Goal: Task Accomplishment & Management: Use online tool/utility

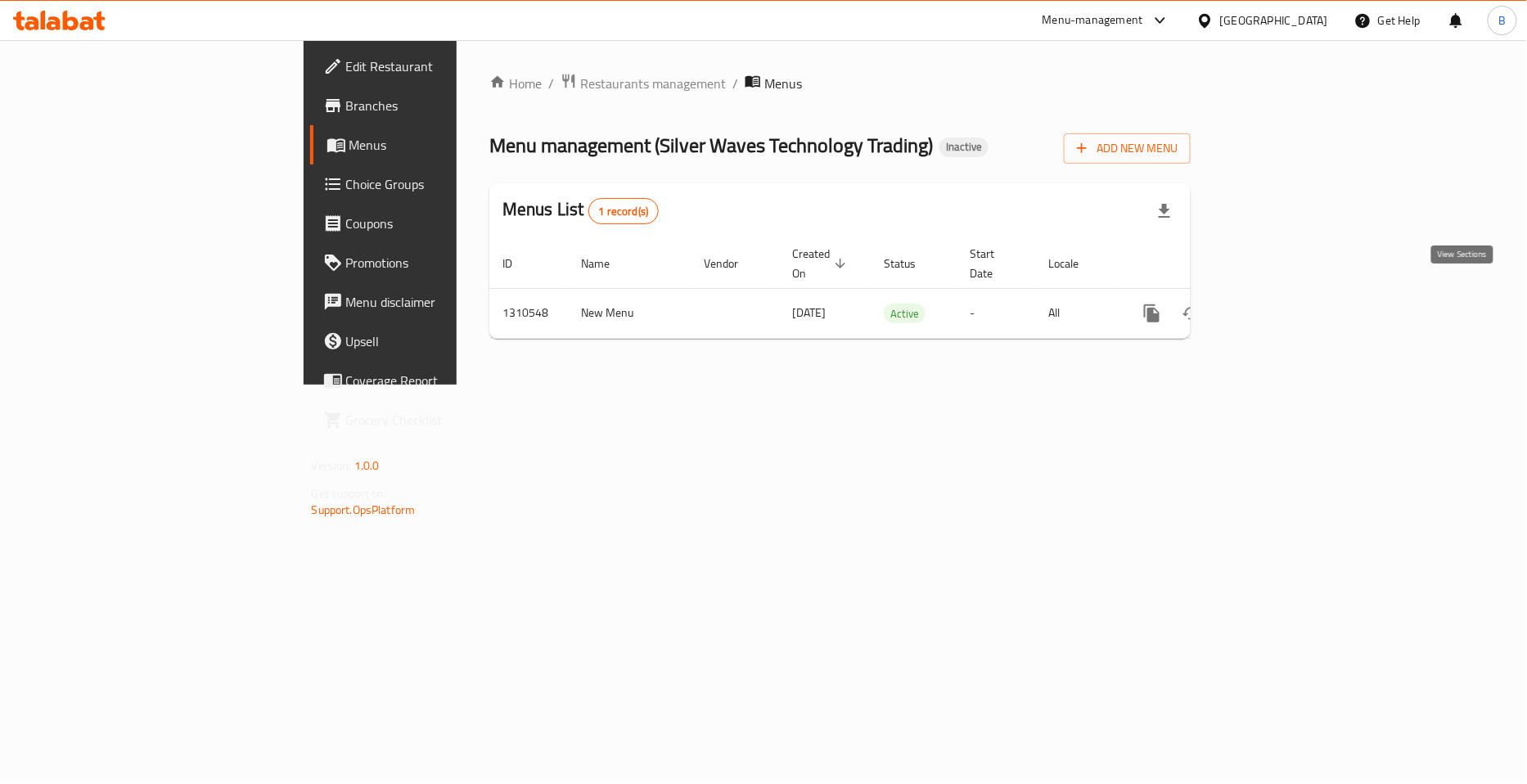
click at [1280, 304] on icon "enhanced table" at bounding box center [1270, 313] width 19 height 19
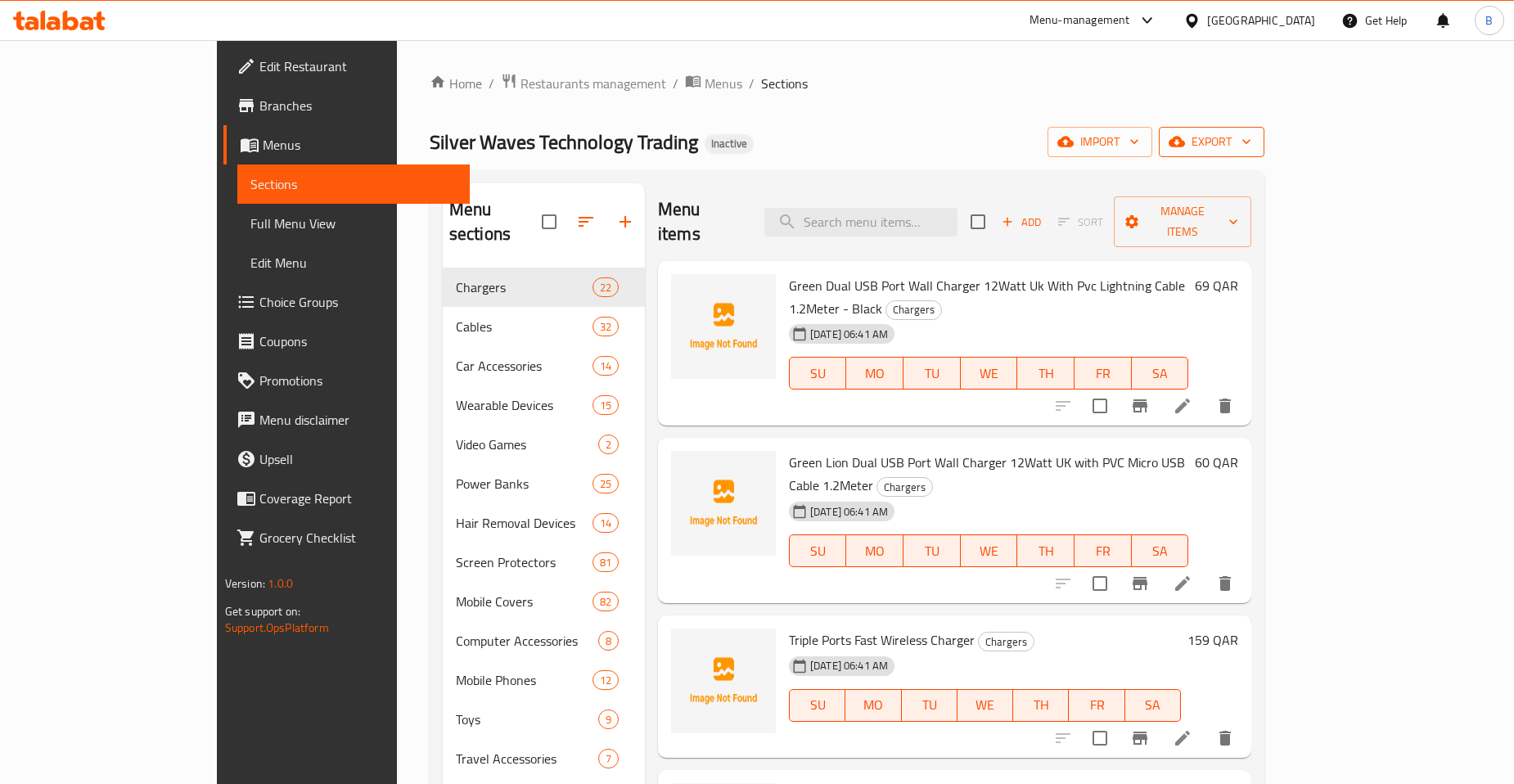
click at [1251, 144] on span "export" at bounding box center [1211, 142] width 79 height 20
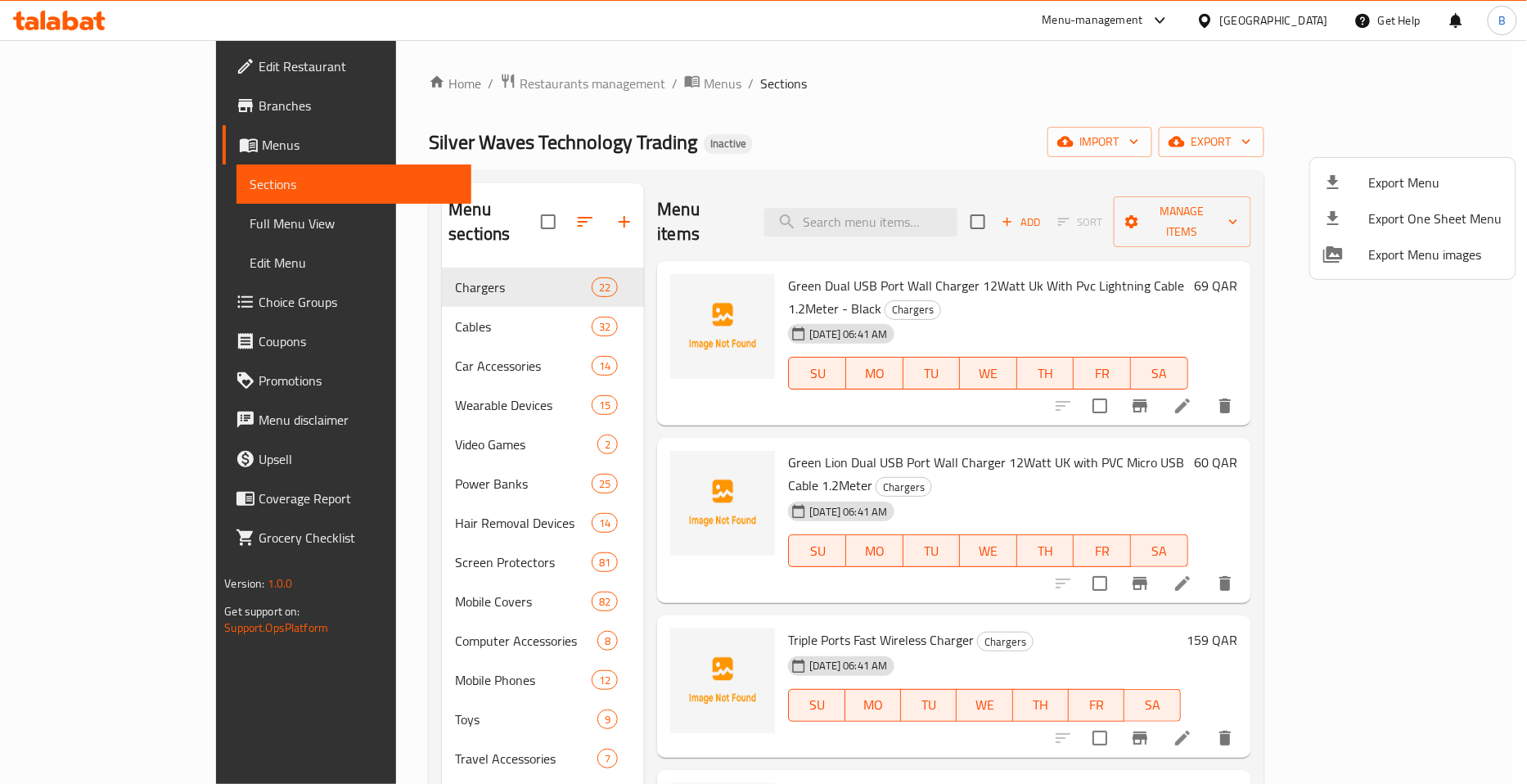
click at [1301, 142] on div at bounding box center [763, 392] width 1527 height 784
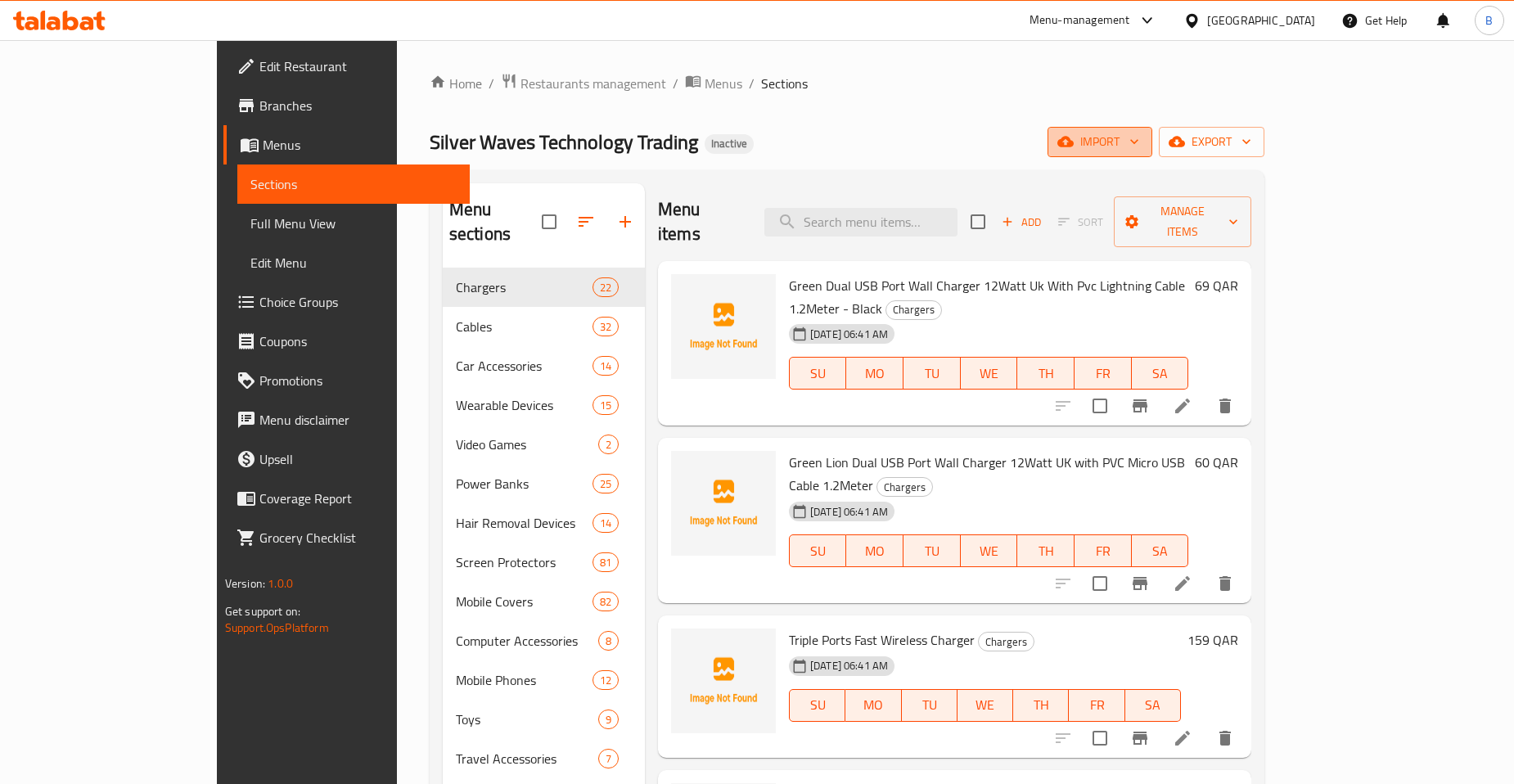
click at [1139, 142] on span "import" at bounding box center [1099, 142] width 78 height 20
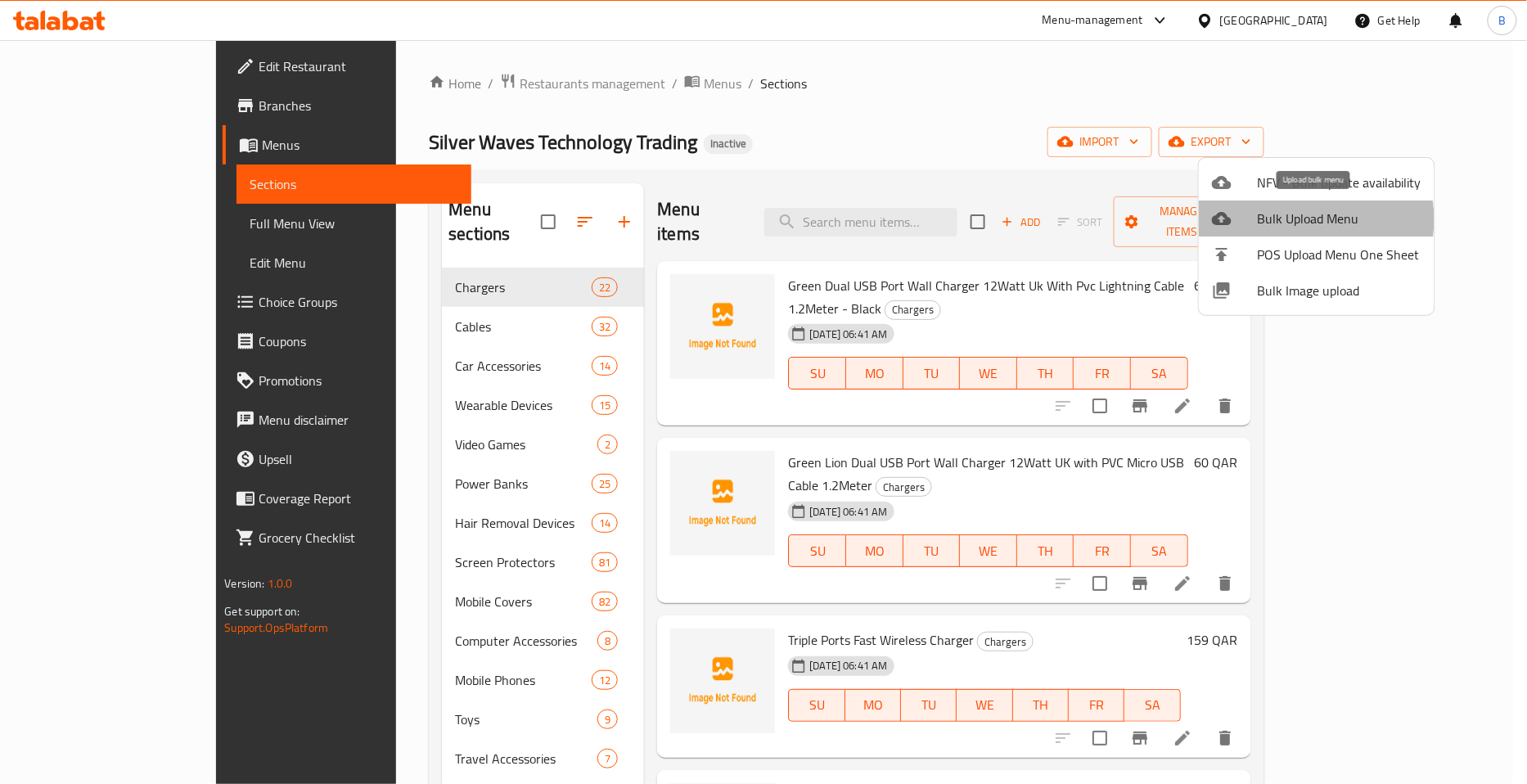
click at [1299, 219] on span "Bulk Upload Menu" at bounding box center [1340, 218] width 164 height 19
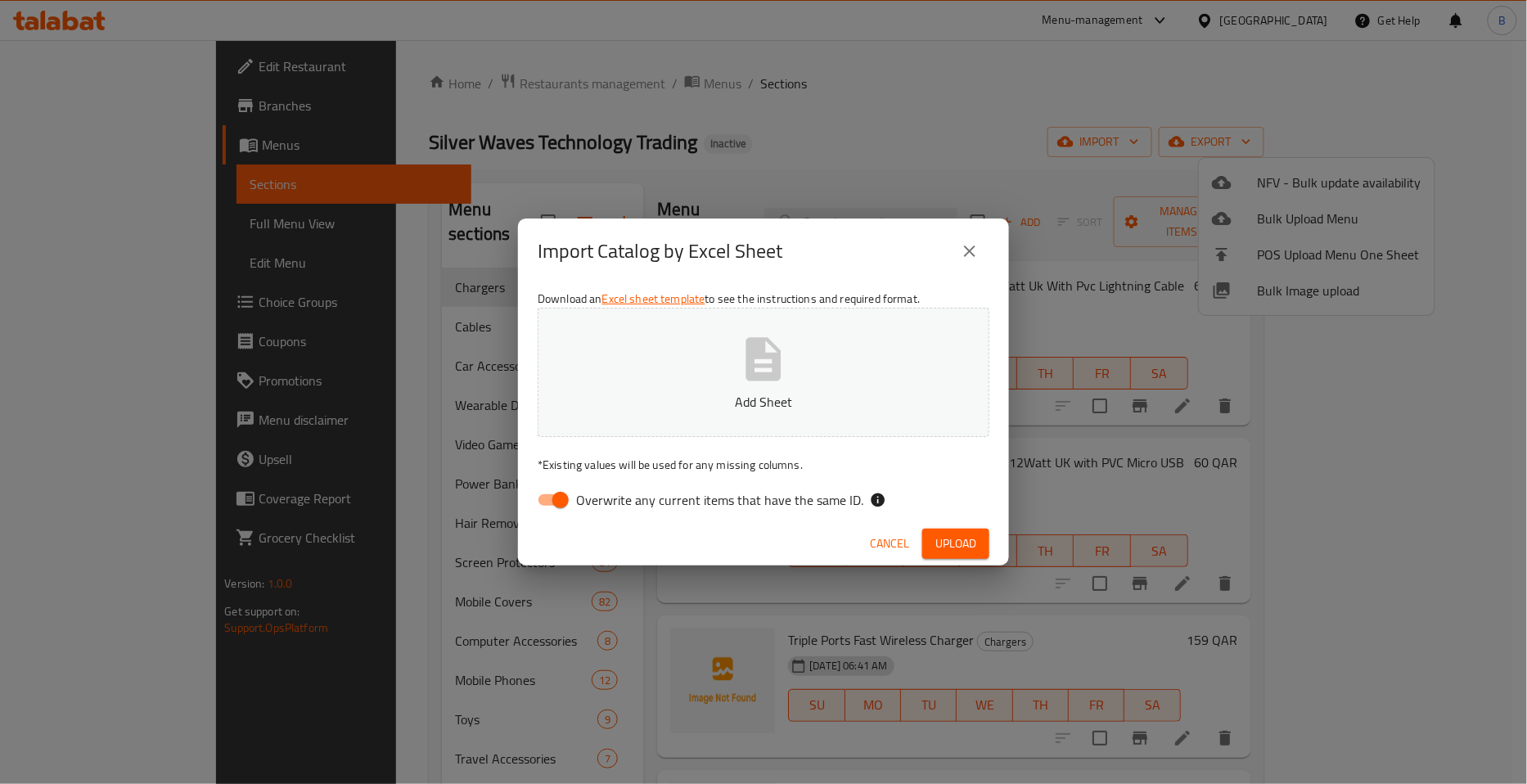
click at [564, 500] on input "Overwrite any current items that have the same ID." at bounding box center [560, 500] width 94 height 31
checkbox input "false"
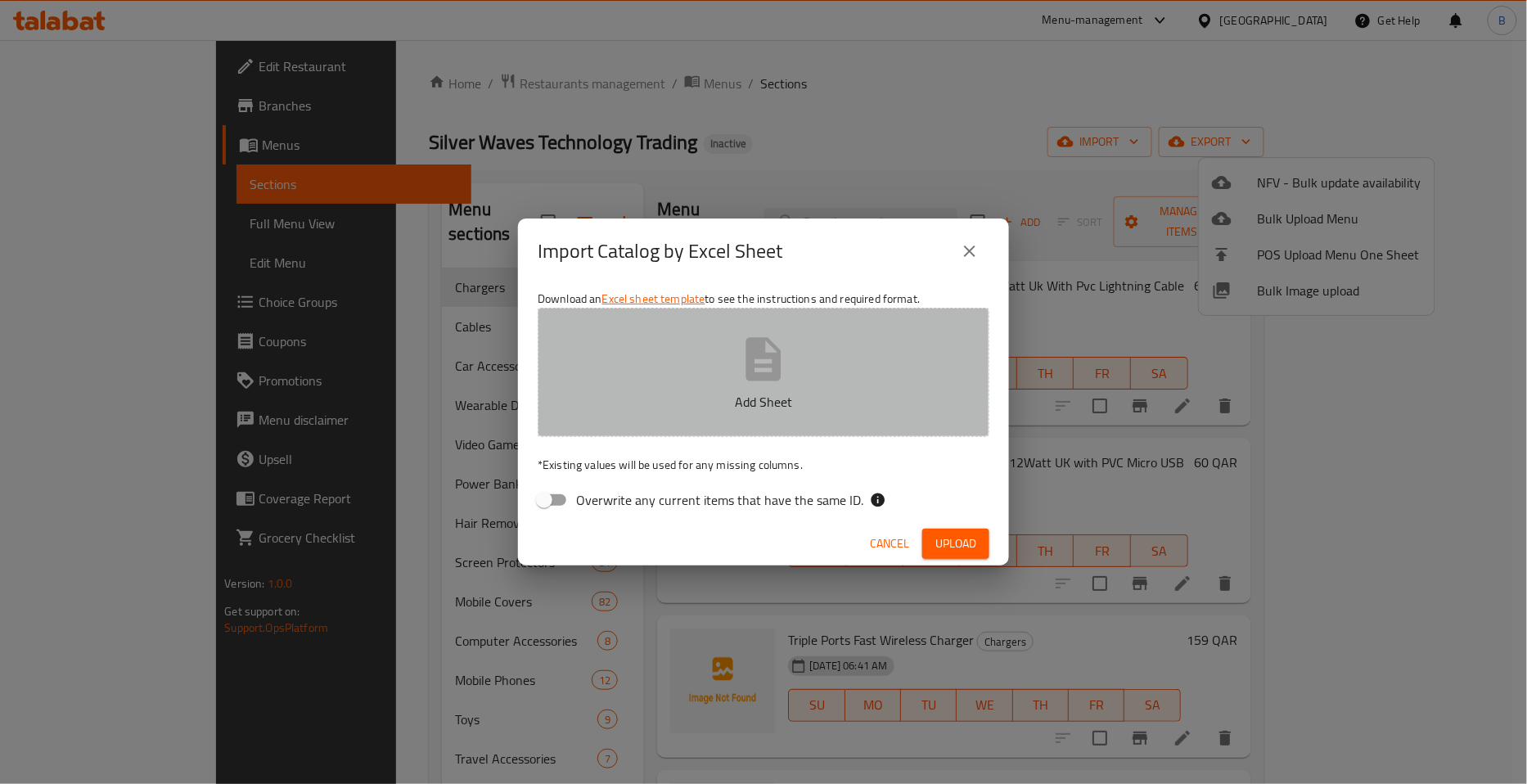
click at [748, 366] on icon "button" at bounding box center [764, 359] width 35 height 43
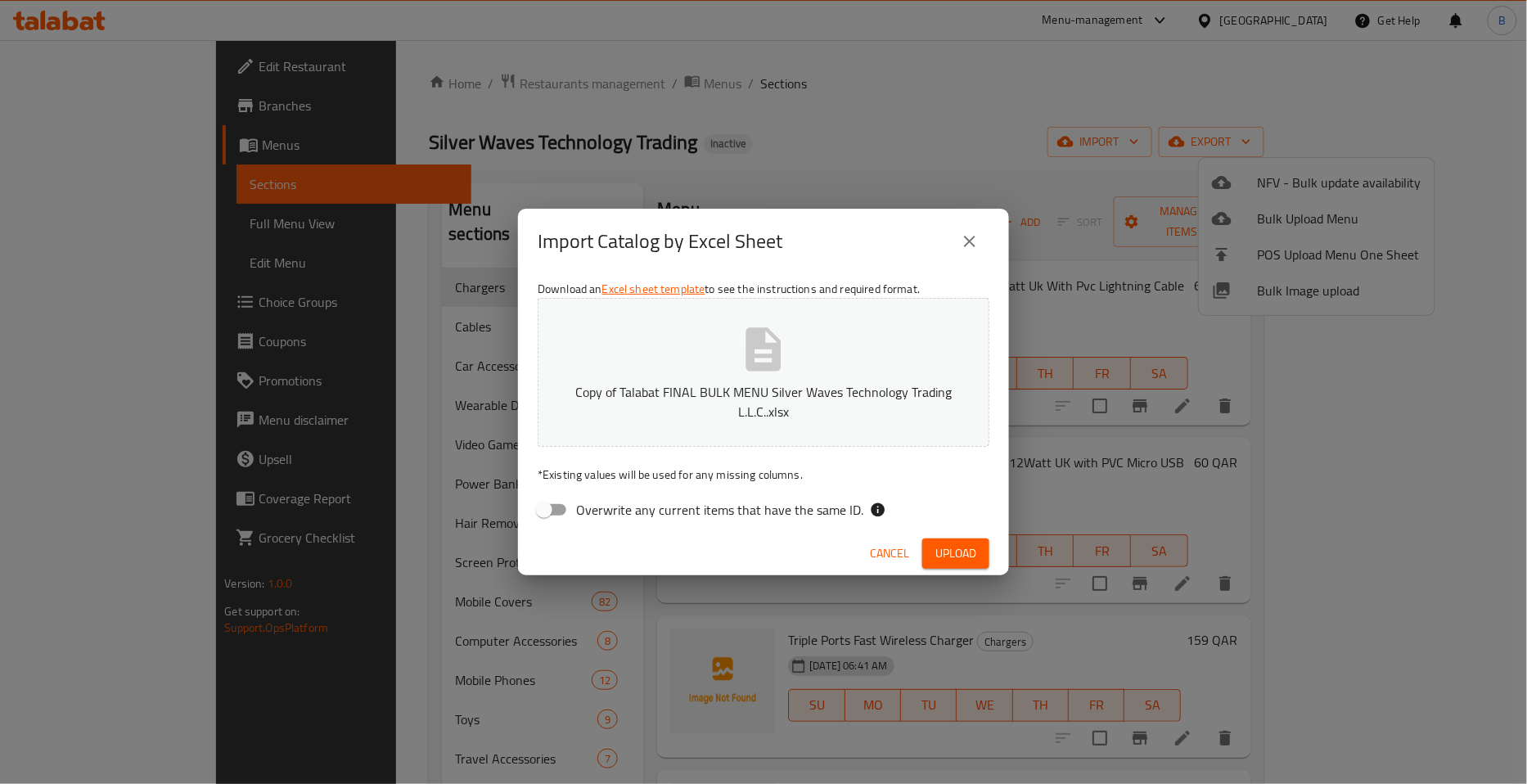
drag, startPoint x: 955, startPoint y: 559, endPoint x: 627, endPoint y: 432, distance: 351.7
click at [956, 559] on span "Upload" at bounding box center [956, 553] width 41 height 20
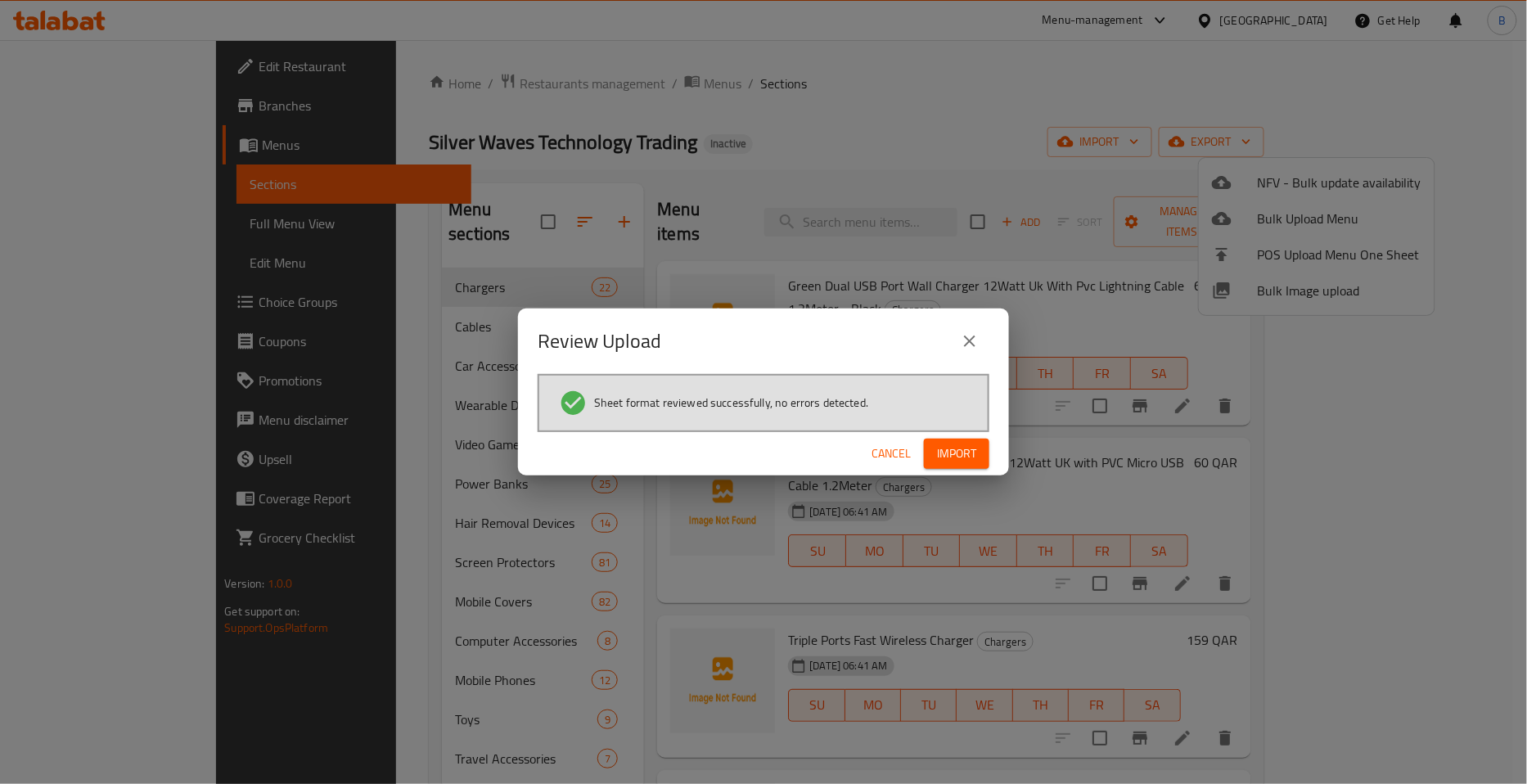
click at [972, 464] on button "Import" at bounding box center [957, 453] width 66 height 30
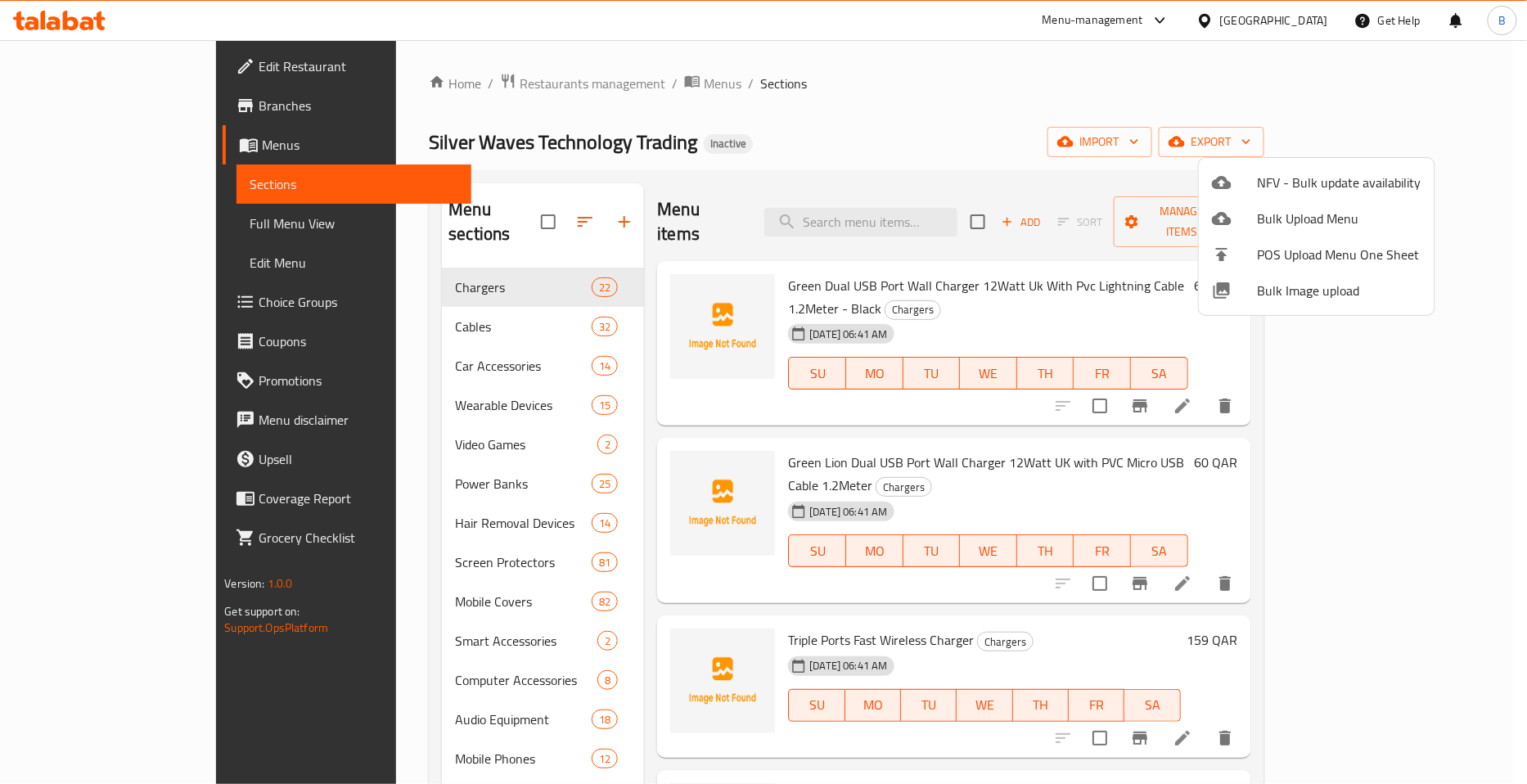
click at [806, 140] on div at bounding box center [763, 392] width 1527 height 784
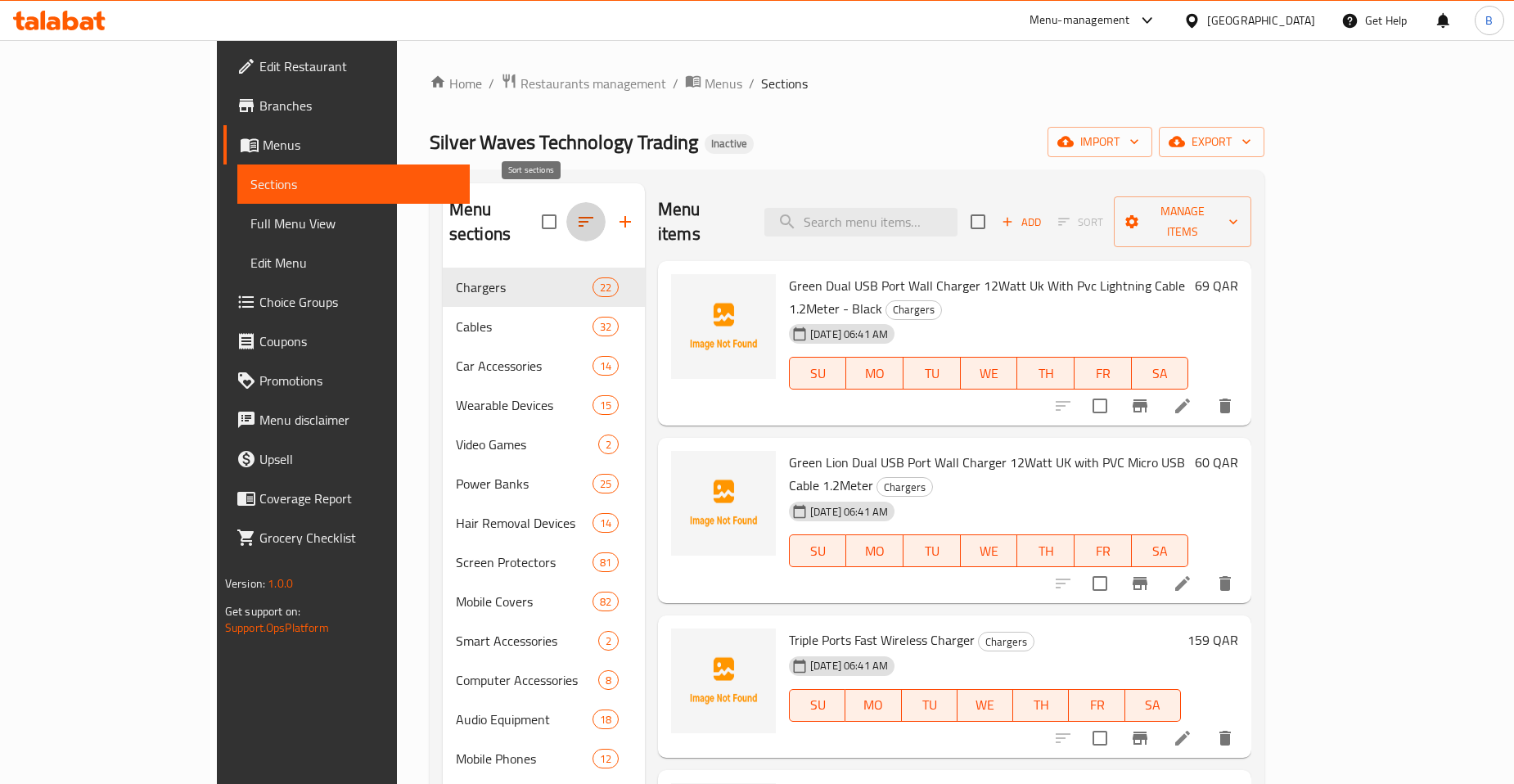
click at [576, 212] on icon "button" at bounding box center [585, 222] width 19 height 19
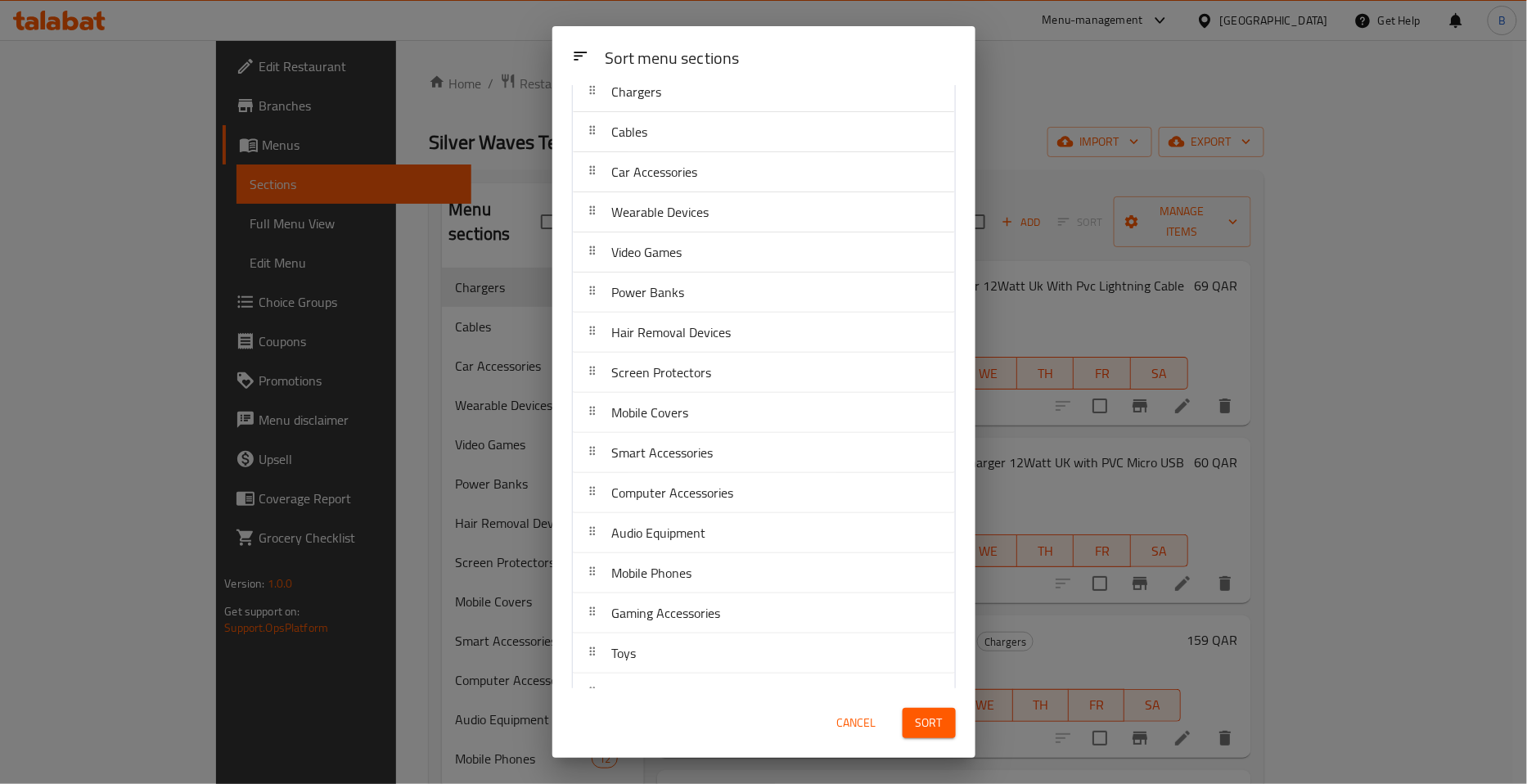
scroll to position [91, 0]
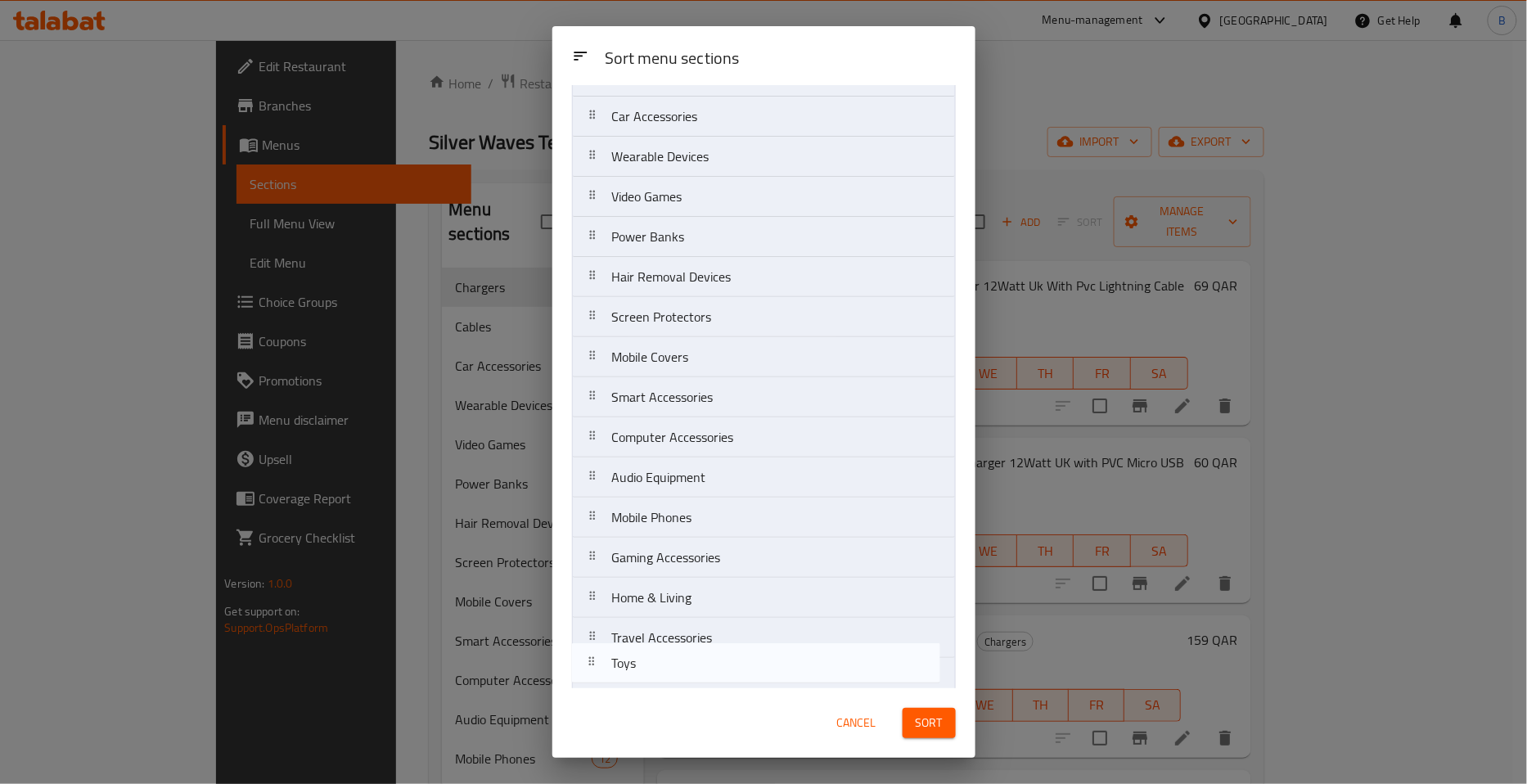
drag, startPoint x: 627, startPoint y: 631, endPoint x: 625, endPoint y: 676, distance: 45.0
click at [625, 676] on nav "Chargers Cables Car Accessories Wearable Devices Video Games Power Banks Hair R…" at bounding box center [764, 417] width 384 height 803
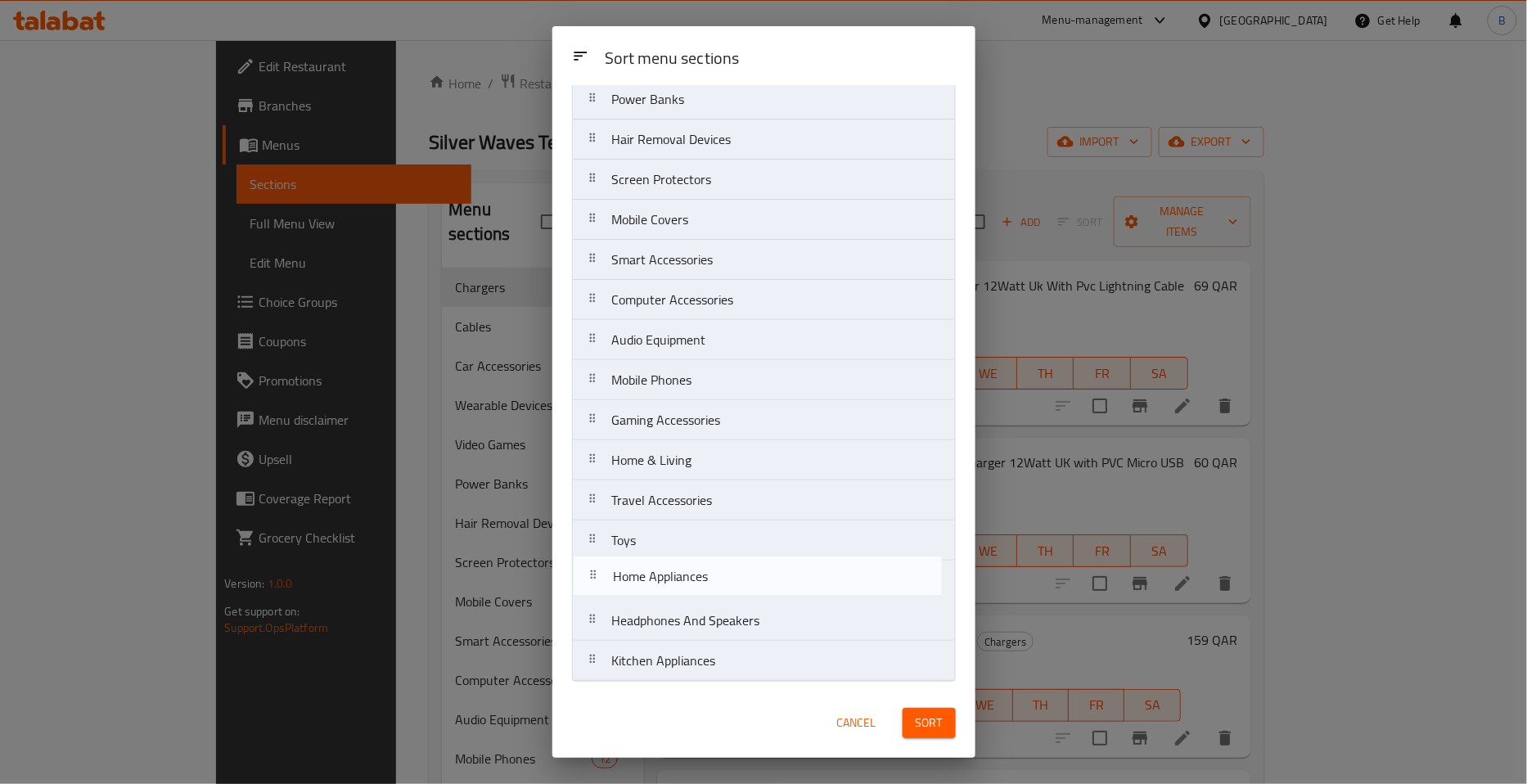
scroll to position [255, 0]
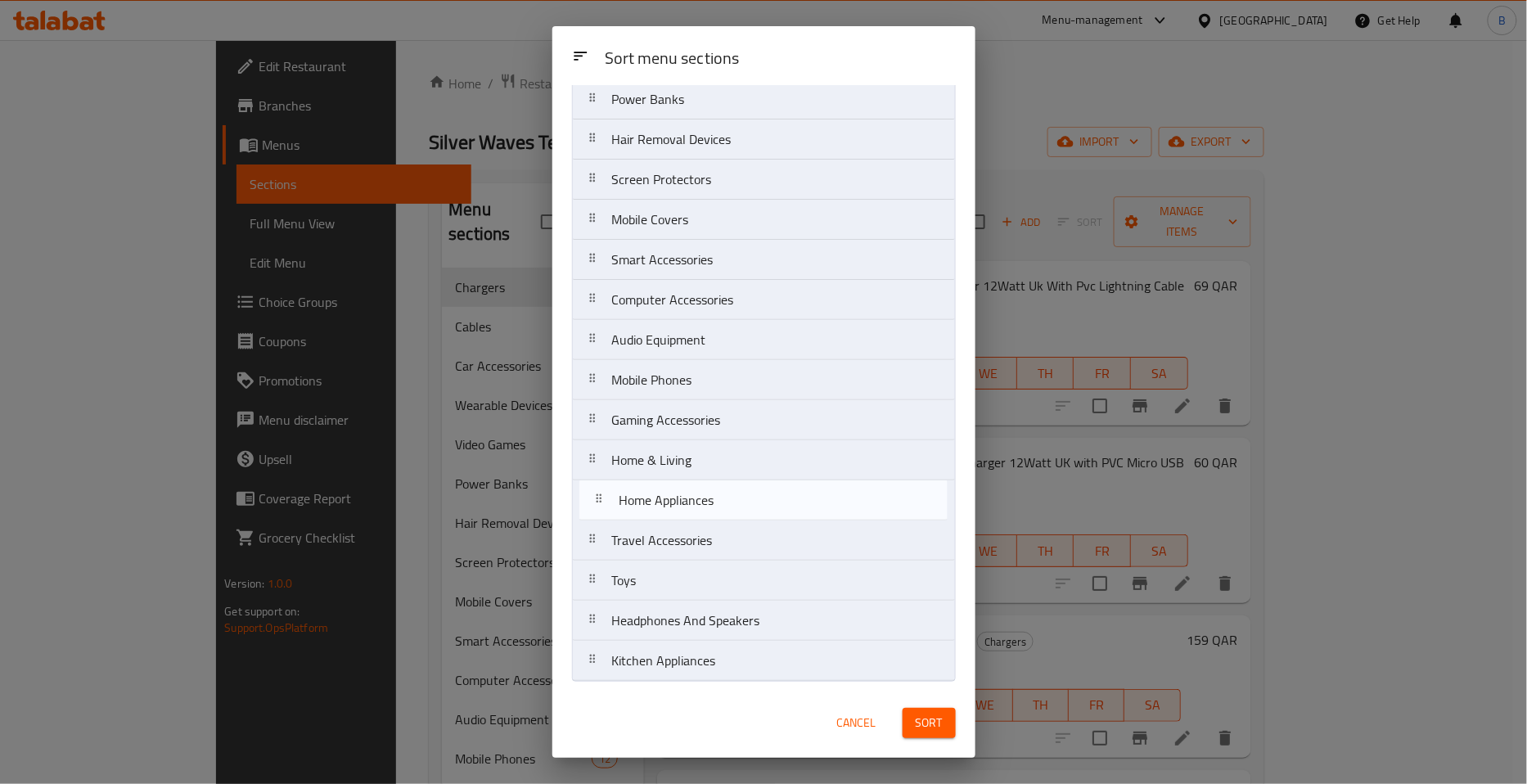
drag, startPoint x: 659, startPoint y: 589, endPoint x: 667, endPoint y: 503, distance: 86.4
click at [667, 503] on nav "Chargers Cables Car Accessories Wearable Devices Video Games Power Banks Hair R…" at bounding box center [764, 280] width 384 height 803
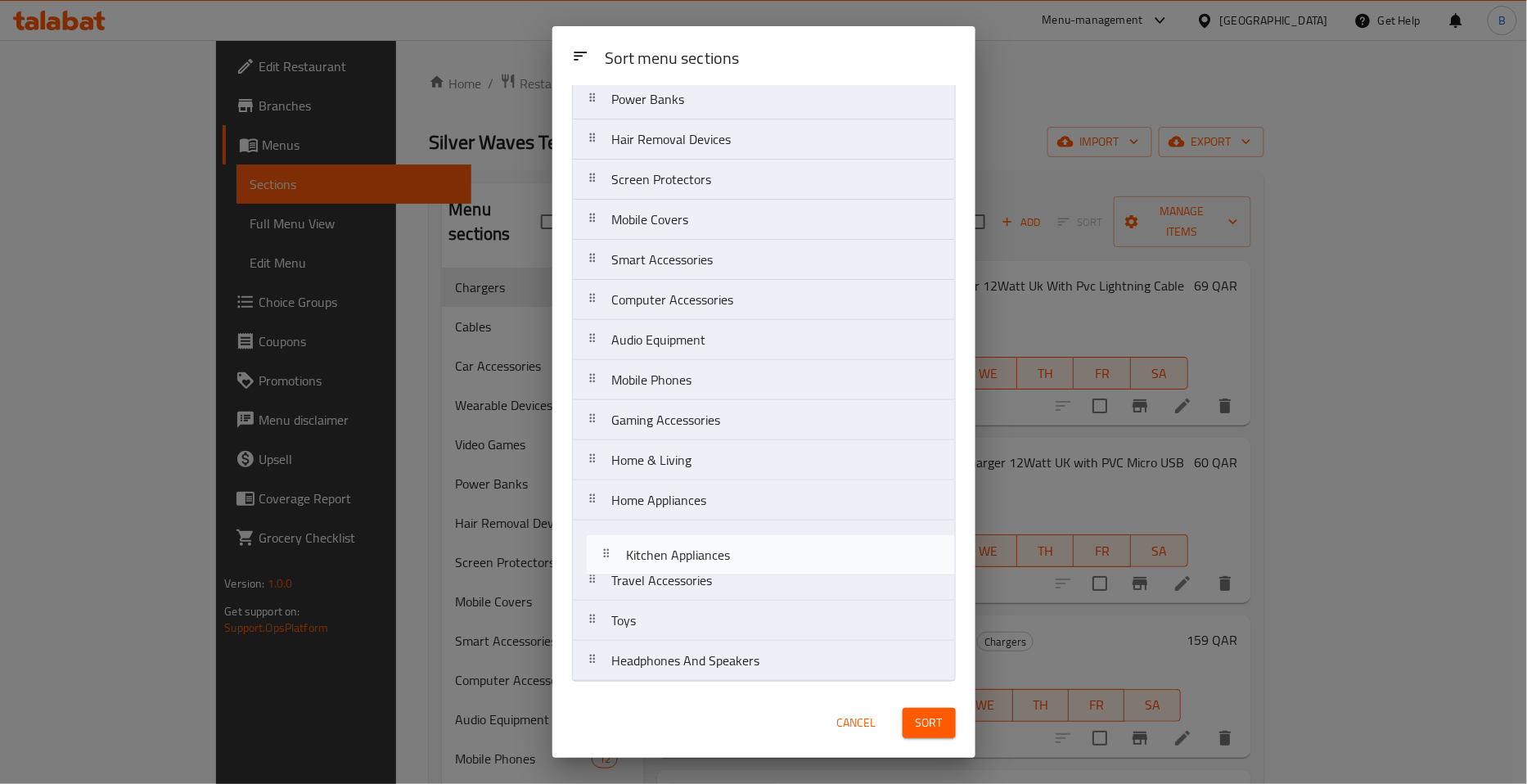
drag, startPoint x: 677, startPoint y: 666, endPoint x: 694, endPoint y: 552, distance: 115.3
click at [694, 552] on nav "Chargers Cables Car Accessories Wearable Devices Video Games Power Banks Hair R…" at bounding box center [764, 280] width 384 height 803
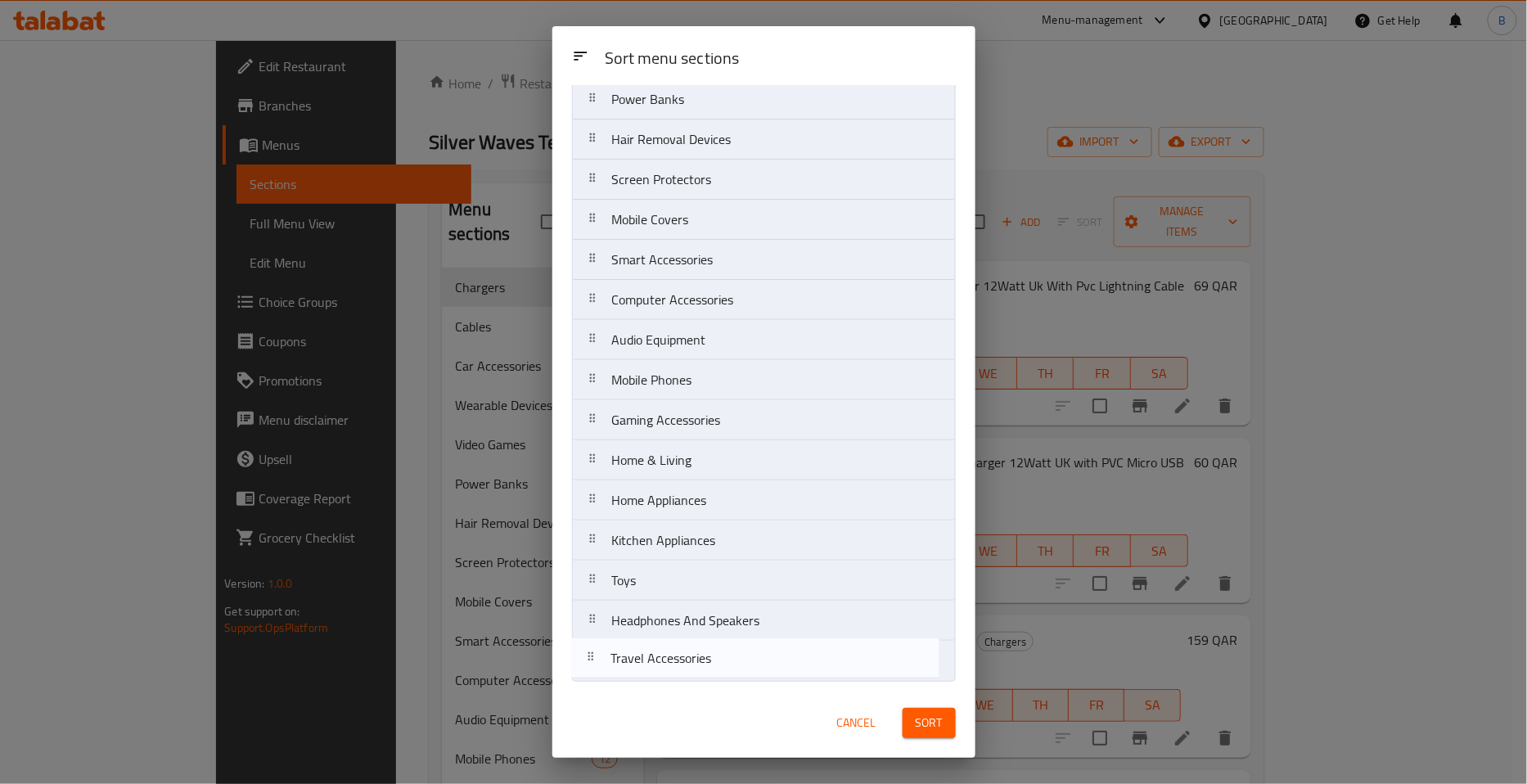
drag, startPoint x: 667, startPoint y: 587, endPoint x: 667, endPoint y: 672, distance: 85.0
click at [667, 672] on nav "Chargers Cables Car Accessories Wearable Devices Video Games Power Banks Hair R…" at bounding box center [764, 280] width 384 height 803
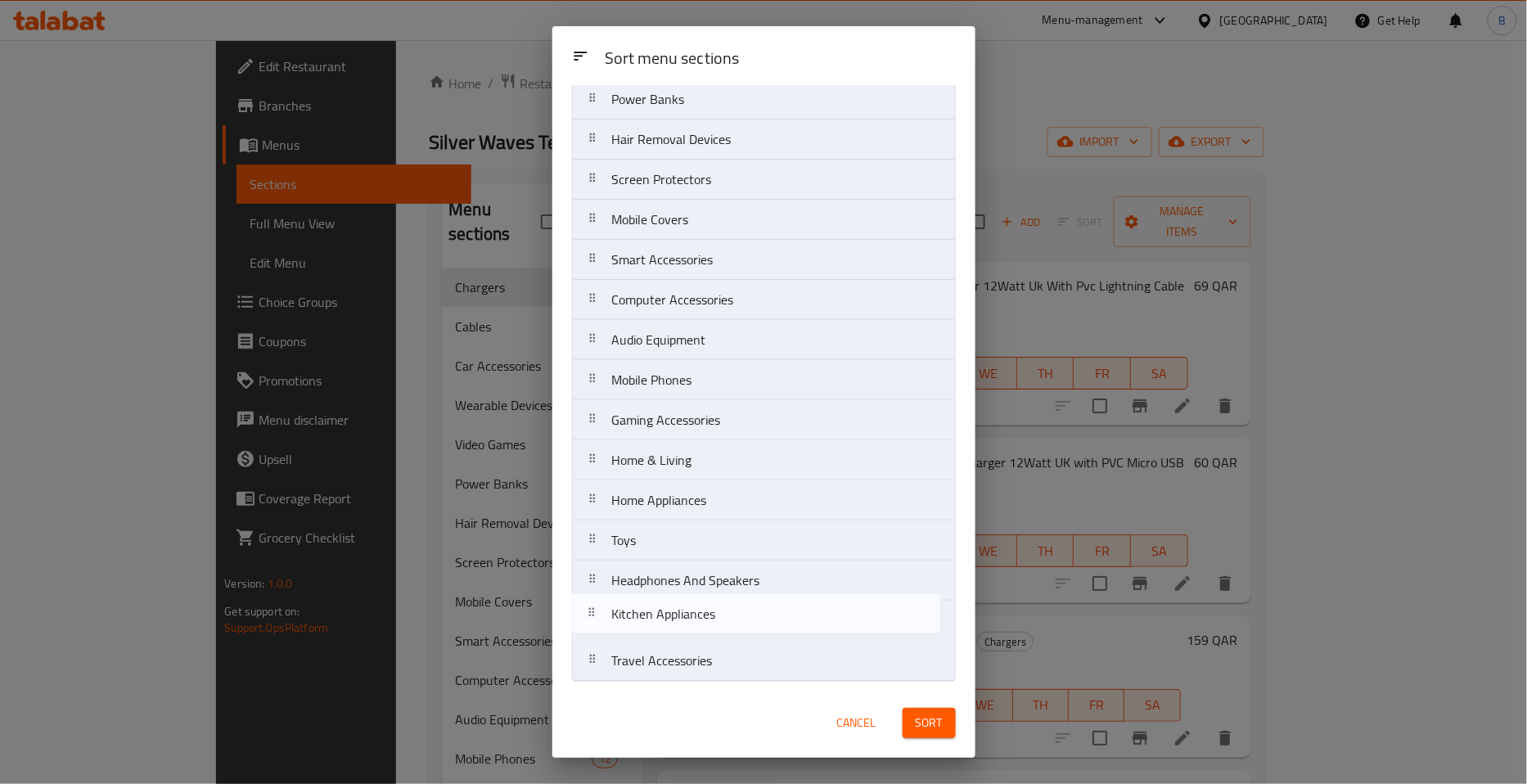
drag, startPoint x: 681, startPoint y: 544, endPoint x: 680, endPoint y: 622, distance: 78.0
click at [680, 622] on nav "Chargers Cables Car Accessories Wearable Devices Video Games Power Banks Hair R…" at bounding box center [764, 280] width 384 height 803
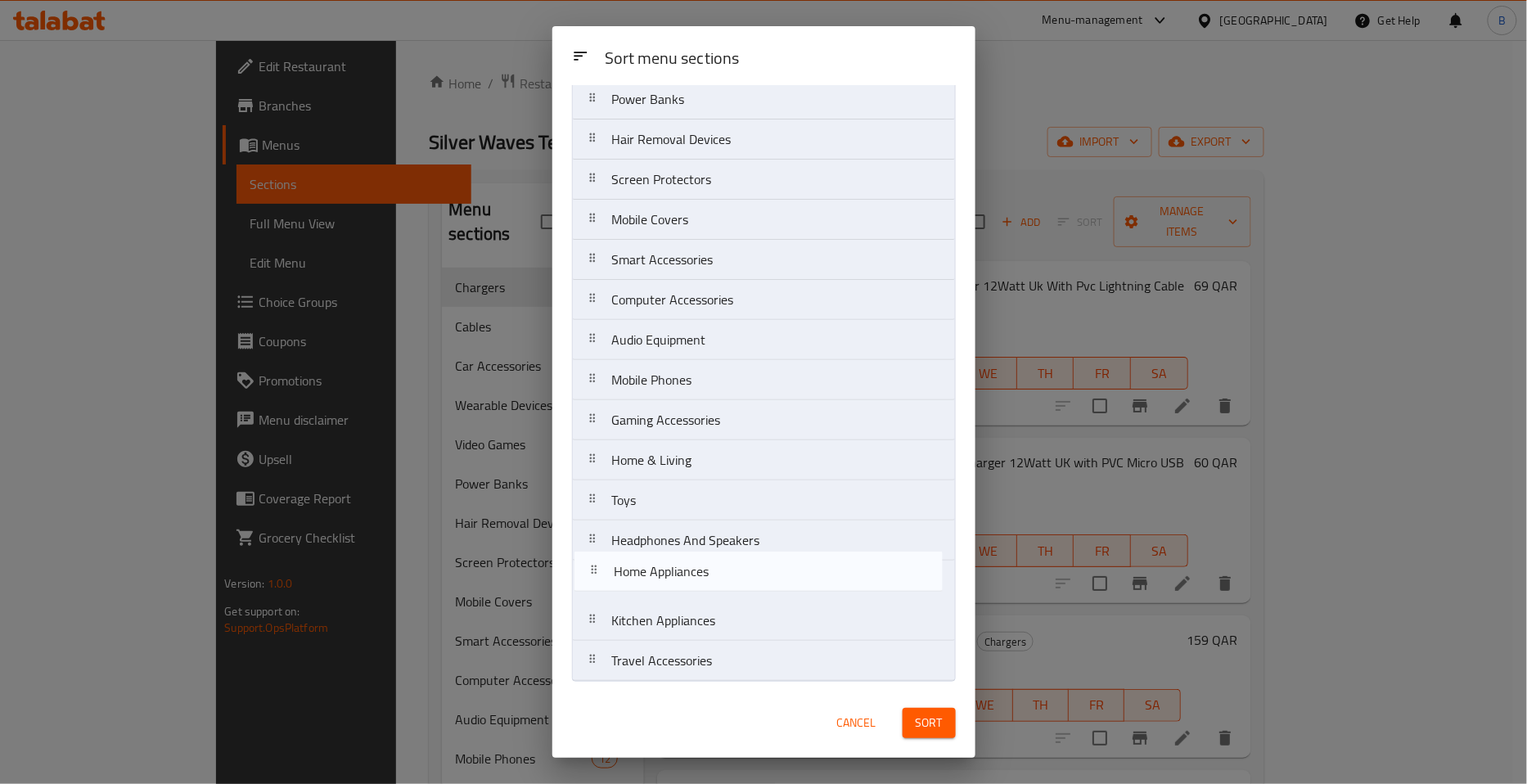
click at [686, 581] on nav "Chargers Cables Car Accessories Wearable Devices Video Games Power Banks Hair R…" at bounding box center [764, 280] width 384 height 803
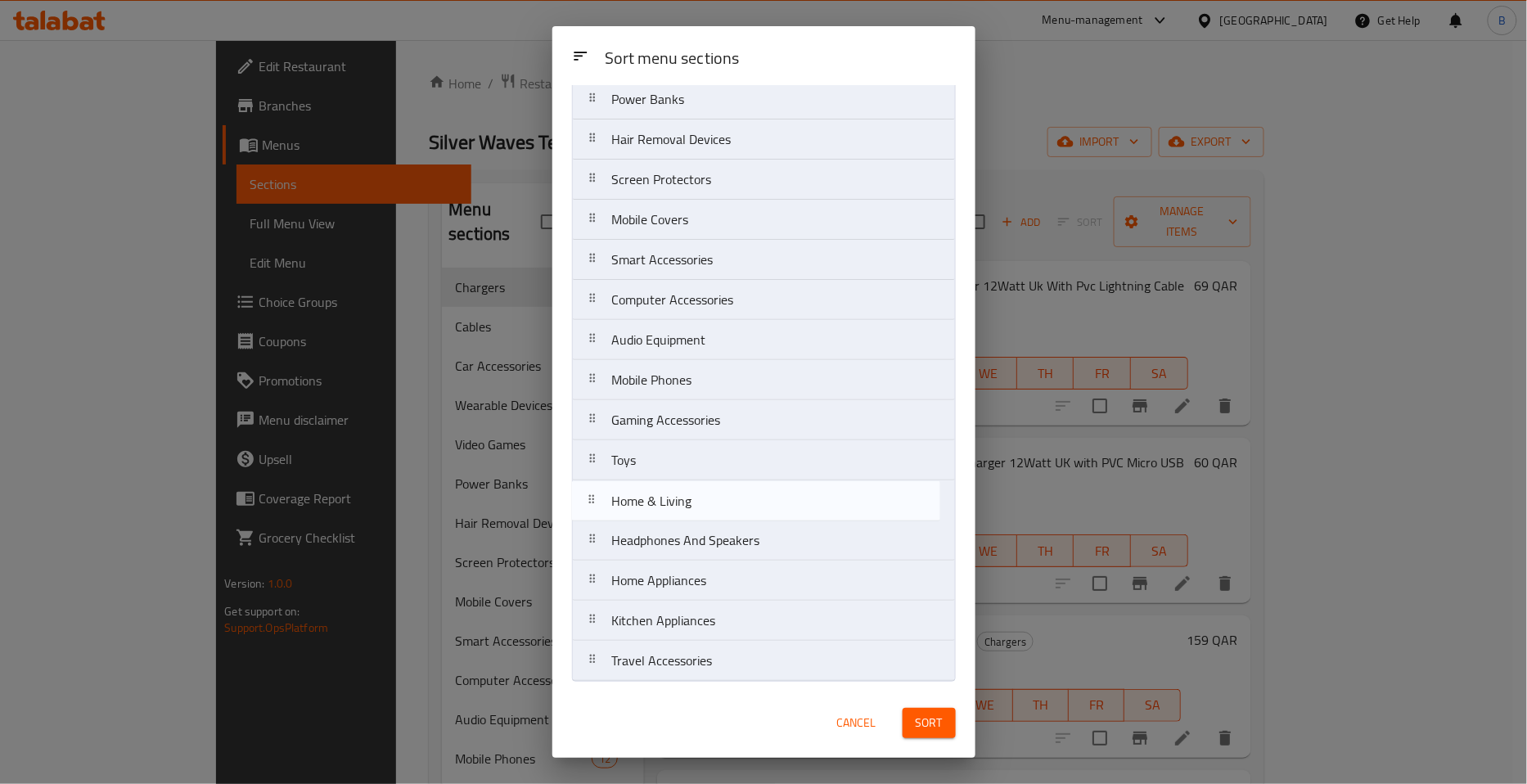
drag, startPoint x: 702, startPoint y: 467, endPoint x: 701, endPoint y: 518, distance: 51.0
click at [701, 518] on nav "Chargers Cables Car Accessories Wearable Devices Video Games Power Banks Hair R…" at bounding box center [764, 280] width 384 height 803
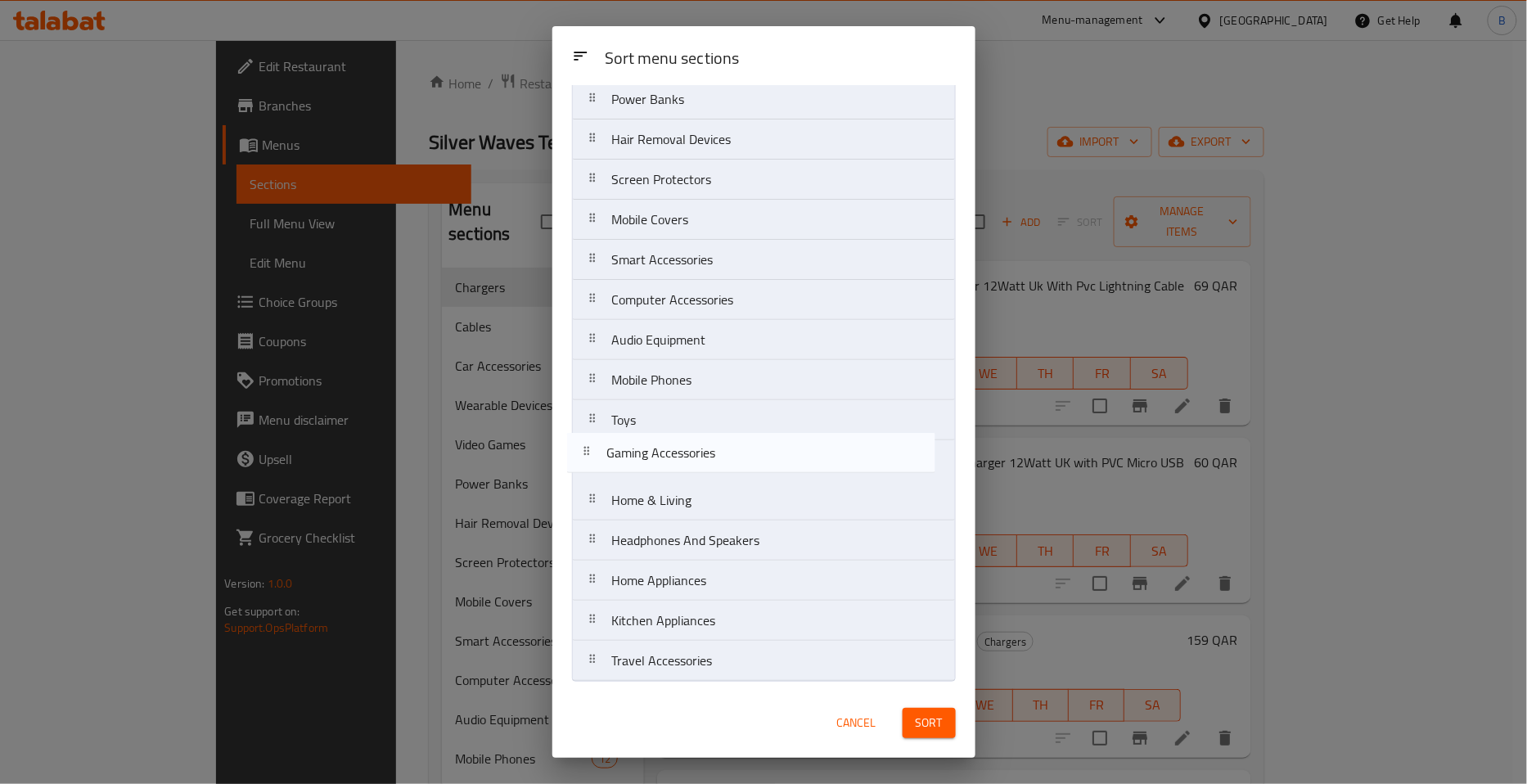
click at [701, 474] on nav "Chargers Cables Car Accessories Wearable Devices Video Games Power Banks Hair R…" at bounding box center [764, 280] width 384 height 803
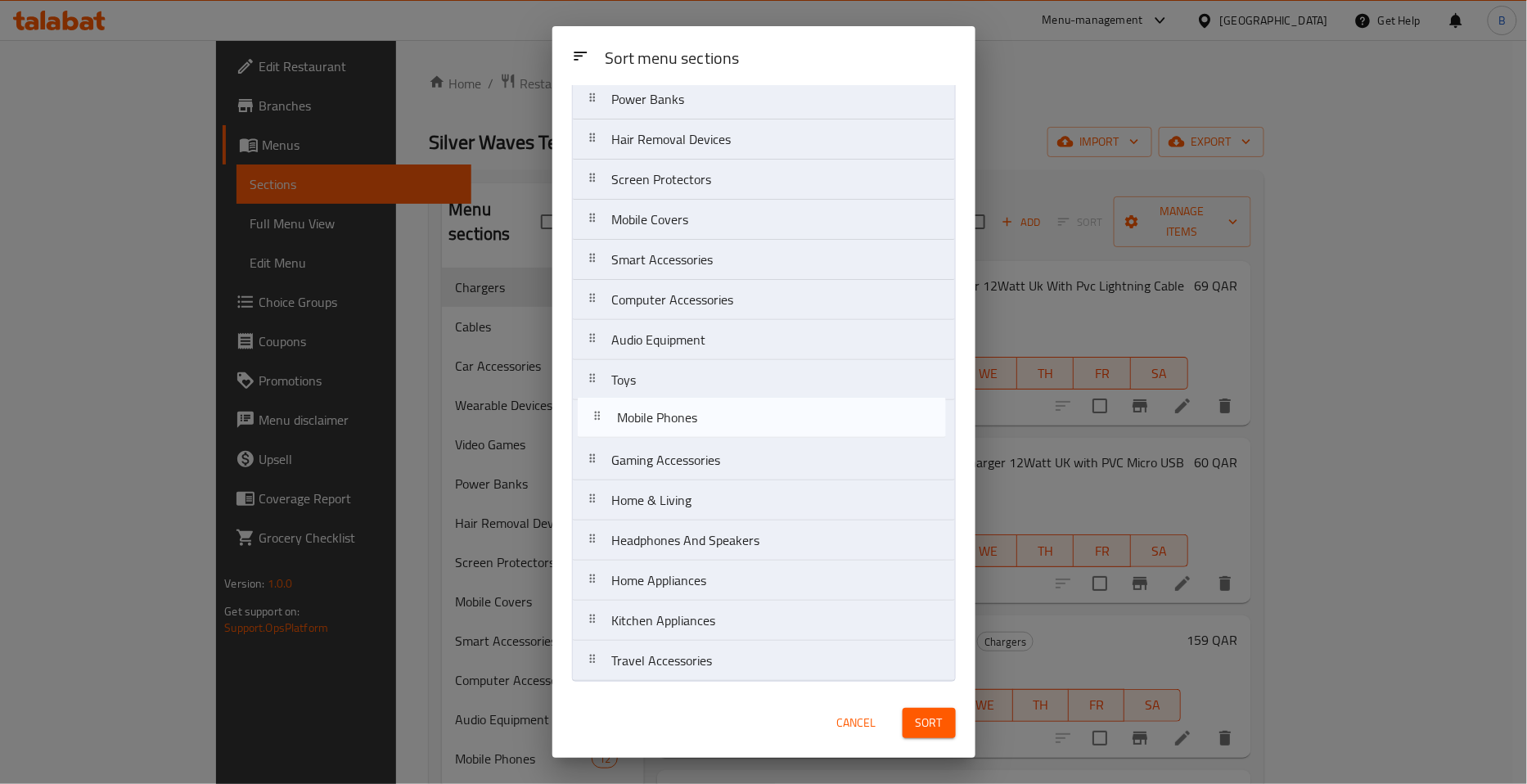
drag, startPoint x: 694, startPoint y: 388, endPoint x: 699, endPoint y: 435, distance: 47.3
click at [699, 435] on nav "Chargers Cables Car Accessories Wearable Devices Video Games Power Banks Hair R…" at bounding box center [764, 280] width 384 height 803
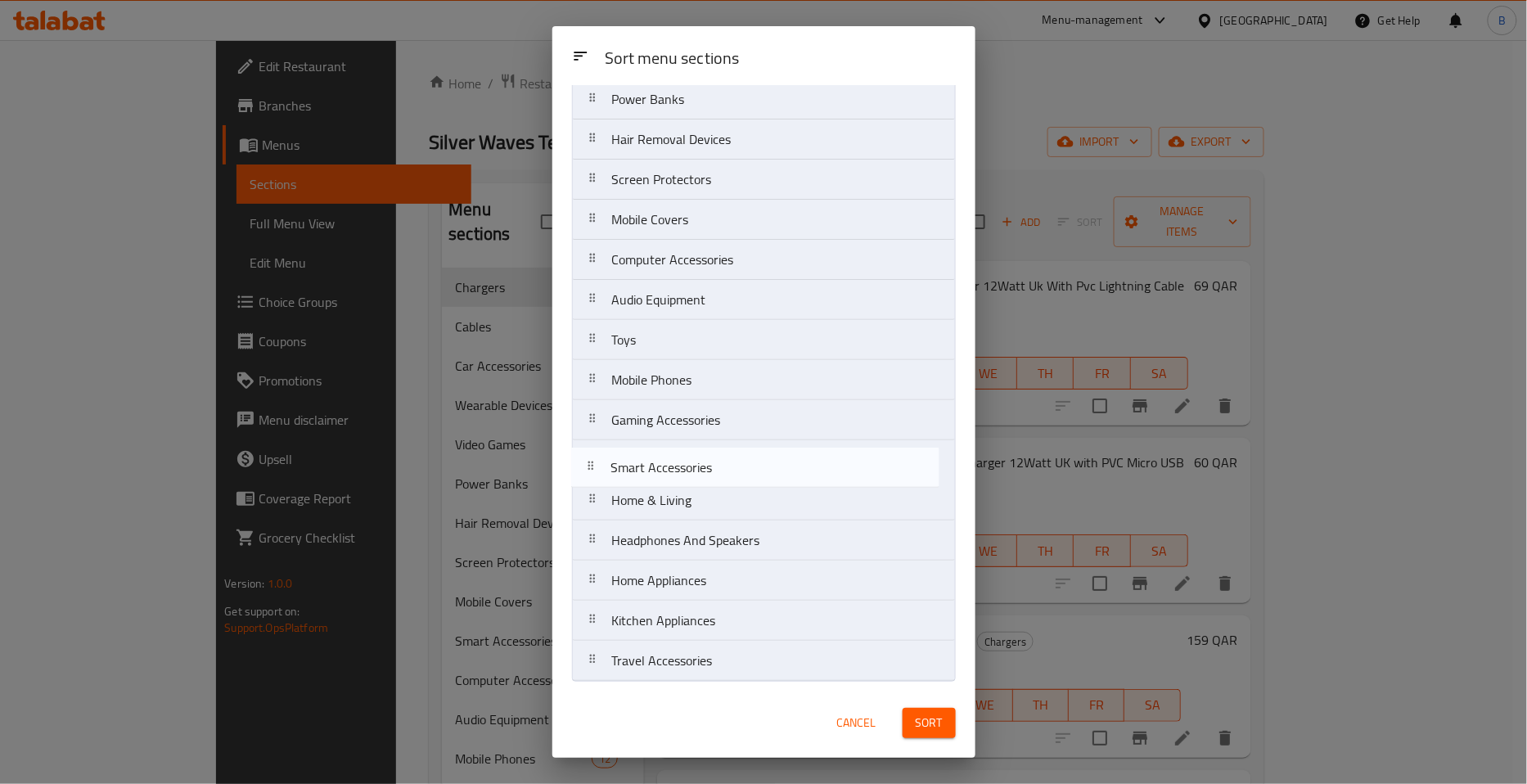
drag, startPoint x: 653, startPoint y: 263, endPoint x: 651, endPoint y: 483, distance: 220.0
click at [651, 483] on nav "Chargers Cables Car Accessories Wearable Devices Video Games Power Banks Hair R…" at bounding box center [764, 280] width 384 height 803
drag, startPoint x: 664, startPoint y: 305, endPoint x: 669, endPoint y: 478, distance: 173.1
click at [669, 478] on nav "Chargers Cables Car Accessories Wearable Devices Video Games Power Banks Hair R…" at bounding box center [764, 280] width 384 height 803
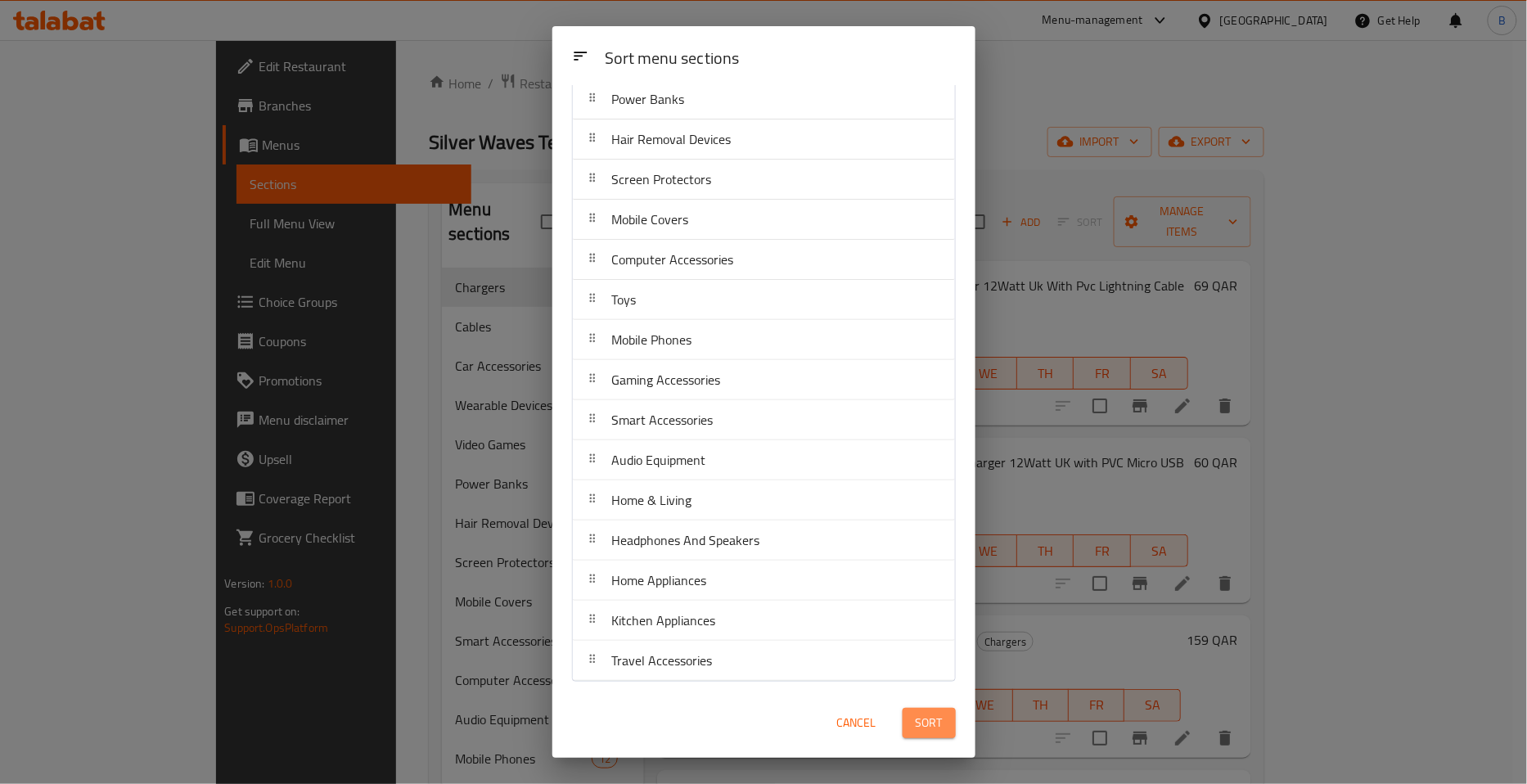
click at [913, 726] on button "Sort" at bounding box center [929, 722] width 53 height 30
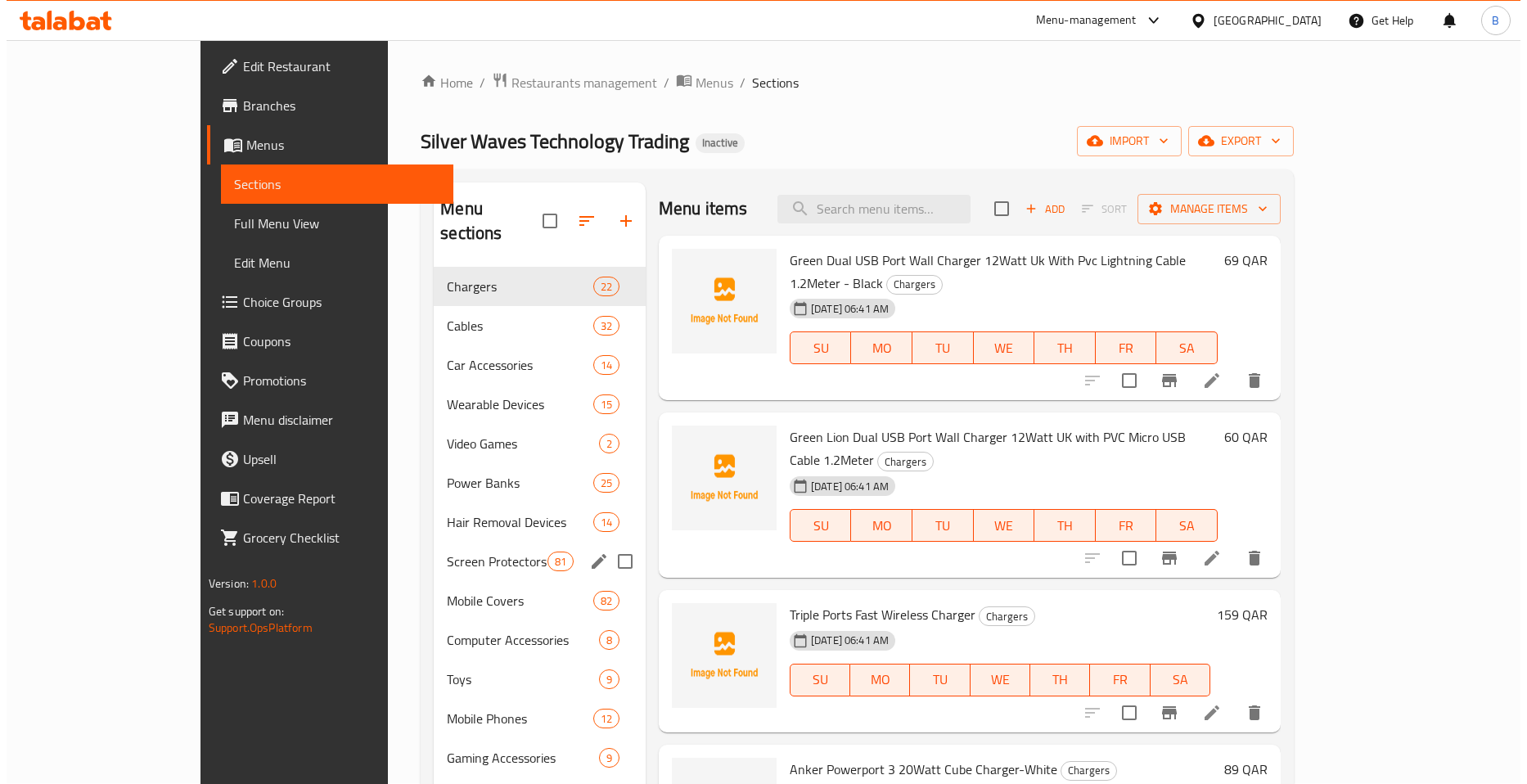
scroll to position [0, 0]
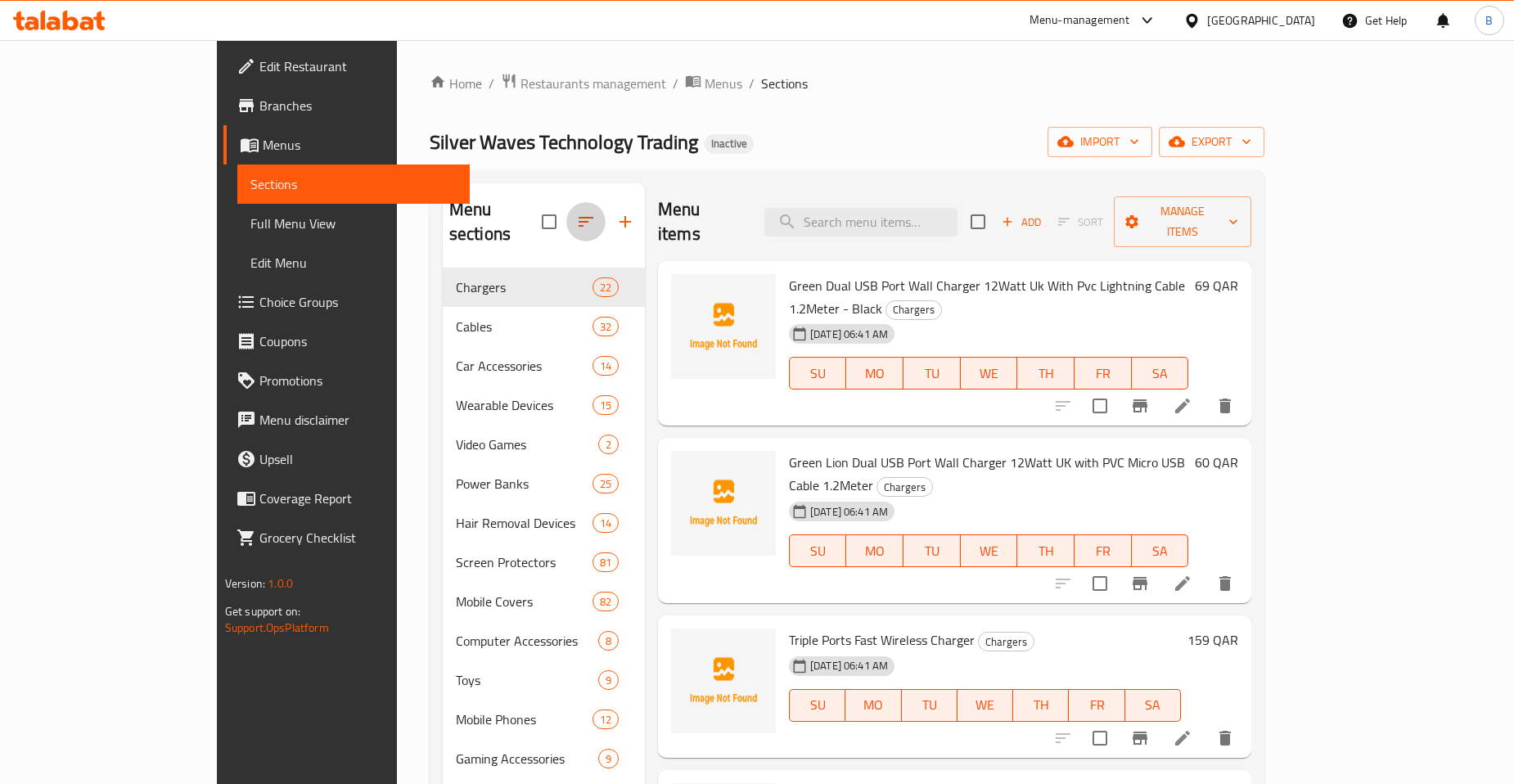
click at [576, 212] on icon "button" at bounding box center [585, 222] width 19 height 19
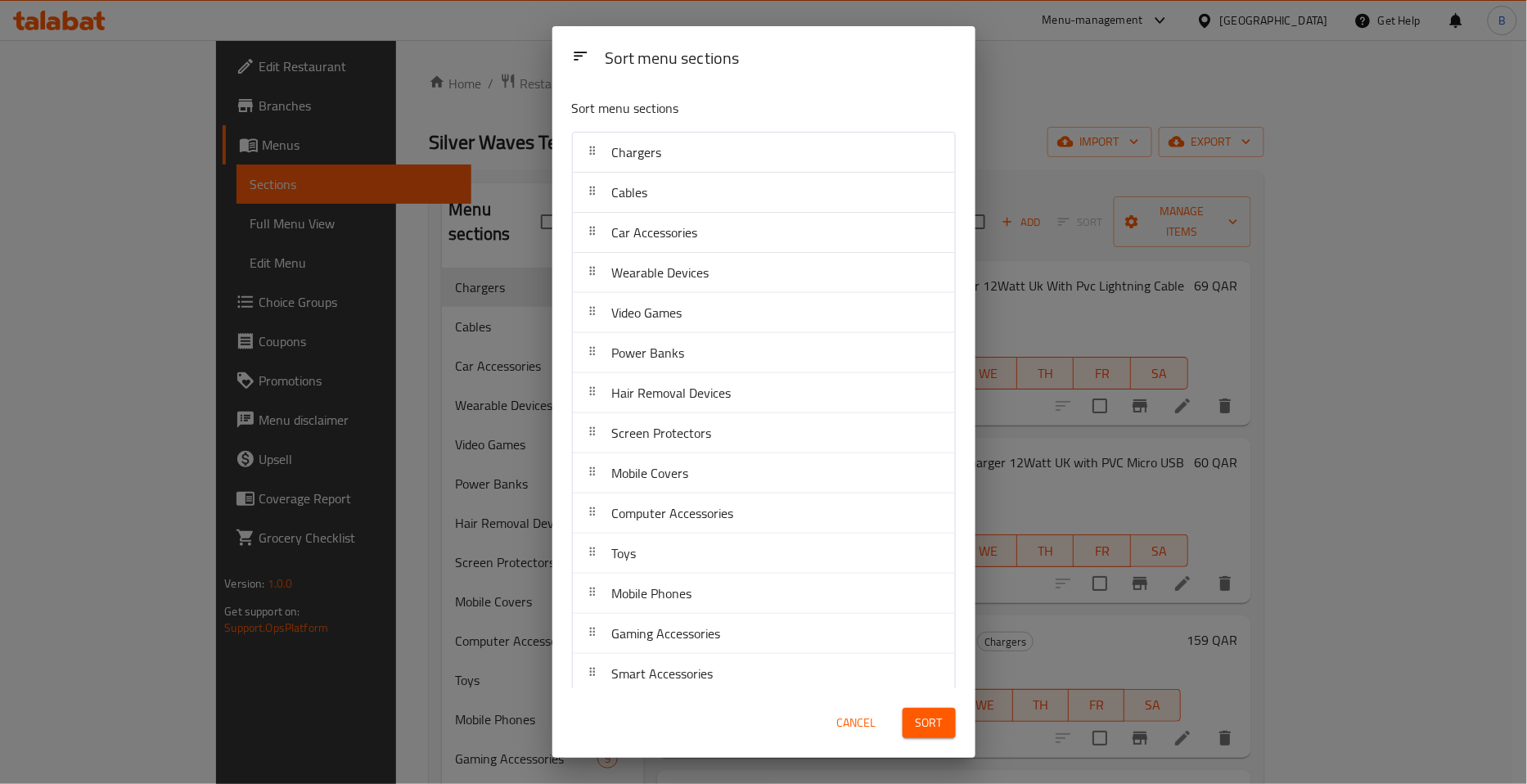
scroll to position [254, 0]
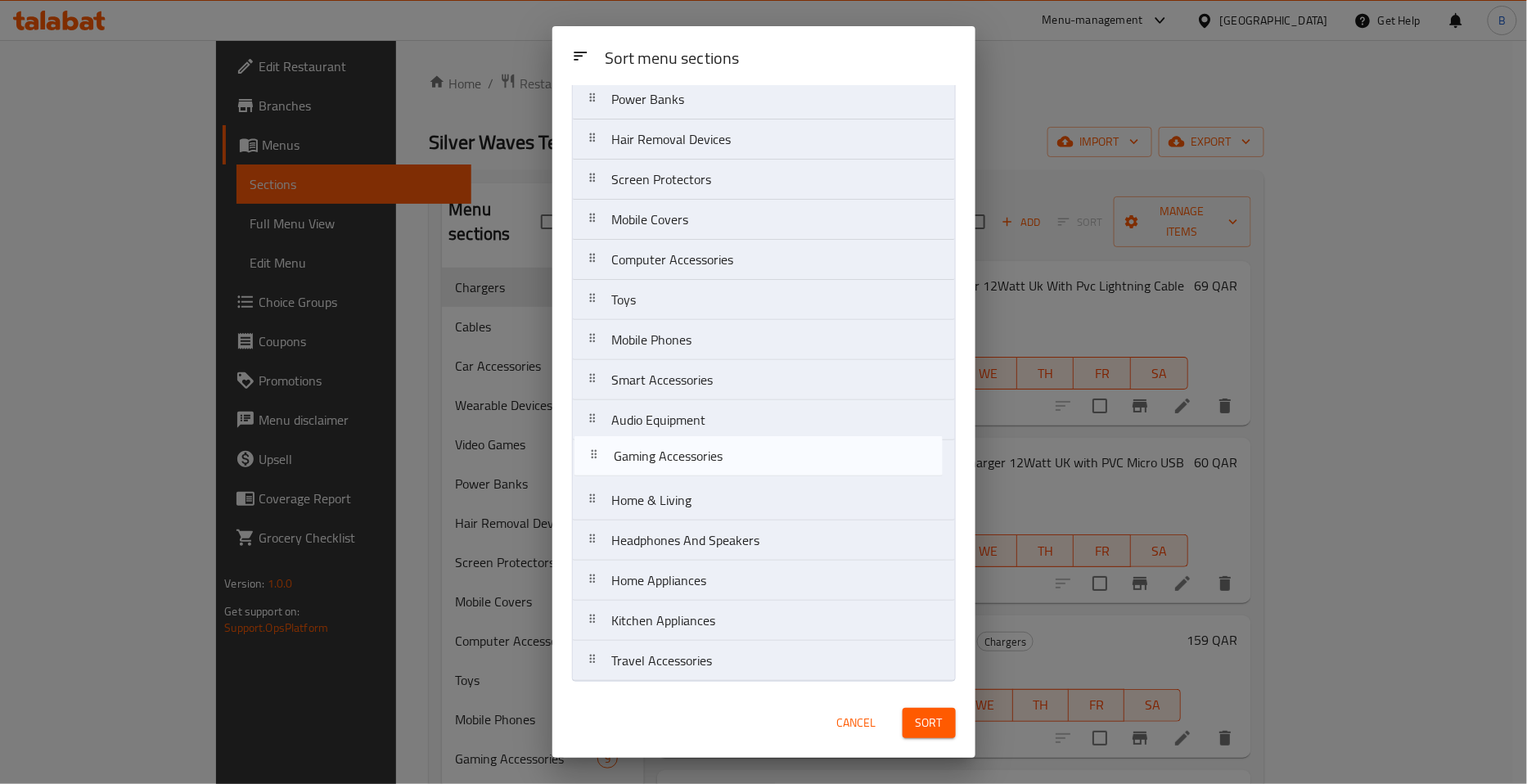
drag, startPoint x: 730, startPoint y: 383, endPoint x: 731, endPoint y: 464, distance: 81.0
click at [731, 464] on nav "Chargers Cables Car Accessories Wearable Devices Video Games Power Banks Hair R…" at bounding box center [764, 280] width 384 height 803
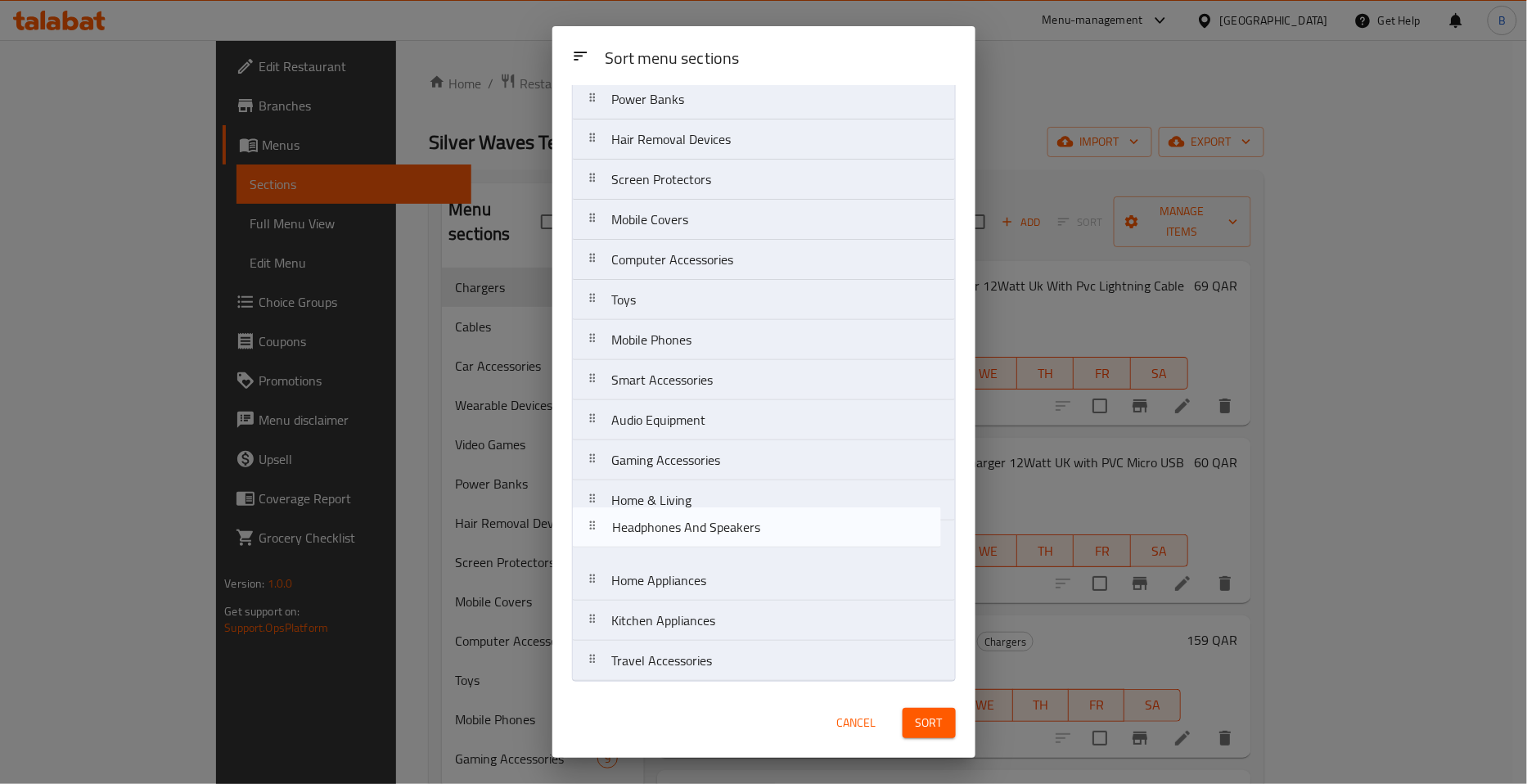
scroll to position [255, 0]
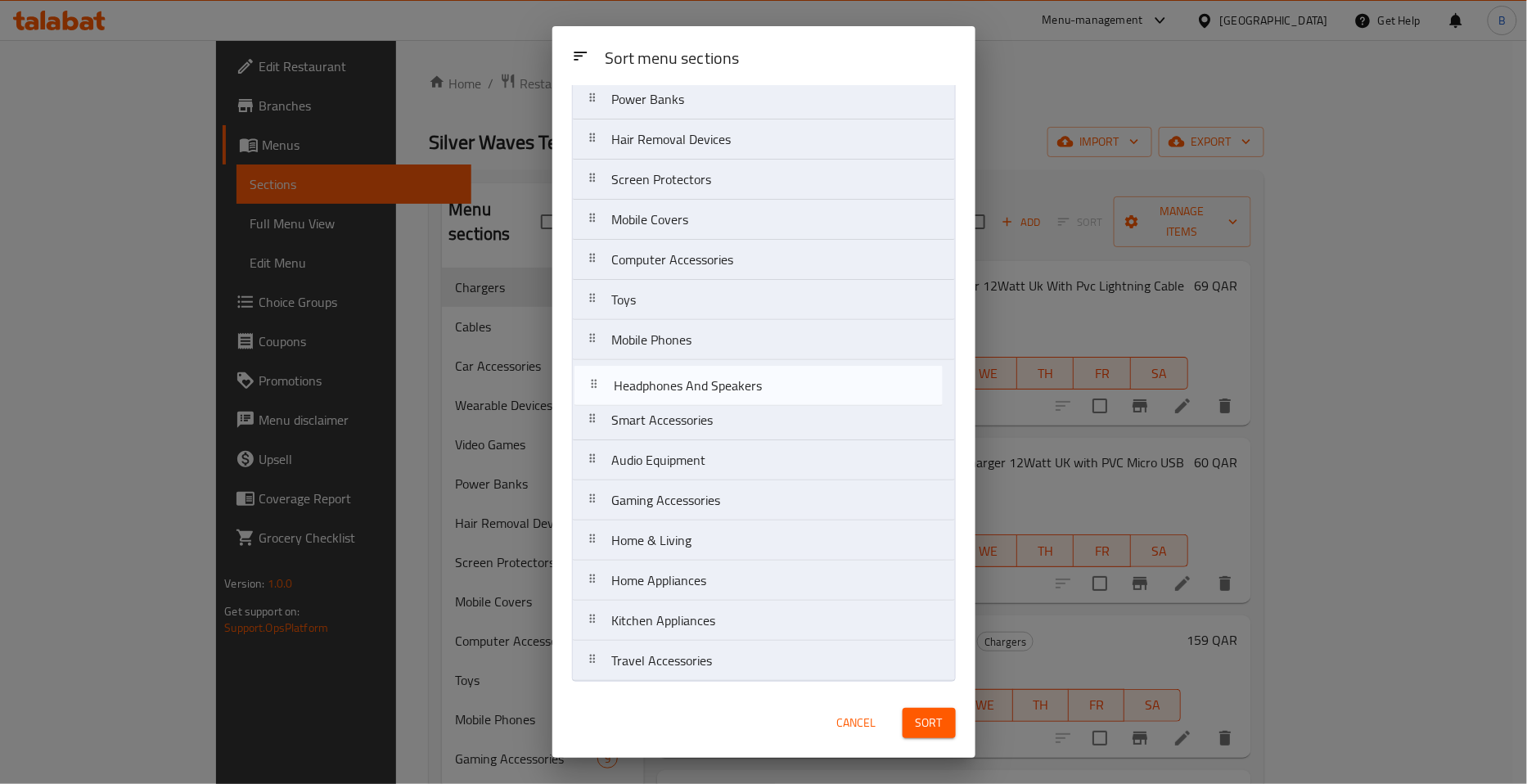
drag, startPoint x: 767, startPoint y: 552, endPoint x: 772, endPoint y: 388, distance: 164.1
click at [772, 388] on nav "Chargers Cables Car Accessories Wearable Devices Video Games Power Banks Hair R…" at bounding box center [764, 280] width 384 height 803
drag, startPoint x: 675, startPoint y: 666, endPoint x: 702, endPoint y: 419, distance: 248.5
click at [702, 419] on nav "Chargers Cables Car Accessories Wearable Devices Video Games Power Banks Hair R…" at bounding box center [764, 280] width 384 height 803
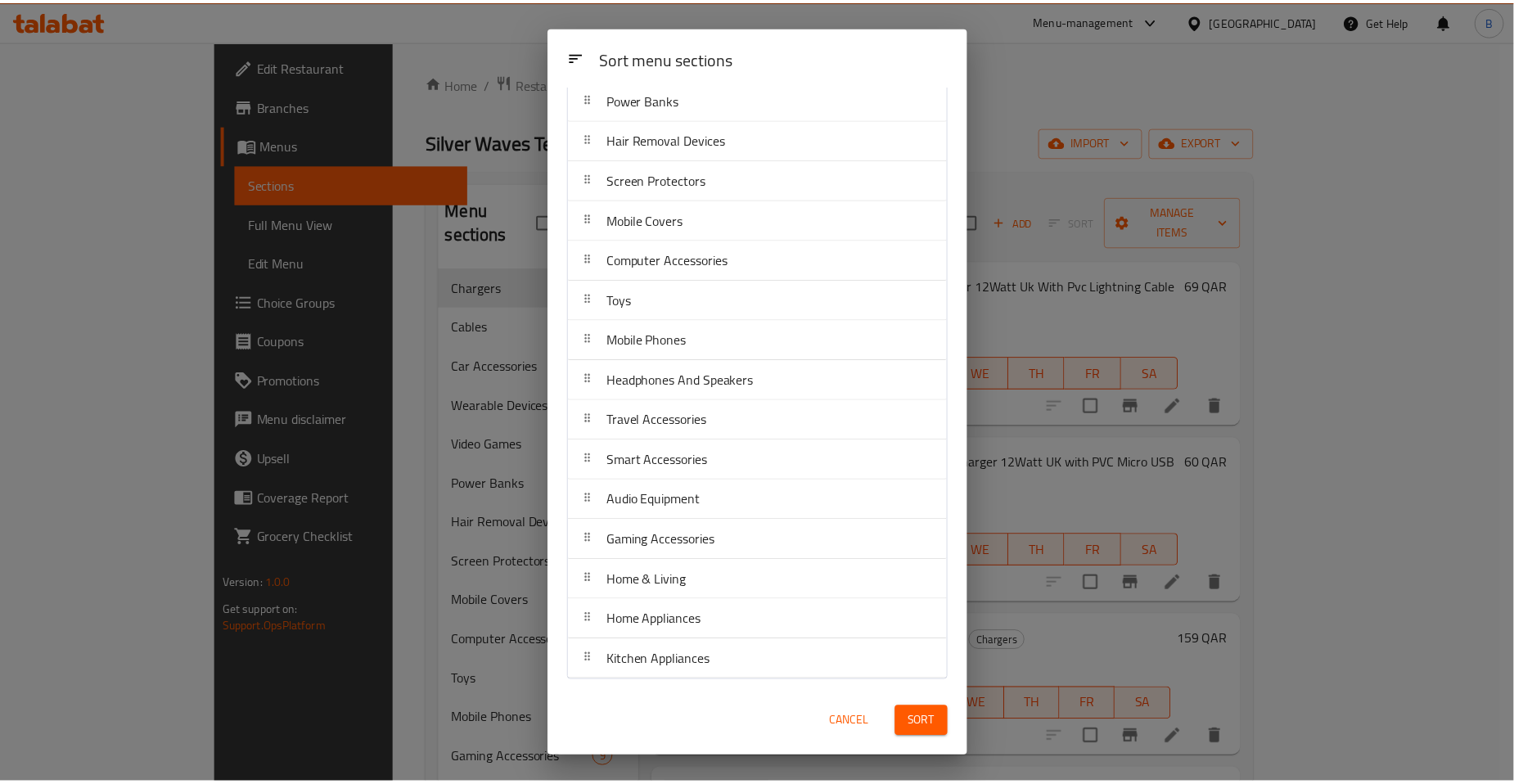
scroll to position [254, 0]
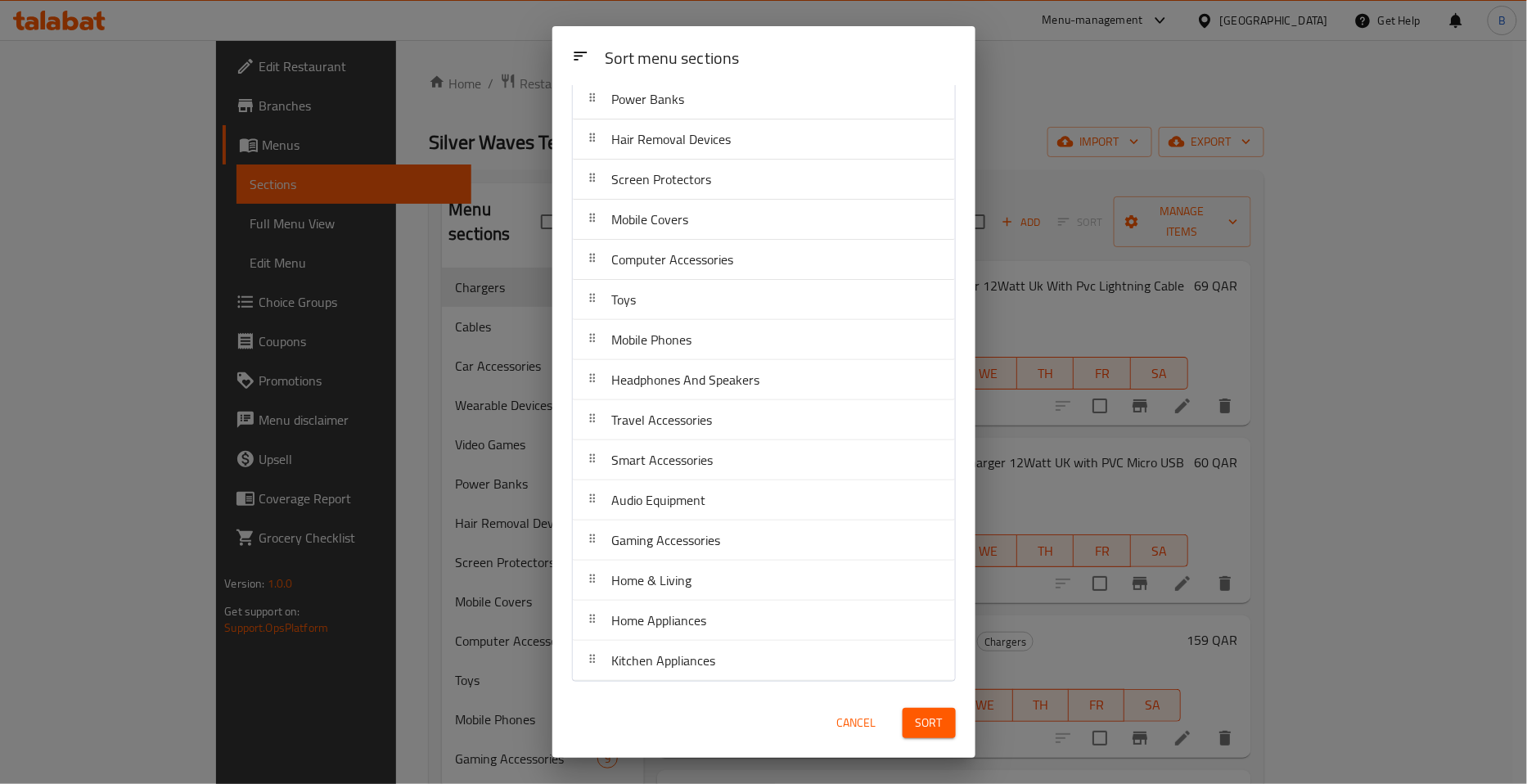
click at [926, 729] on span "Sort" at bounding box center [929, 722] width 27 height 20
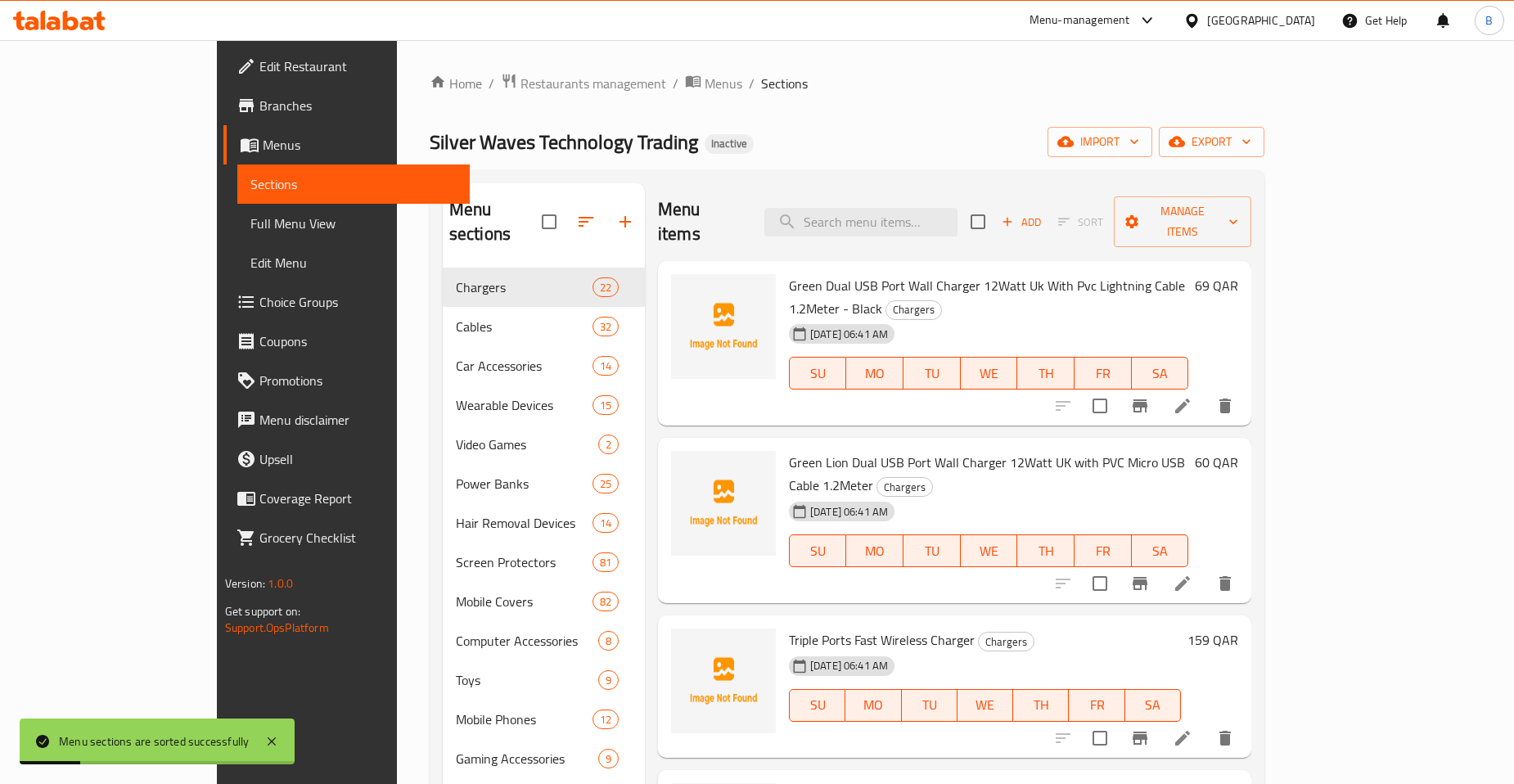
drag, startPoint x: 96, startPoint y: 226, endPoint x: 116, endPoint y: 230, distance: 20.4
click at [251, 226] on span "Full Menu View" at bounding box center [354, 223] width 206 height 19
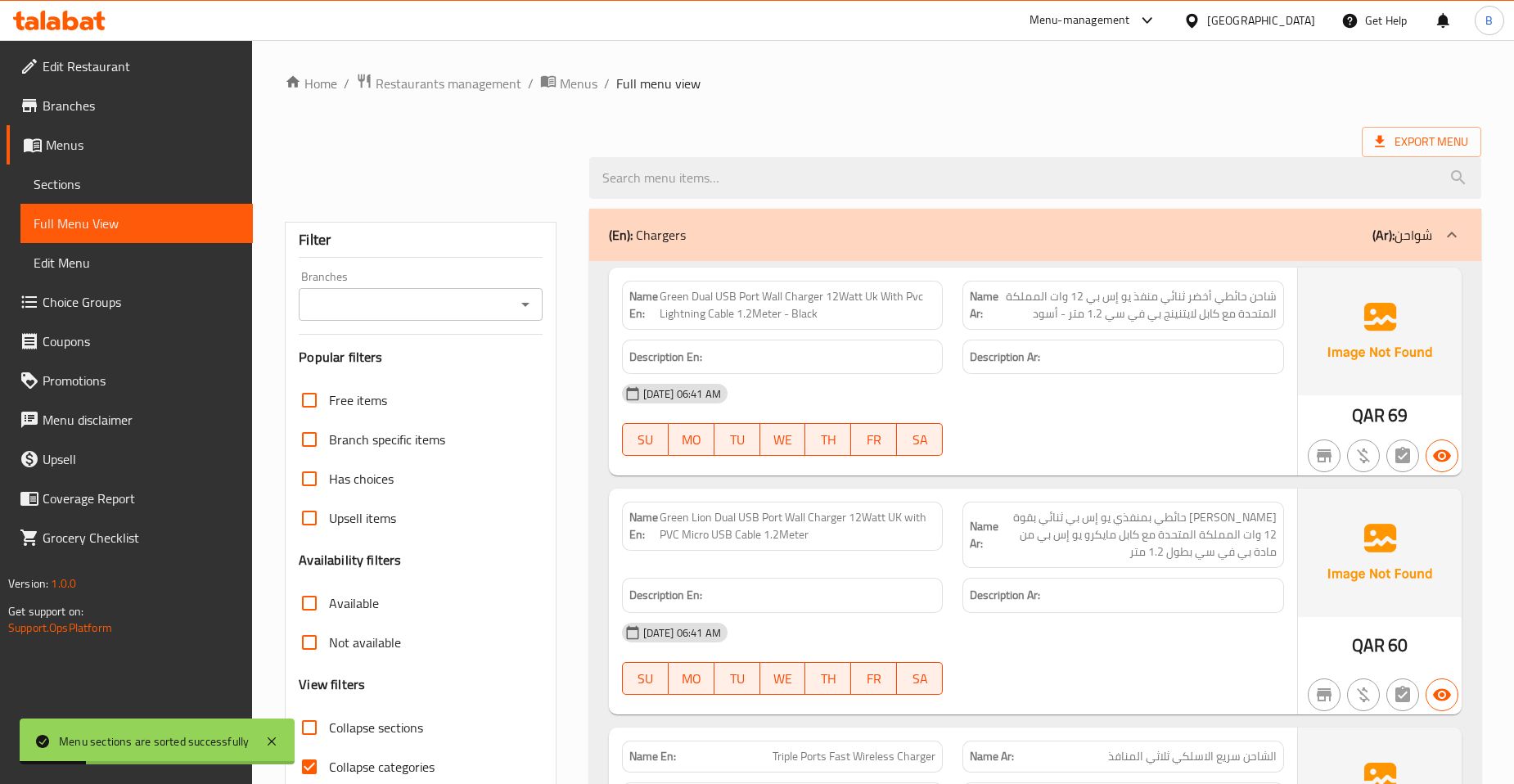
click at [510, 300] on div "Branches" at bounding box center [420, 305] width 243 height 33
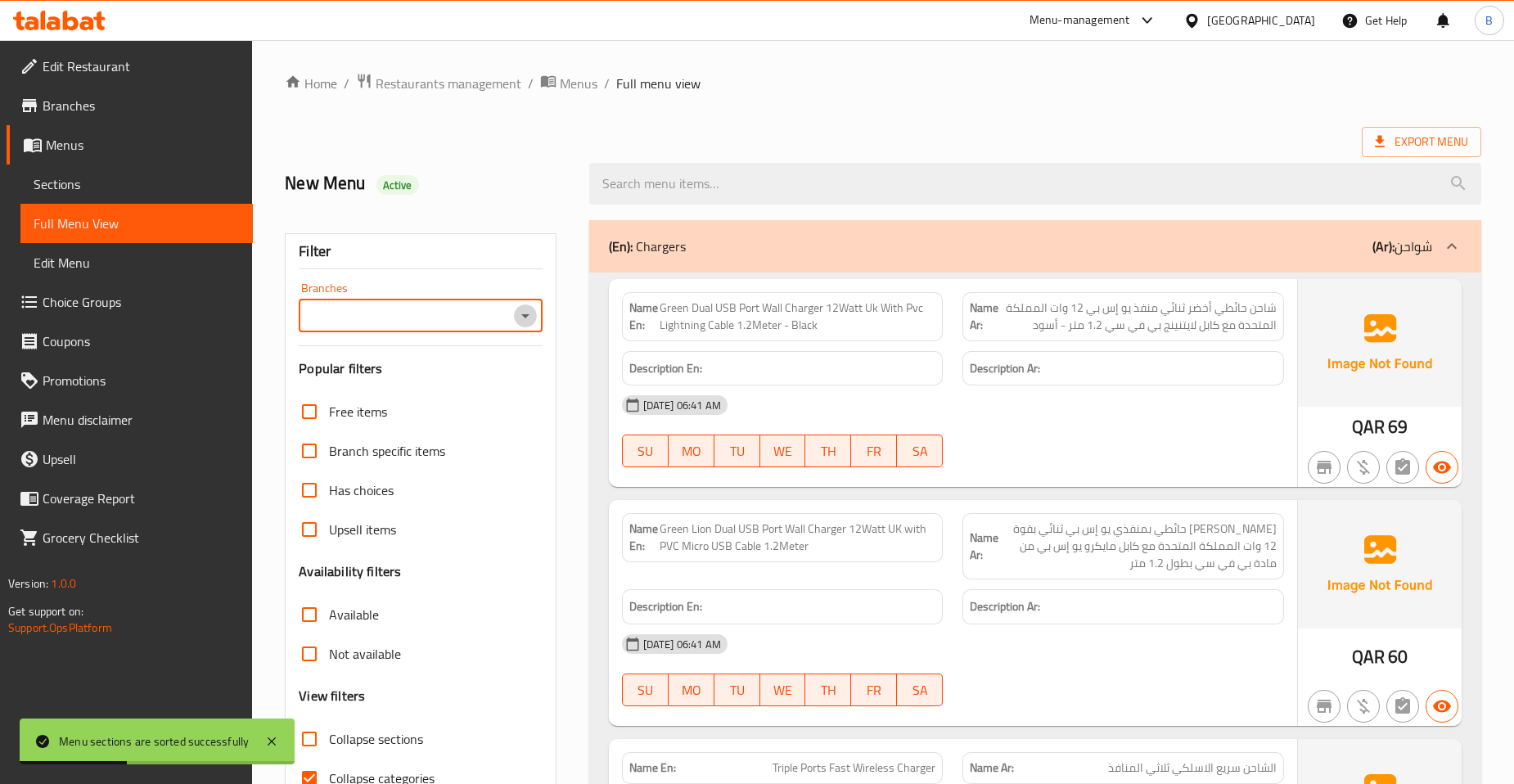
click at [527, 311] on icon "Open" at bounding box center [526, 315] width 19 height 19
click at [450, 391] on span "Silver Waves Technology Trading, Al Gharrafa" at bounding box center [419, 395] width 217 height 40
type input "Silver Waves Technology Trading, Al Gharrafa"
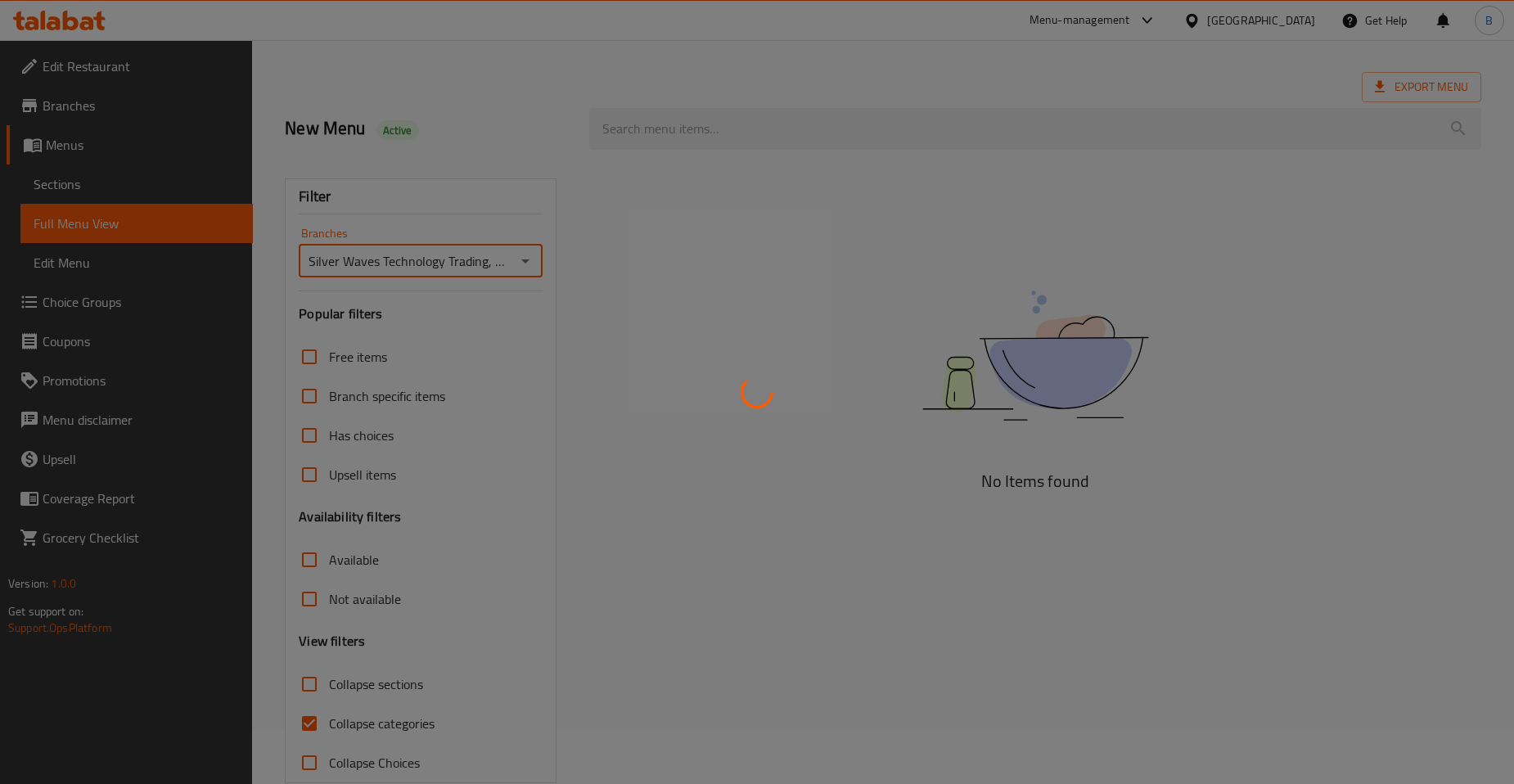
scroll to position [86, 0]
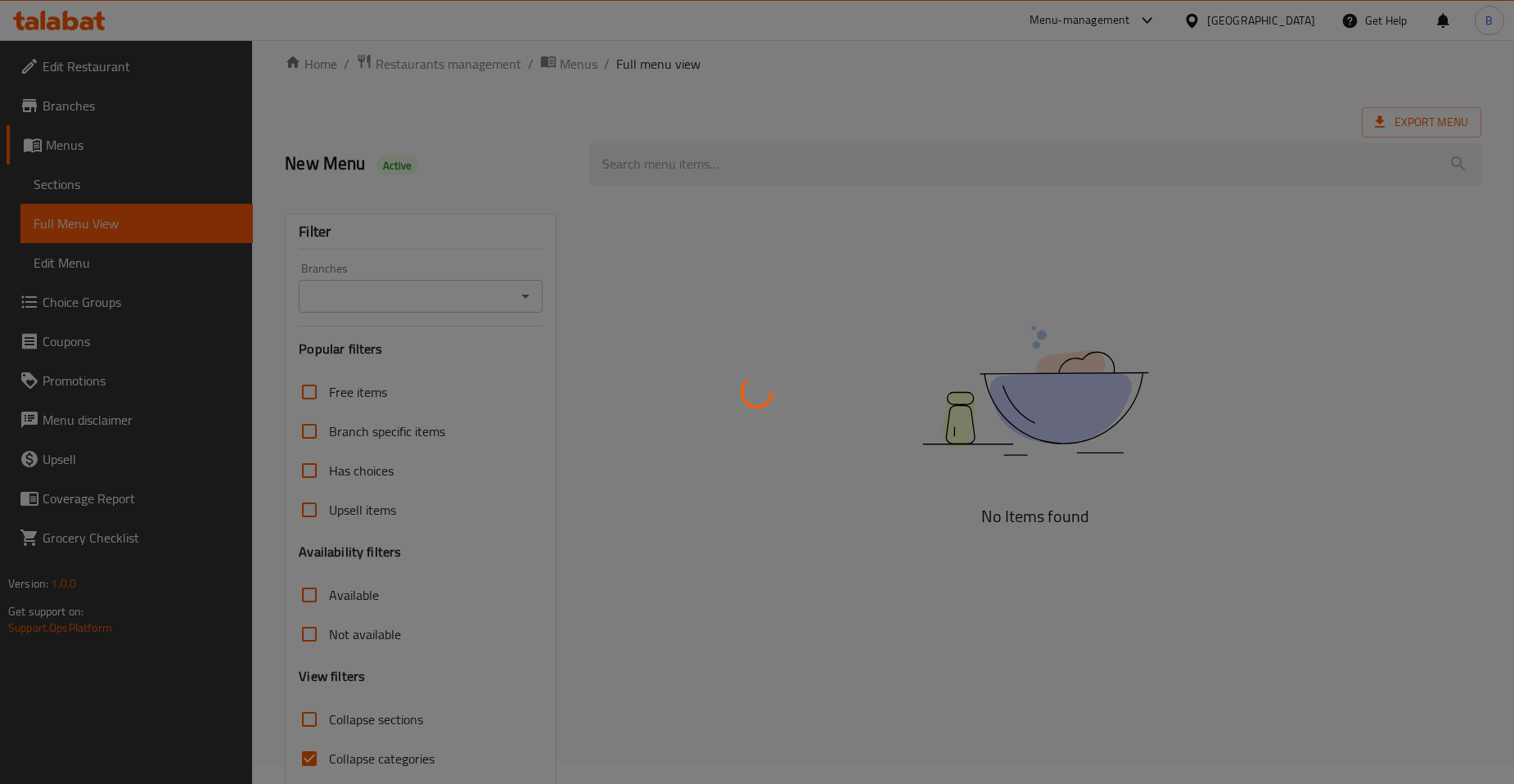
scroll to position [86, 0]
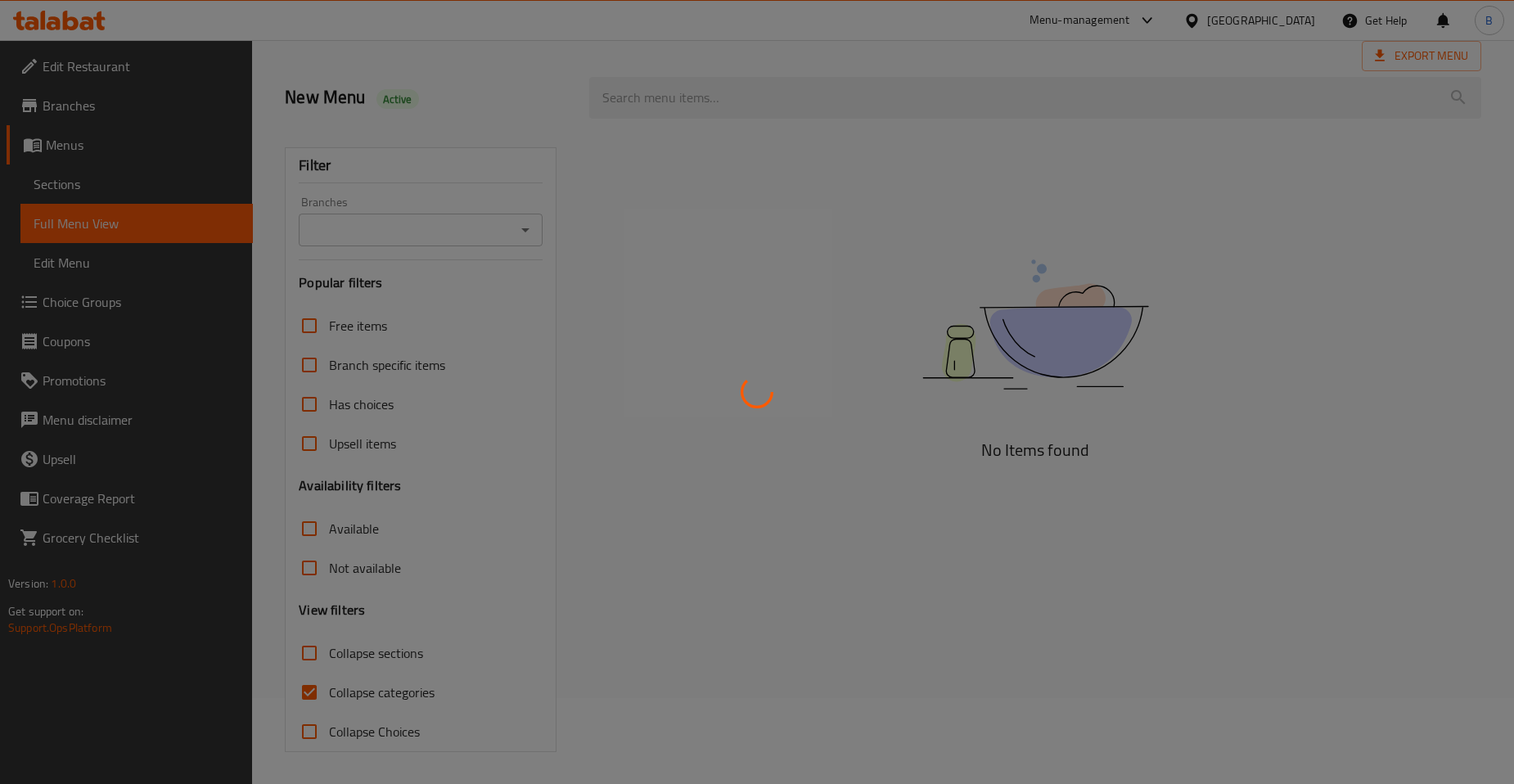
click at [522, 233] on div at bounding box center [757, 392] width 1514 height 784
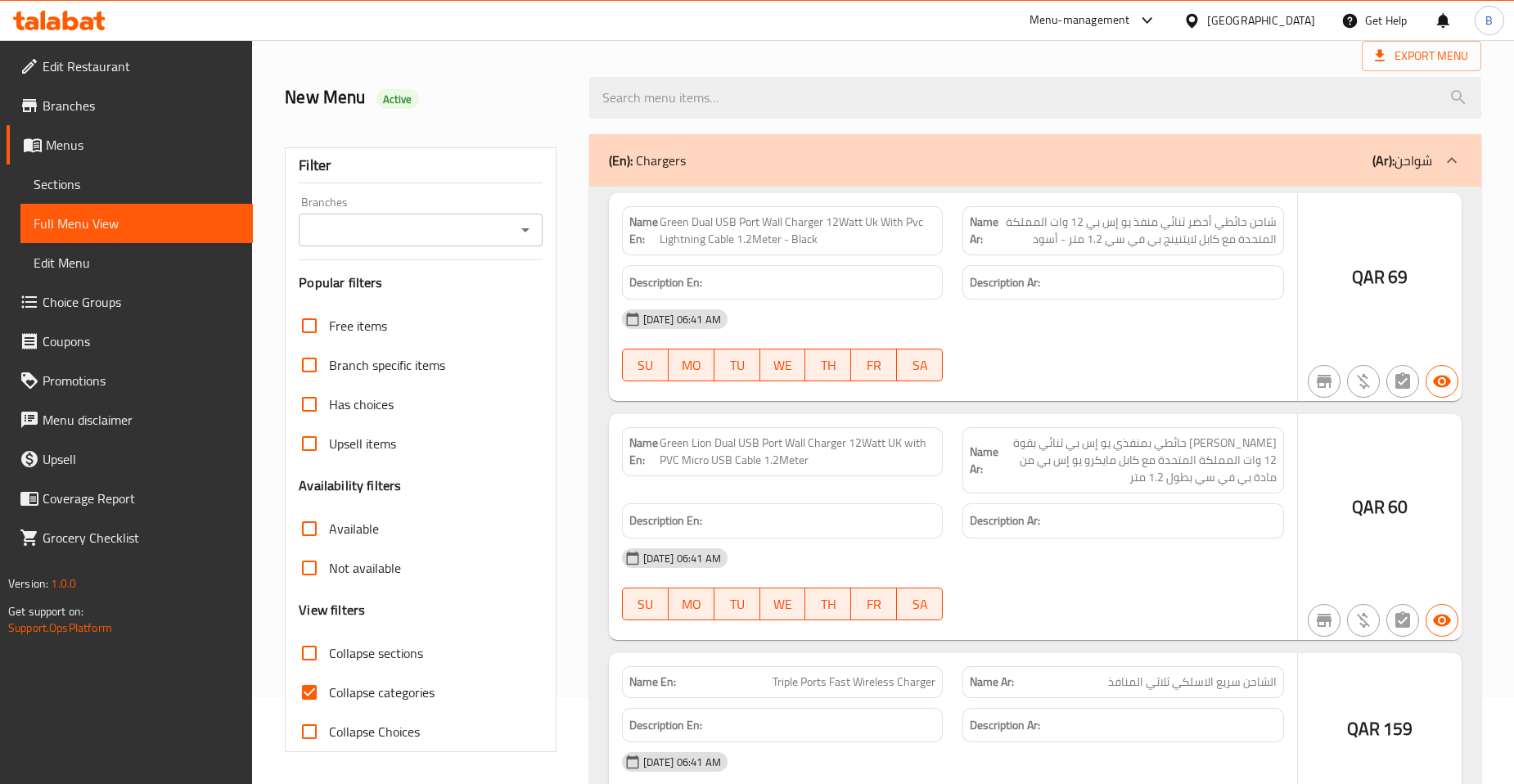
click at [526, 233] on div at bounding box center [757, 392] width 1514 height 784
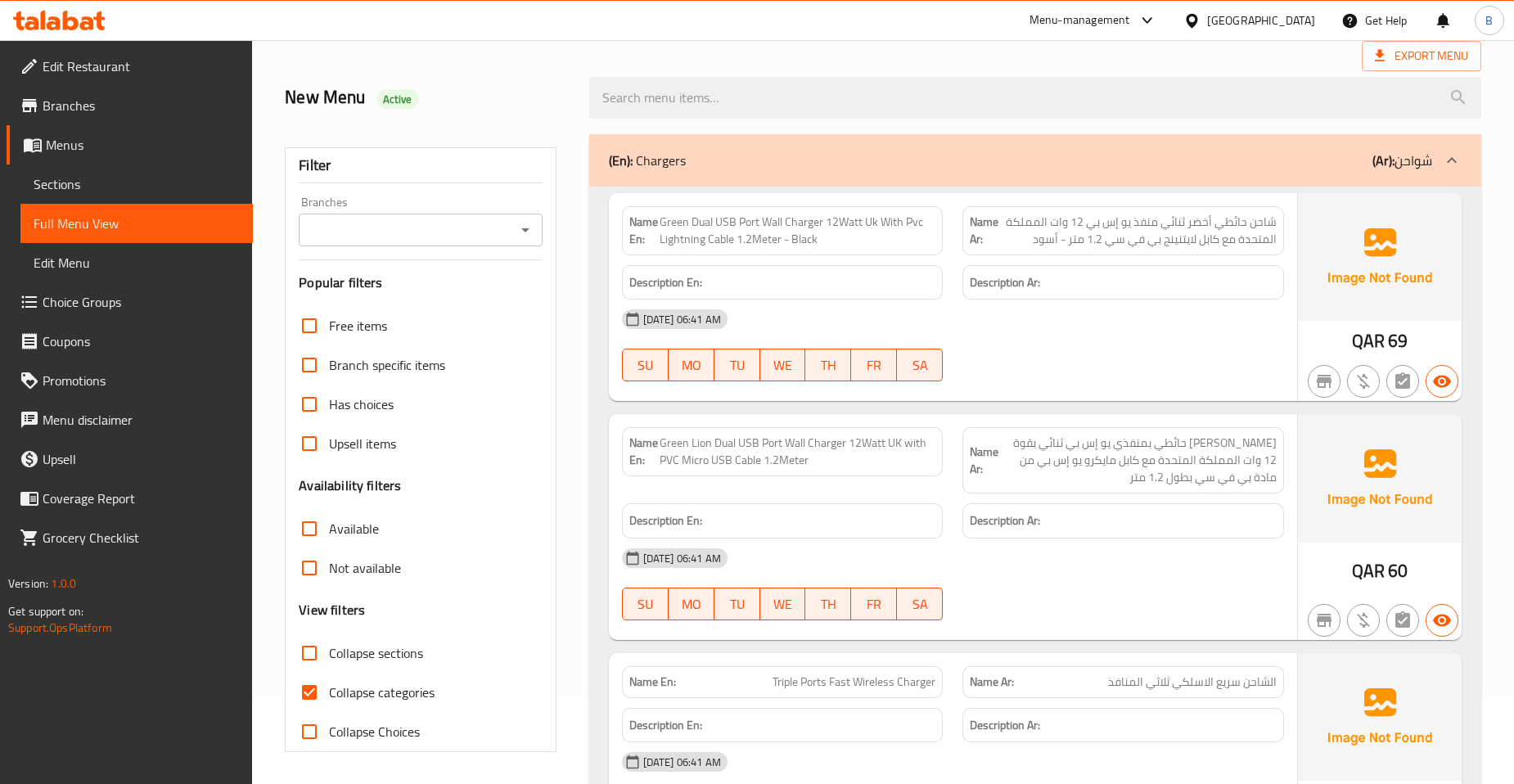
click at [524, 233] on icon "Open" at bounding box center [526, 230] width 19 height 19
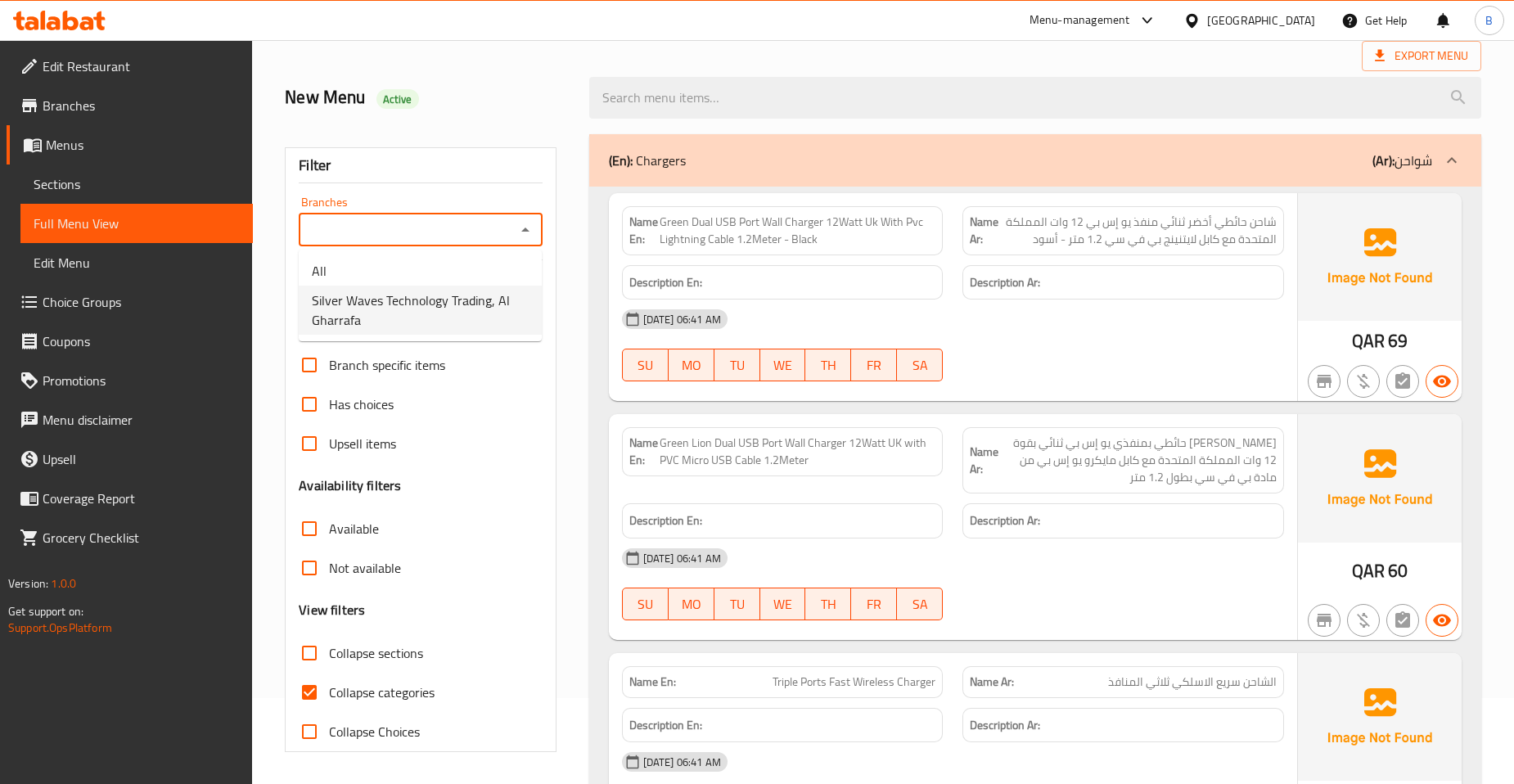
click at [456, 305] on span "Silver Waves Technology Trading, Al Gharrafa" at bounding box center [419, 310] width 217 height 40
type input "Silver Waves Technology Trading, Al Gharrafa"
click at [1262, 170] on div "(En): Chargers (Ar): شواحن" at bounding box center [1035, 160] width 892 height 52
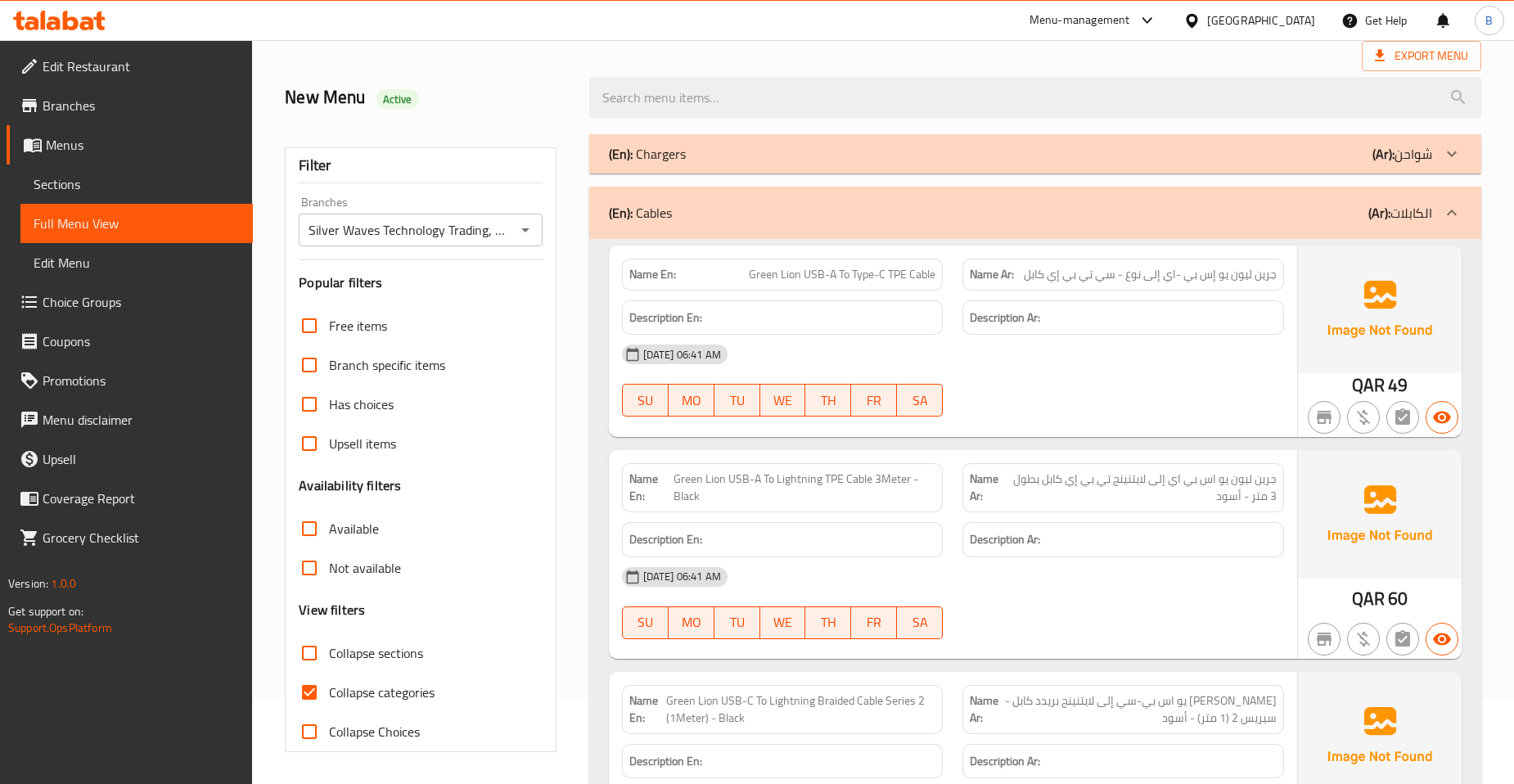
drag, startPoint x: 1315, startPoint y: 225, endPoint x: 1307, endPoint y: 224, distance: 8.1
click at [1317, 225] on div "(En): Cables (Ar): الكابلات" at bounding box center [1035, 212] width 892 height 52
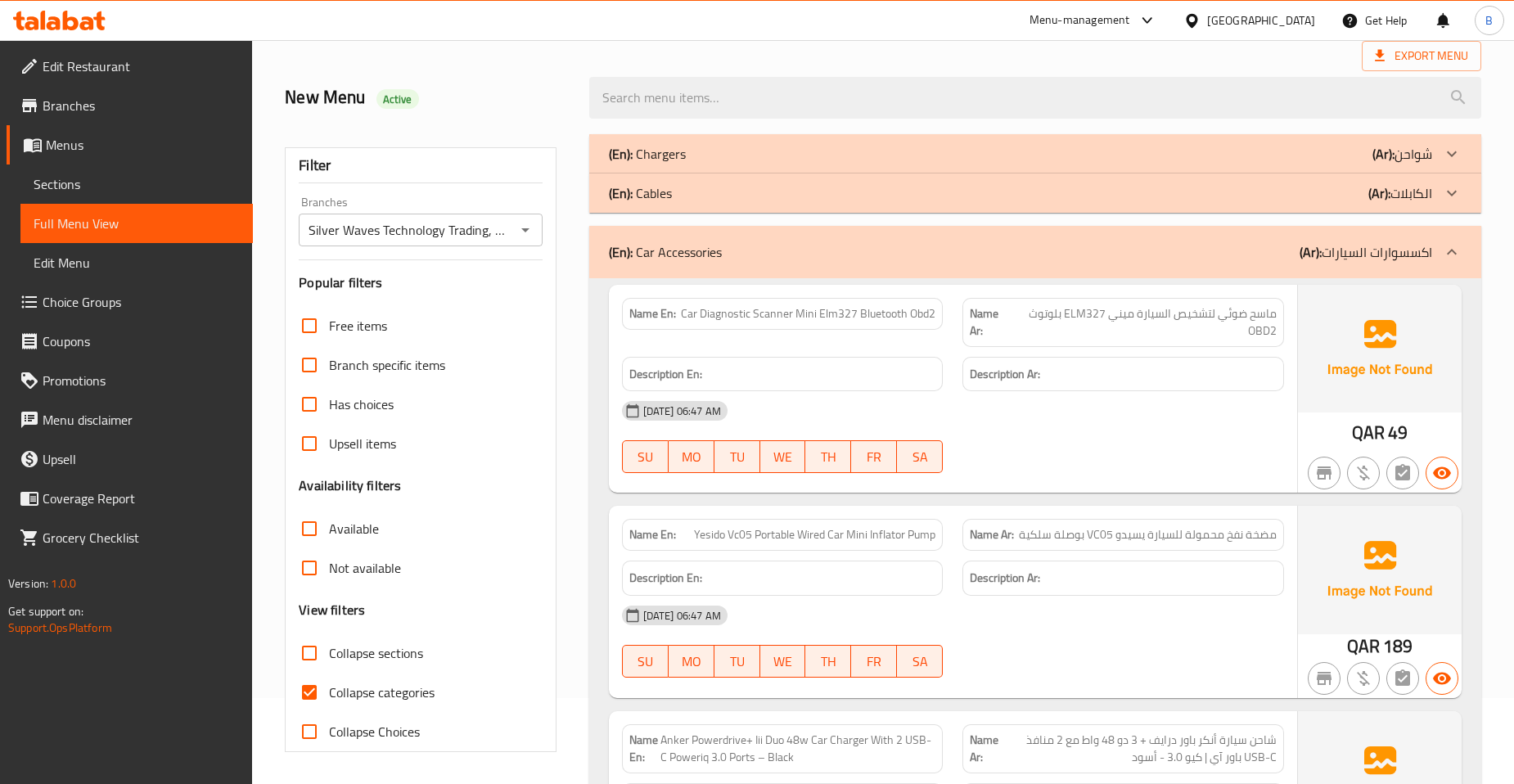
click at [1281, 262] on div "(En): Car Accessories (Ar): اكسسوارات السيارات" at bounding box center [1035, 252] width 892 height 52
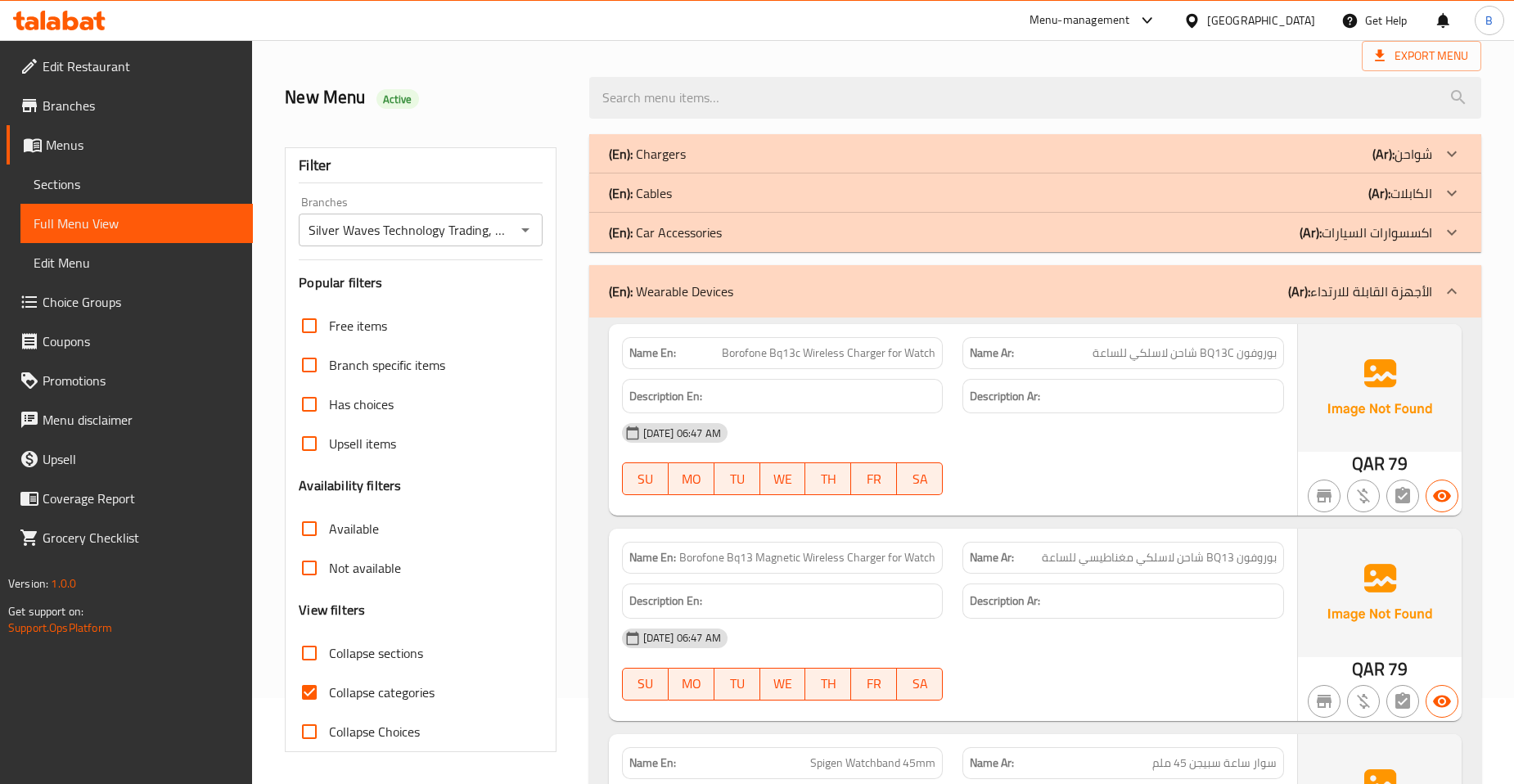
click at [1239, 292] on div "(En): Wearable Devices (Ar): الأجهزة القابلة للارتداء" at bounding box center [1020, 291] width 824 height 19
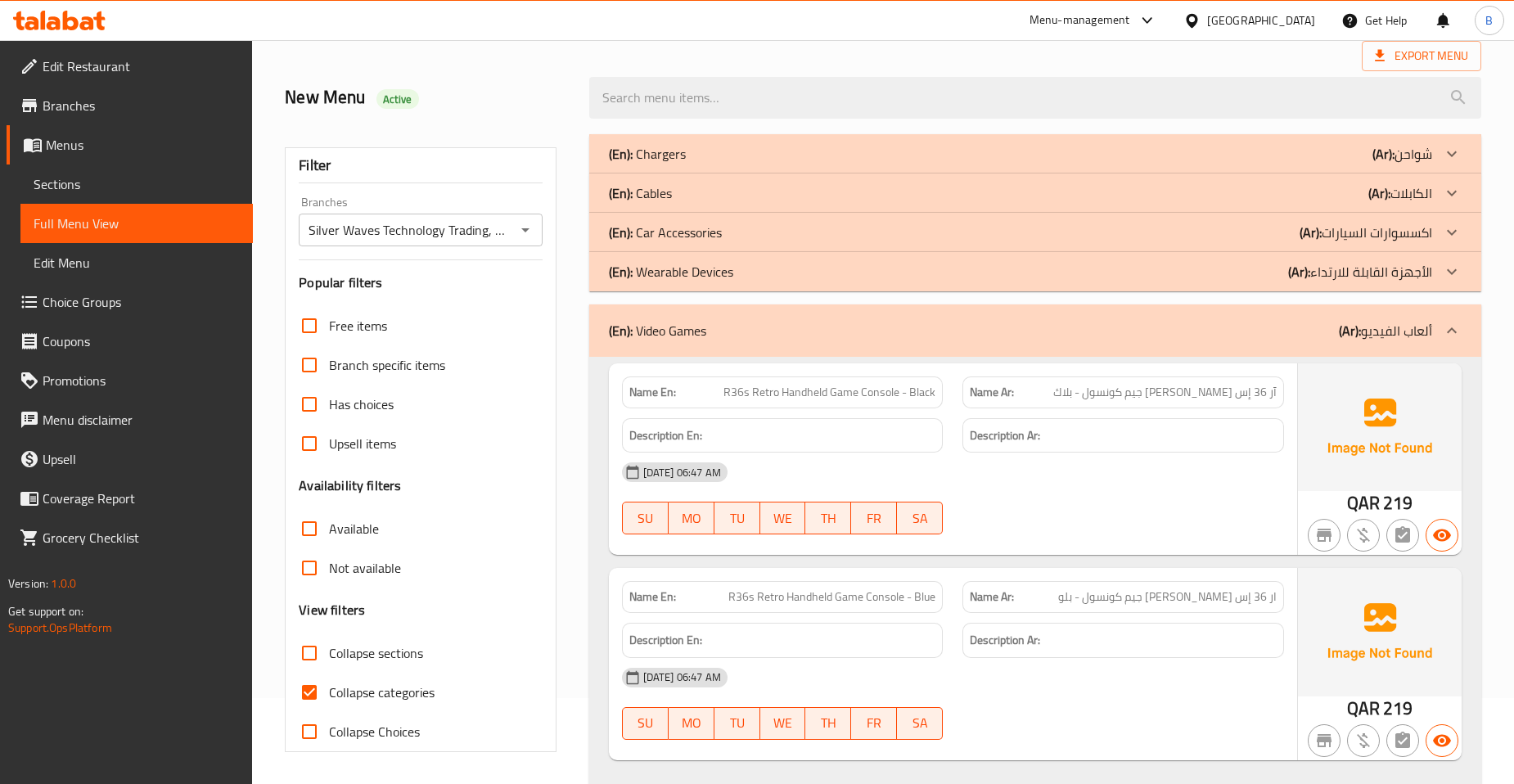
click at [1269, 338] on div "(En): Video Games (Ar): ألعاب الفيديو" at bounding box center [1020, 331] width 824 height 19
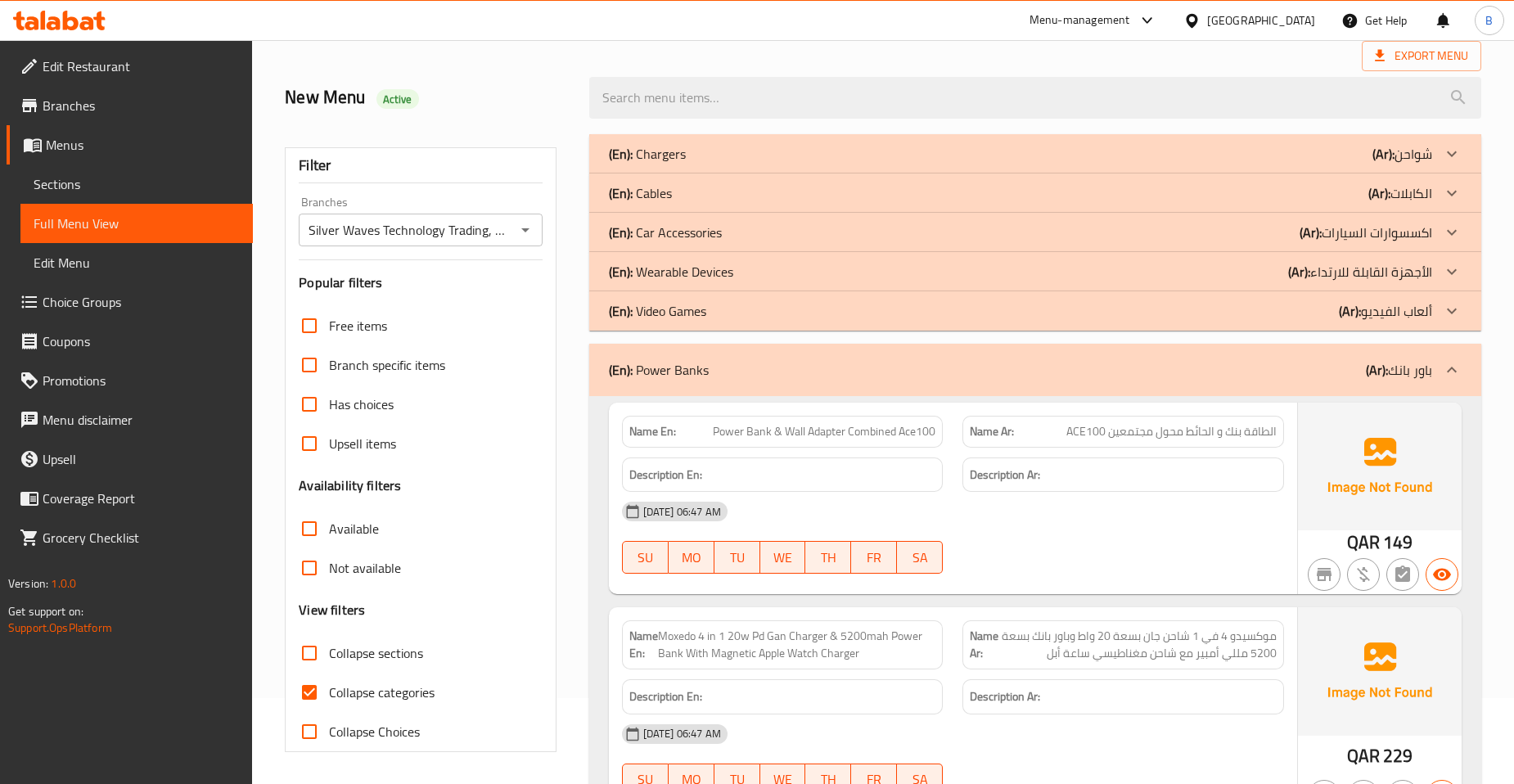
click at [1255, 373] on div "(En): Power Banks (Ar): باور بانك" at bounding box center [1020, 369] width 824 height 19
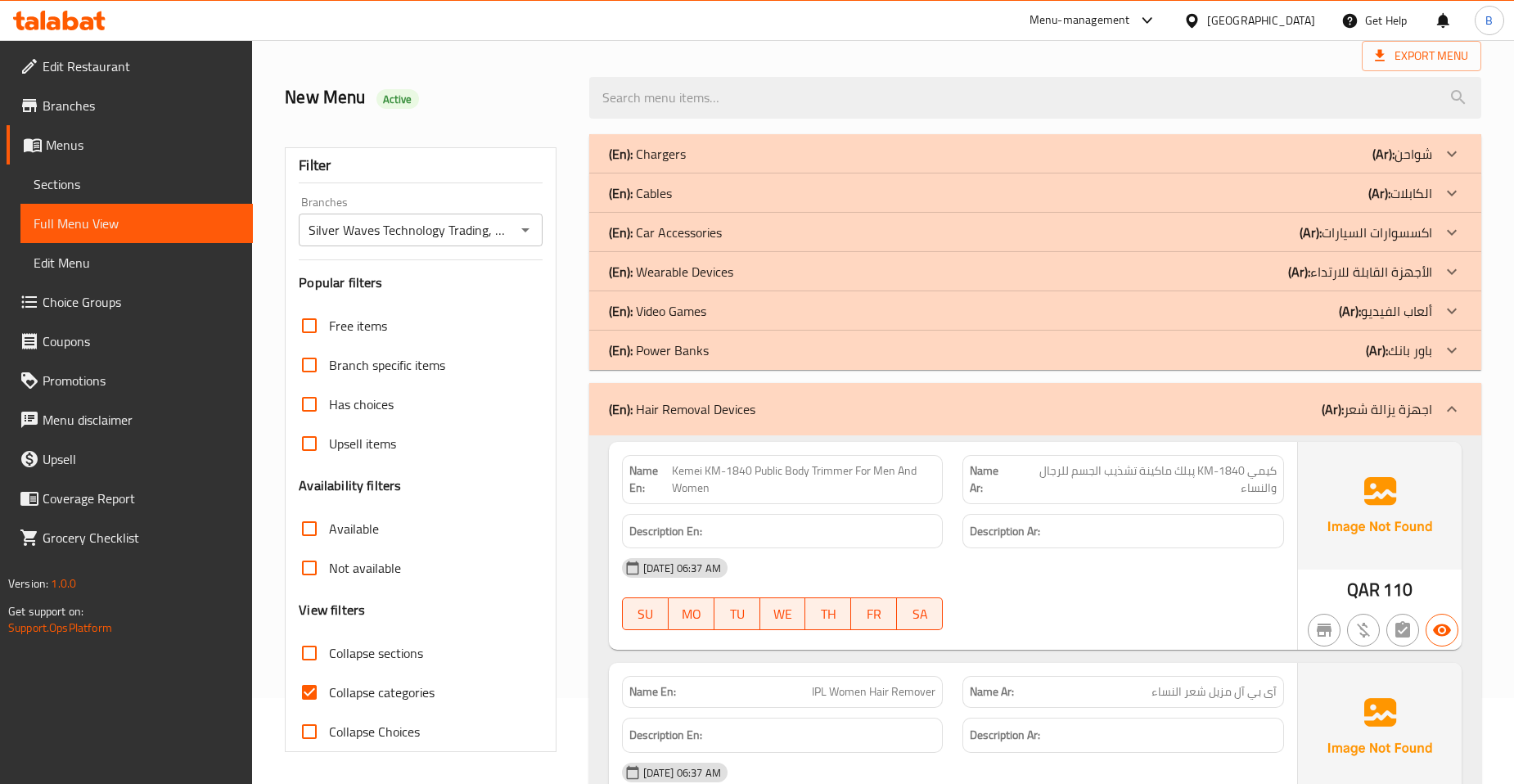
click at [1232, 406] on div "(En): Hair Removal Devices (Ar): اجهزة يزالة شعر" at bounding box center [1020, 409] width 824 height 19
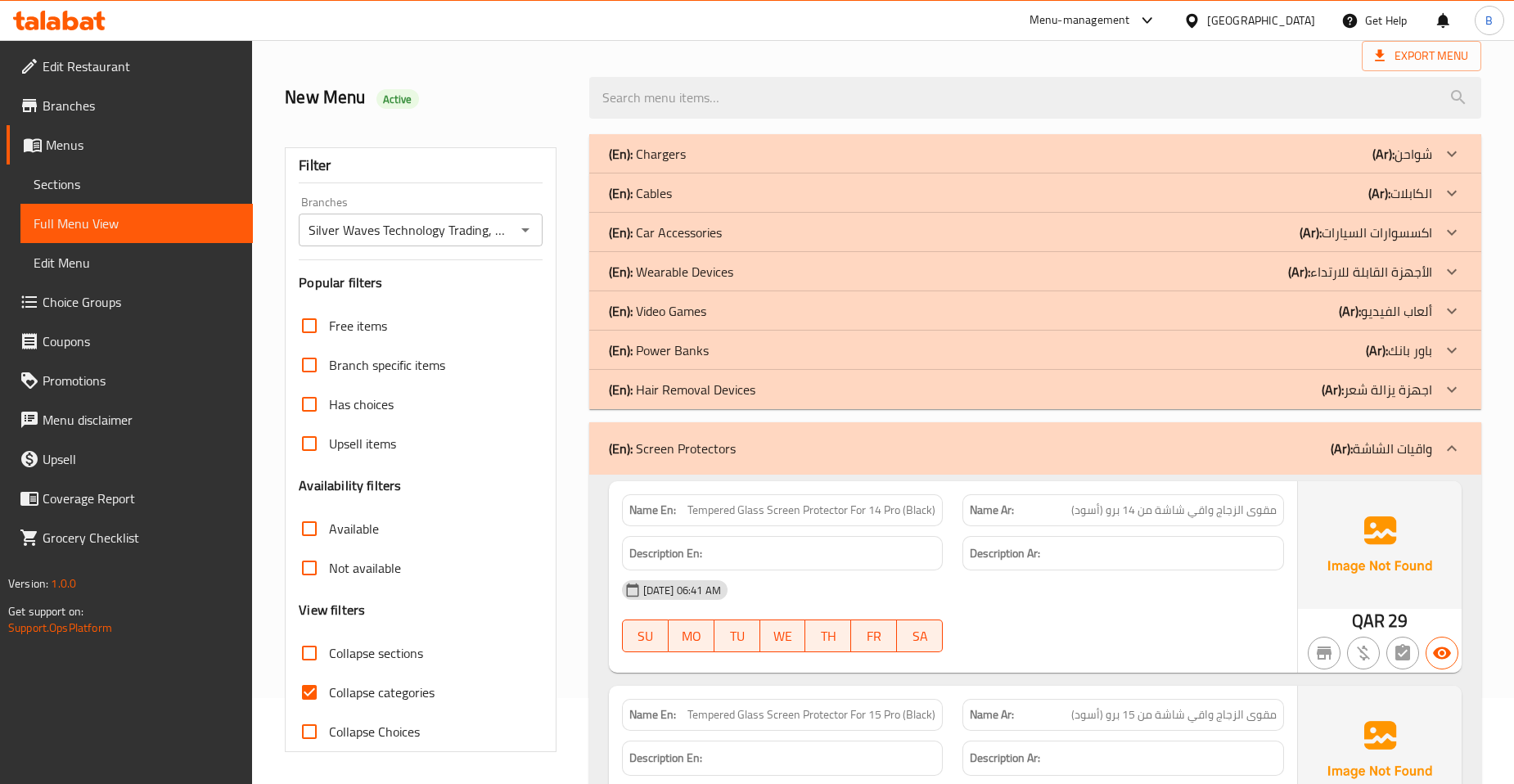
click at [1236, 450] on div "(En): Screen Protectors (Ar): واقيات الشاشة" at bounding box center [1020, 448] width 824 height 19
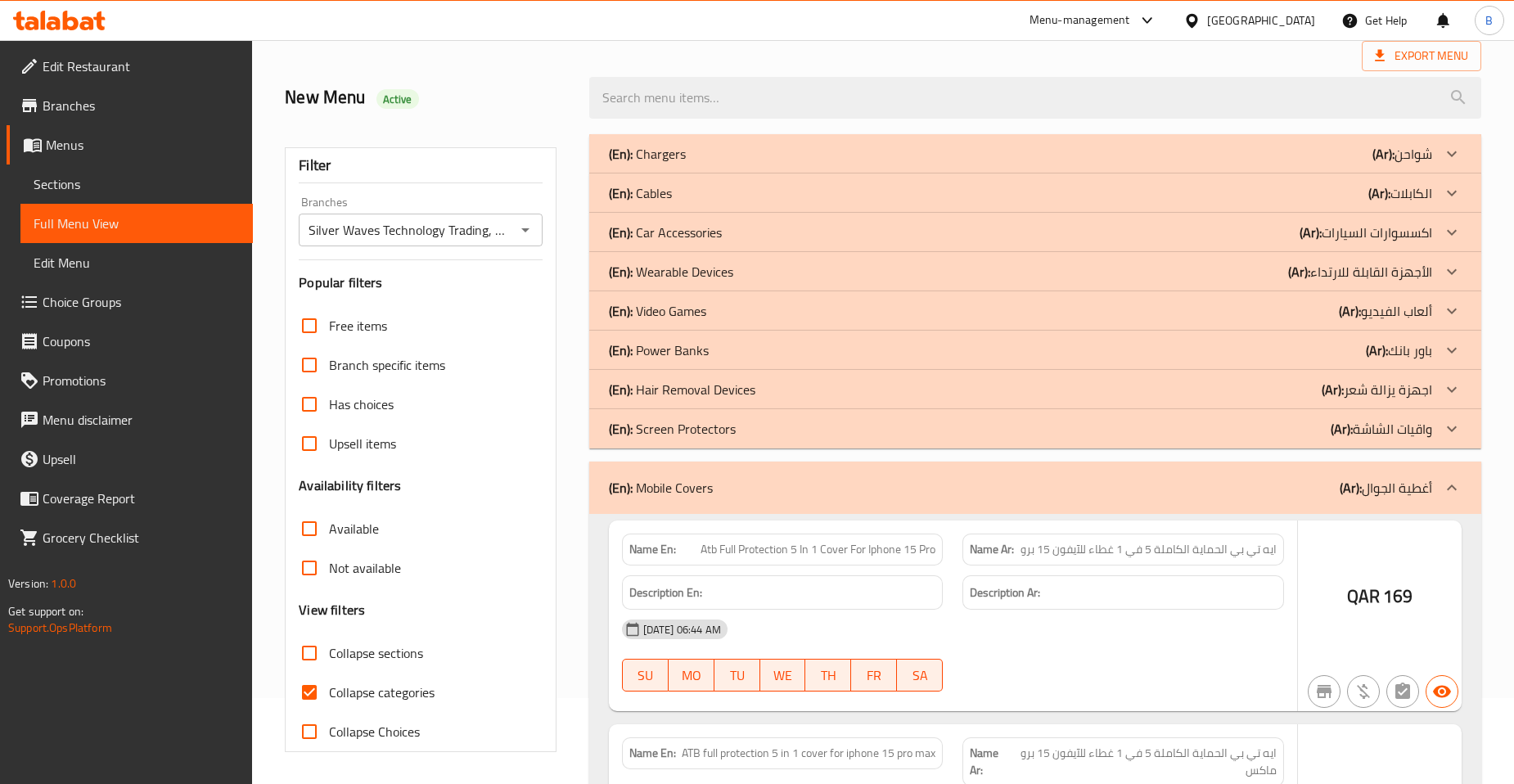
scroll to position [267, 0]
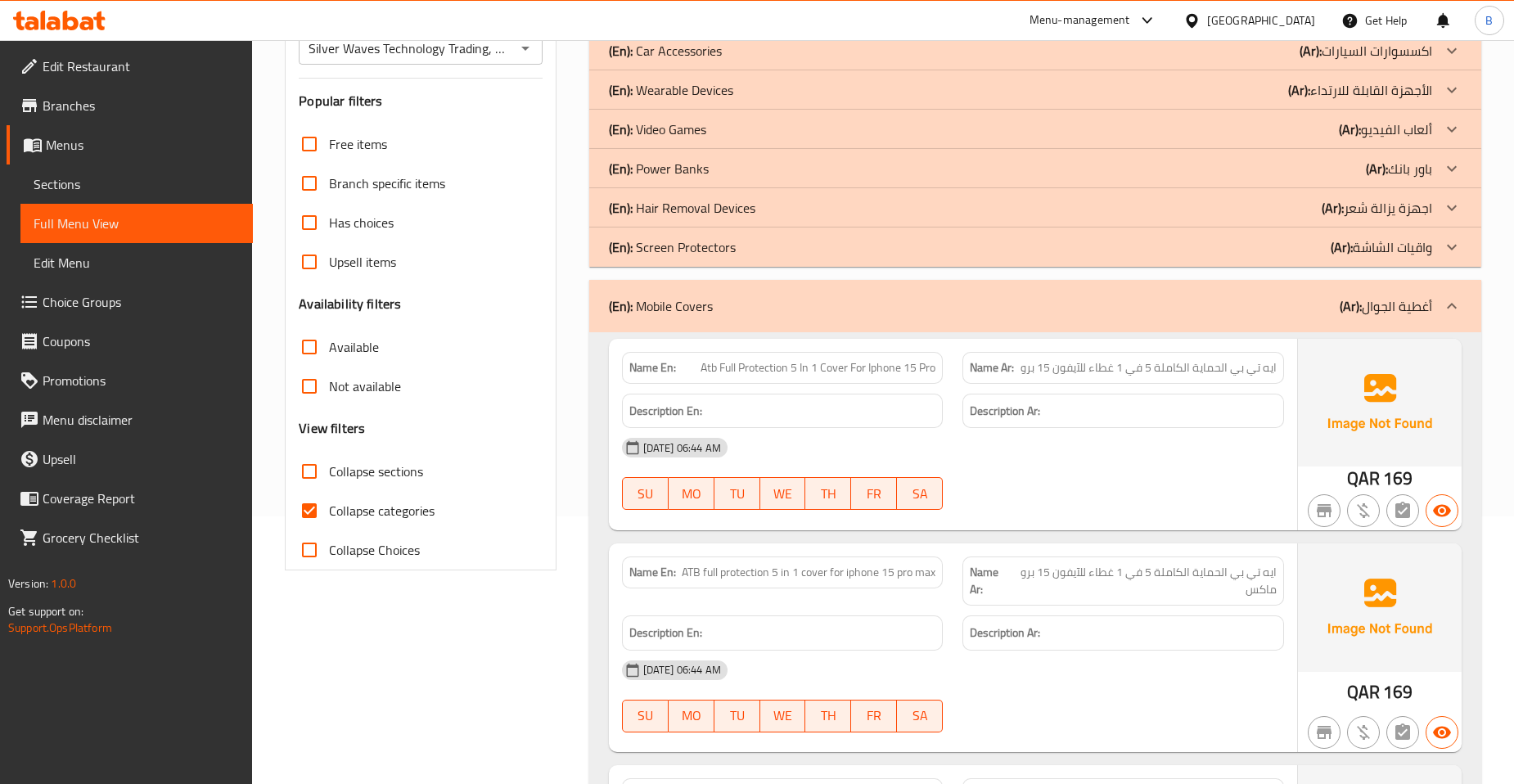
click at [1247, 317] on div "(En): Mobile Covers (Ar): أغطية الجوال" at bounding box center [1035, 306] width 892 height 52
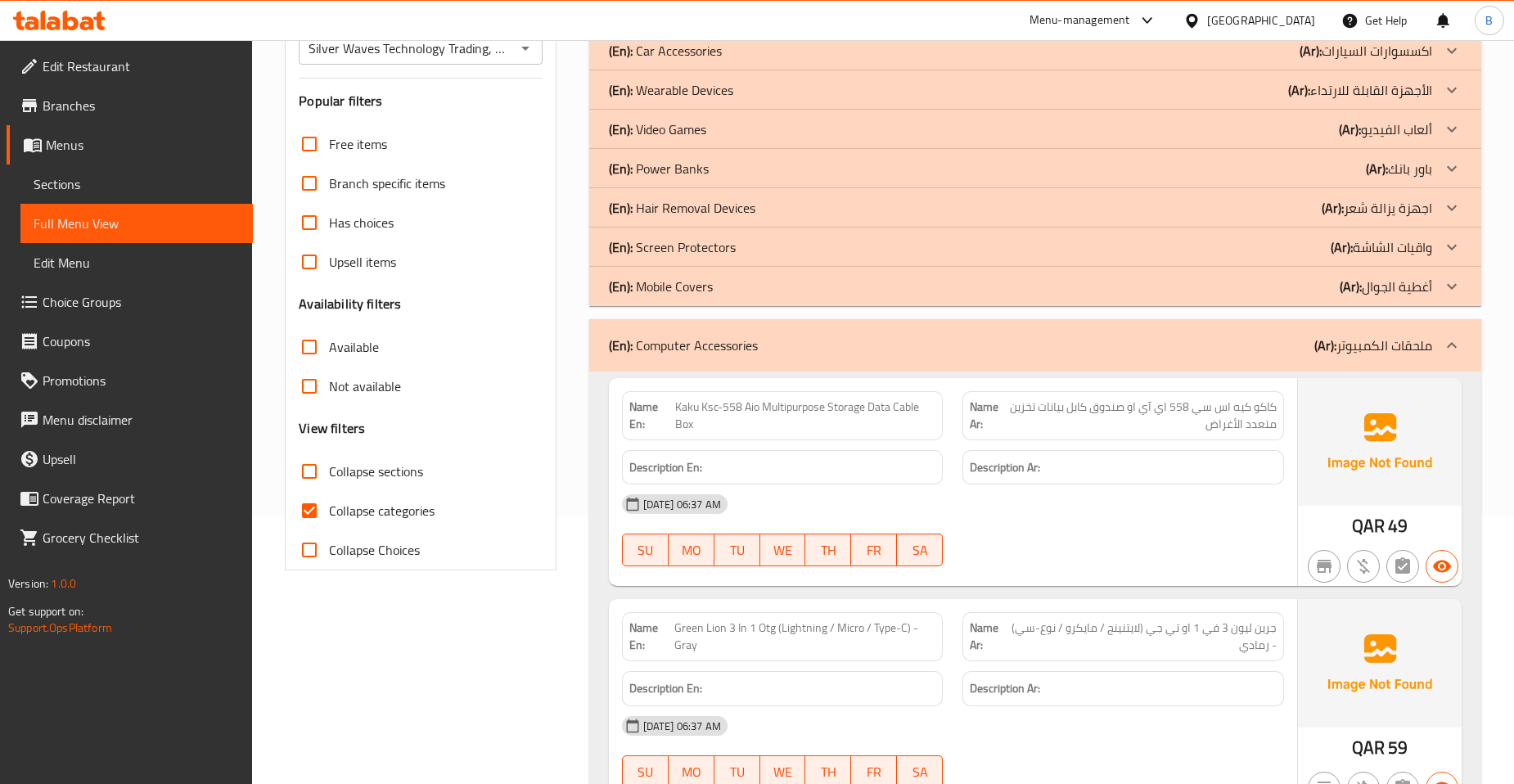
click at [1297, 350] on div "(En): Computer Accessories (Ar): ملحقات الكمبيوتر" at bounding box center [1020, 345] width 824 height 19
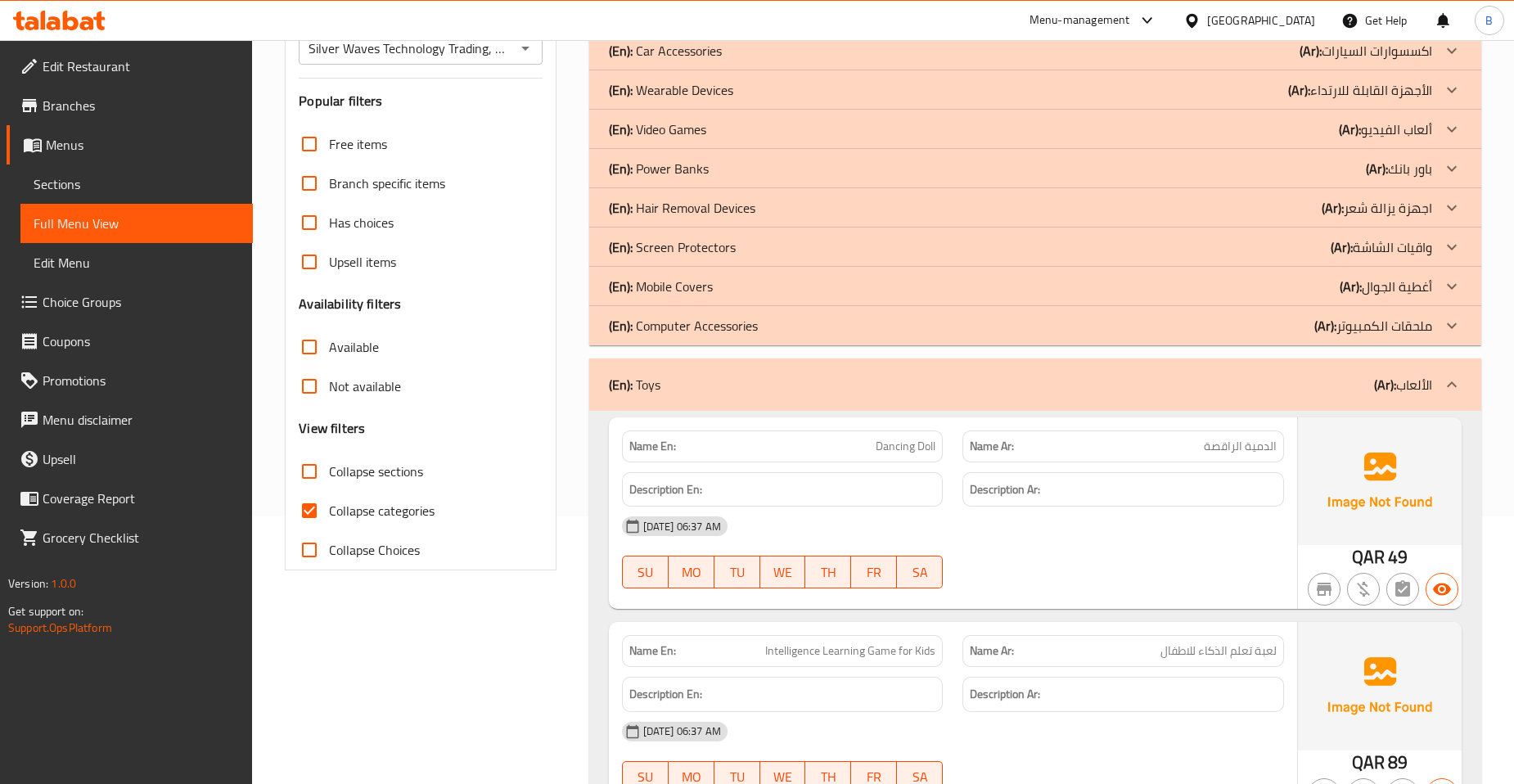
click at [1241, 386] on div "(En): Toys (Ar): الألعاب" at bounding box center [1020, 385] width 824 height 19
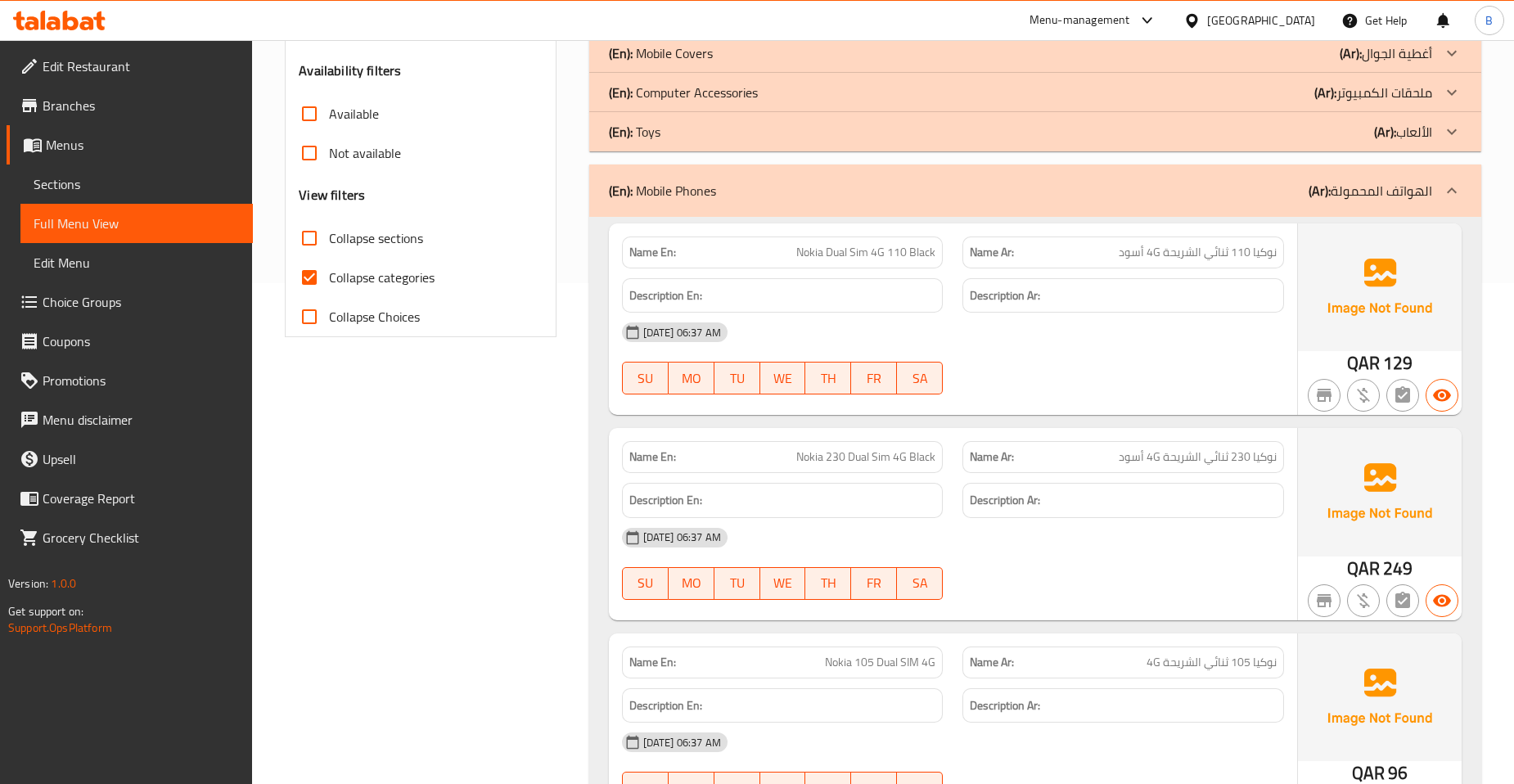
scroll to position [541, 0]
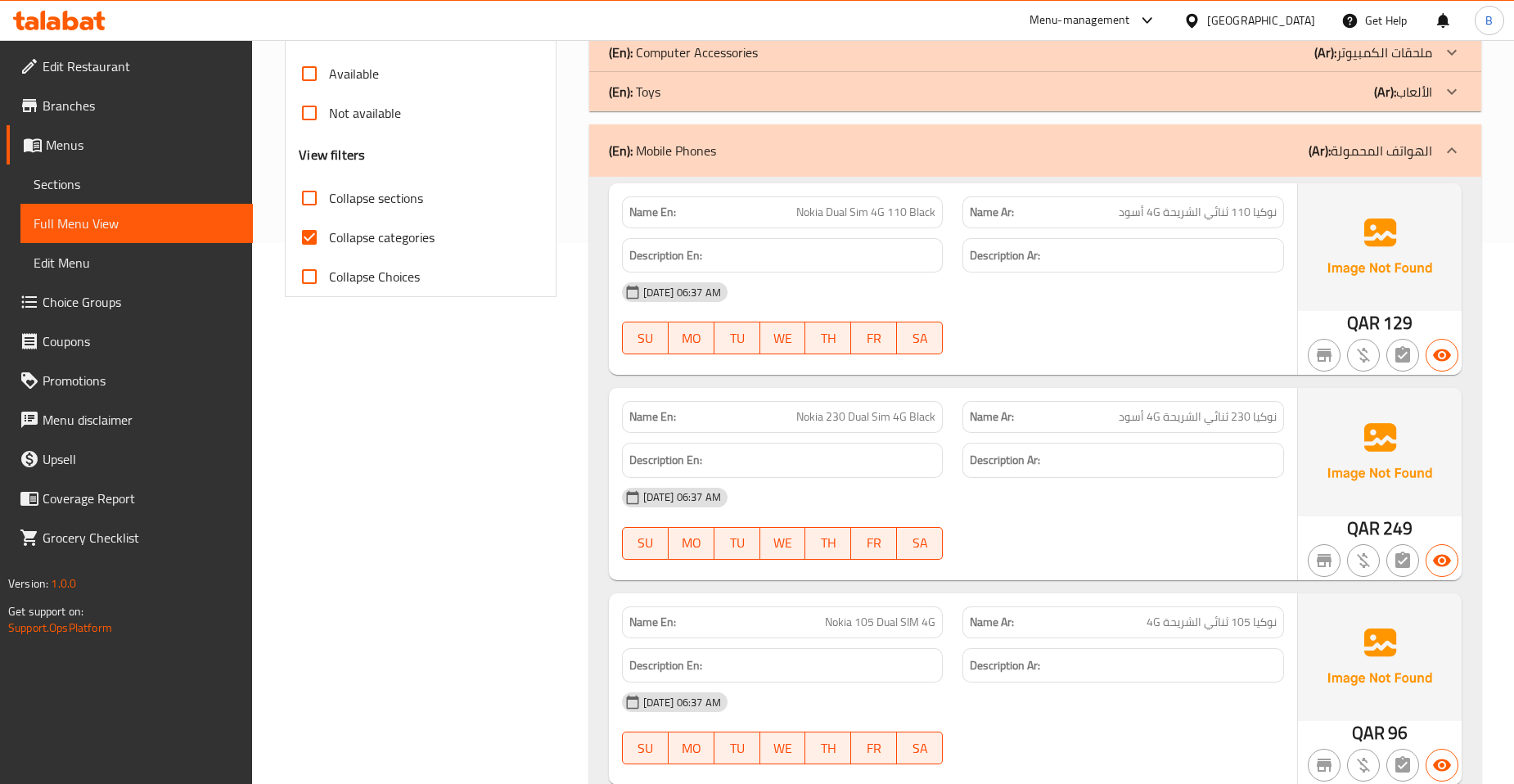
click at [1159, 159] on div "(En): Mobile Phones (Ar): الهواتف المحمولة" at bounding box center [1020, 150] width 824 height 19
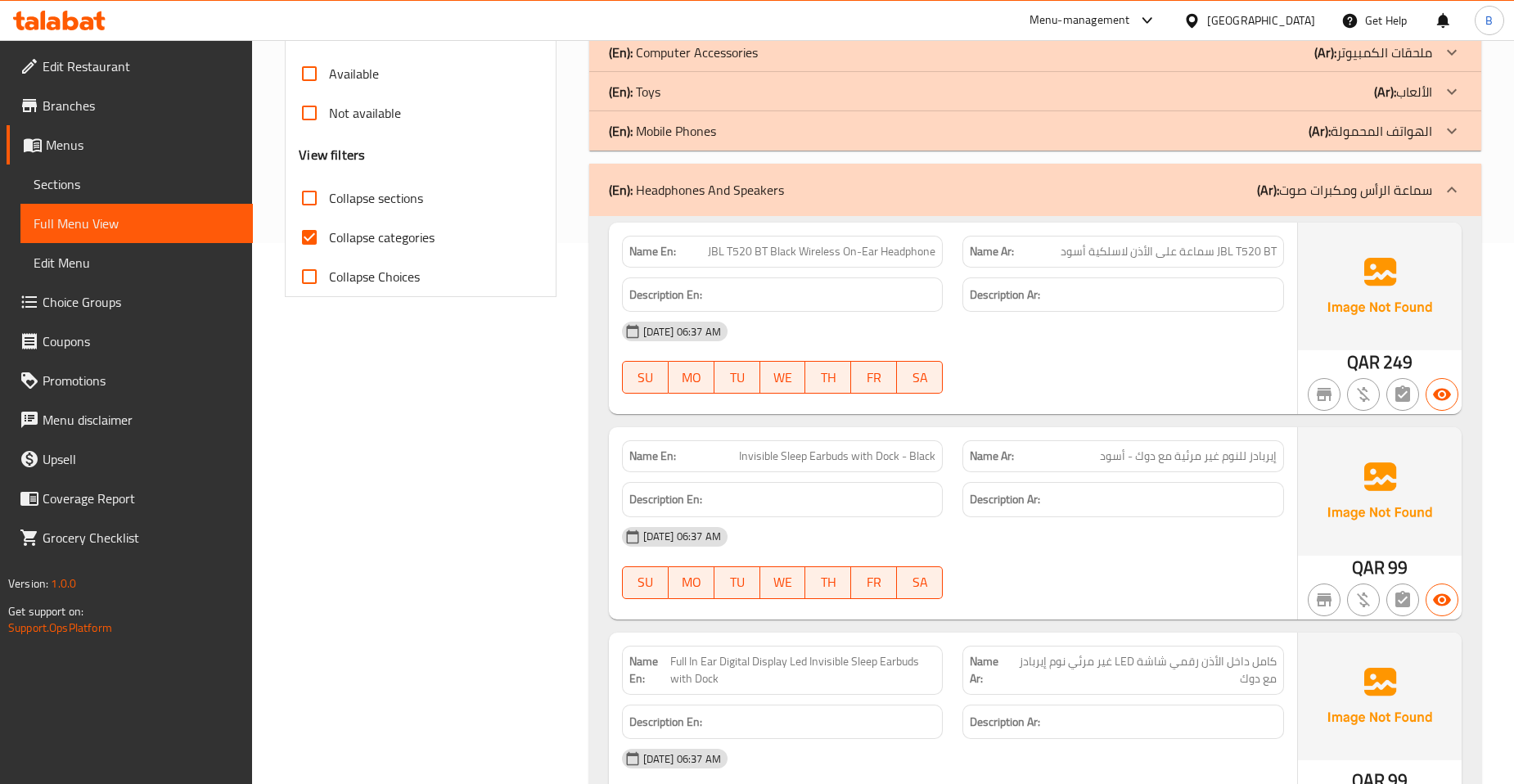
click at [1185, 206] on div "(En): Headphones And Speakers (Ar): سماعة الرأس ومكبرات صوت" at bounding box center [1035, 190] width 892 height 52
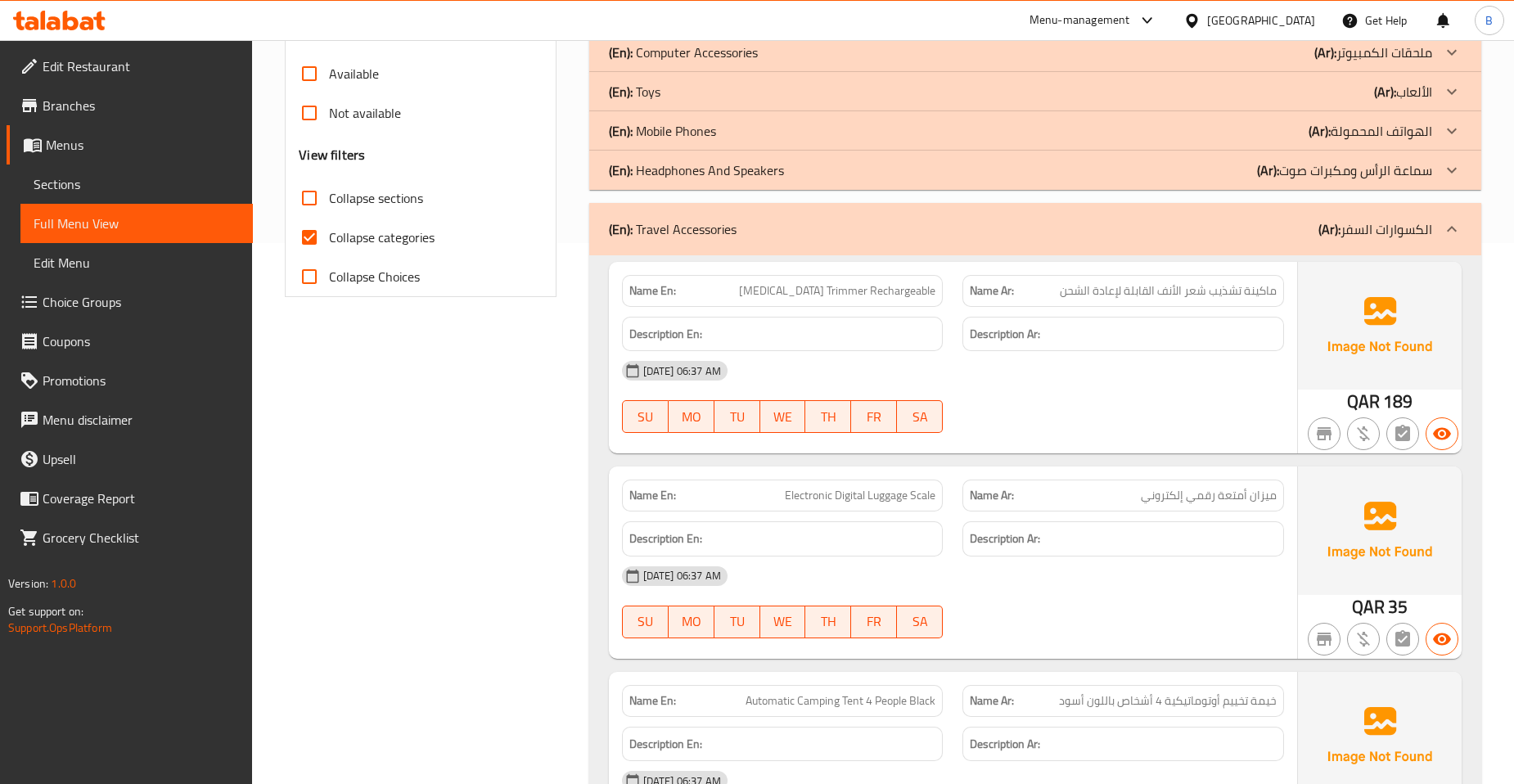
scroll to position [632, 0]
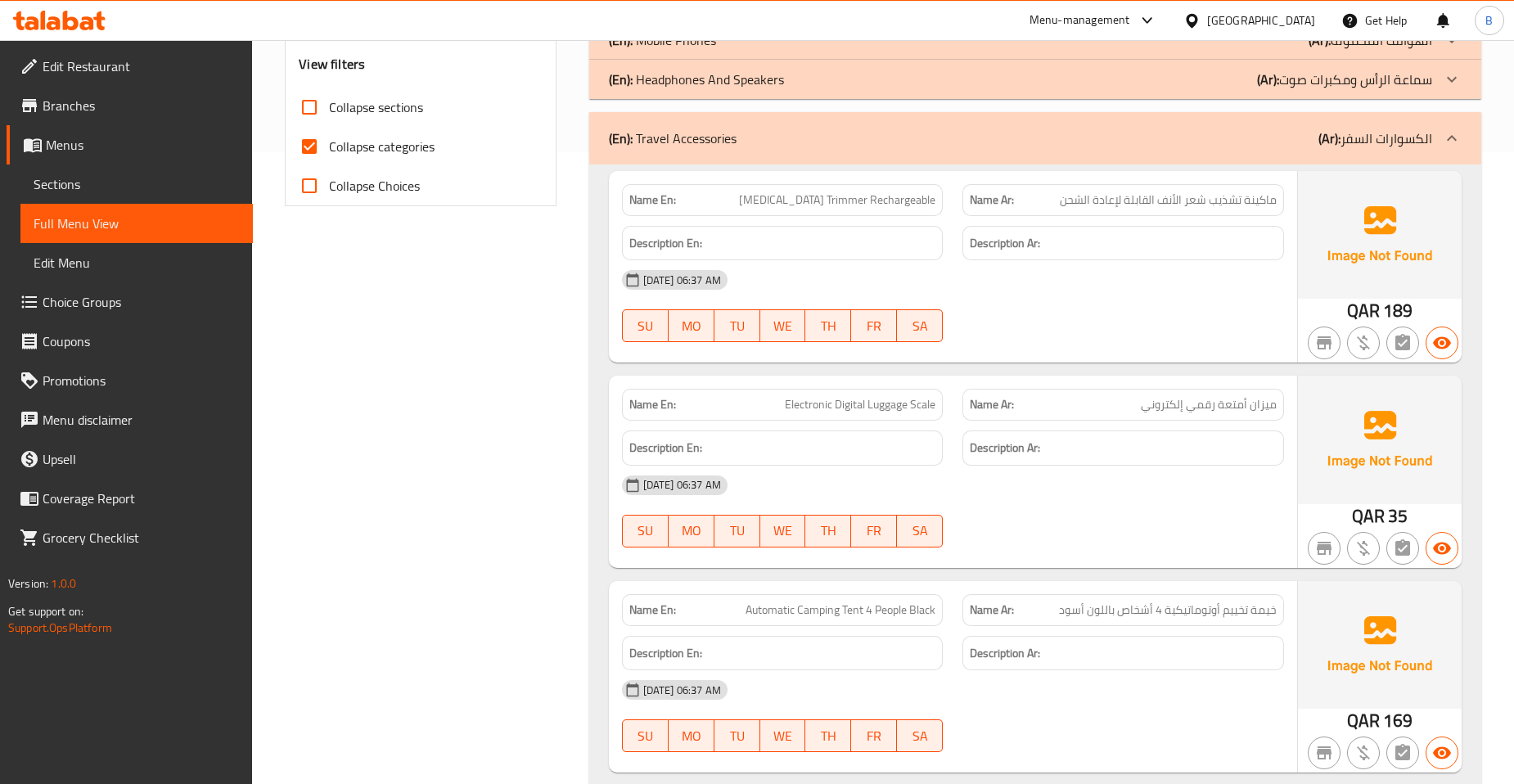
click at [1207, 142] on div "(En): Travel Accessories (Ar): الكسوارات السفر" at bounding box center [1020, 138] width 824 height 19
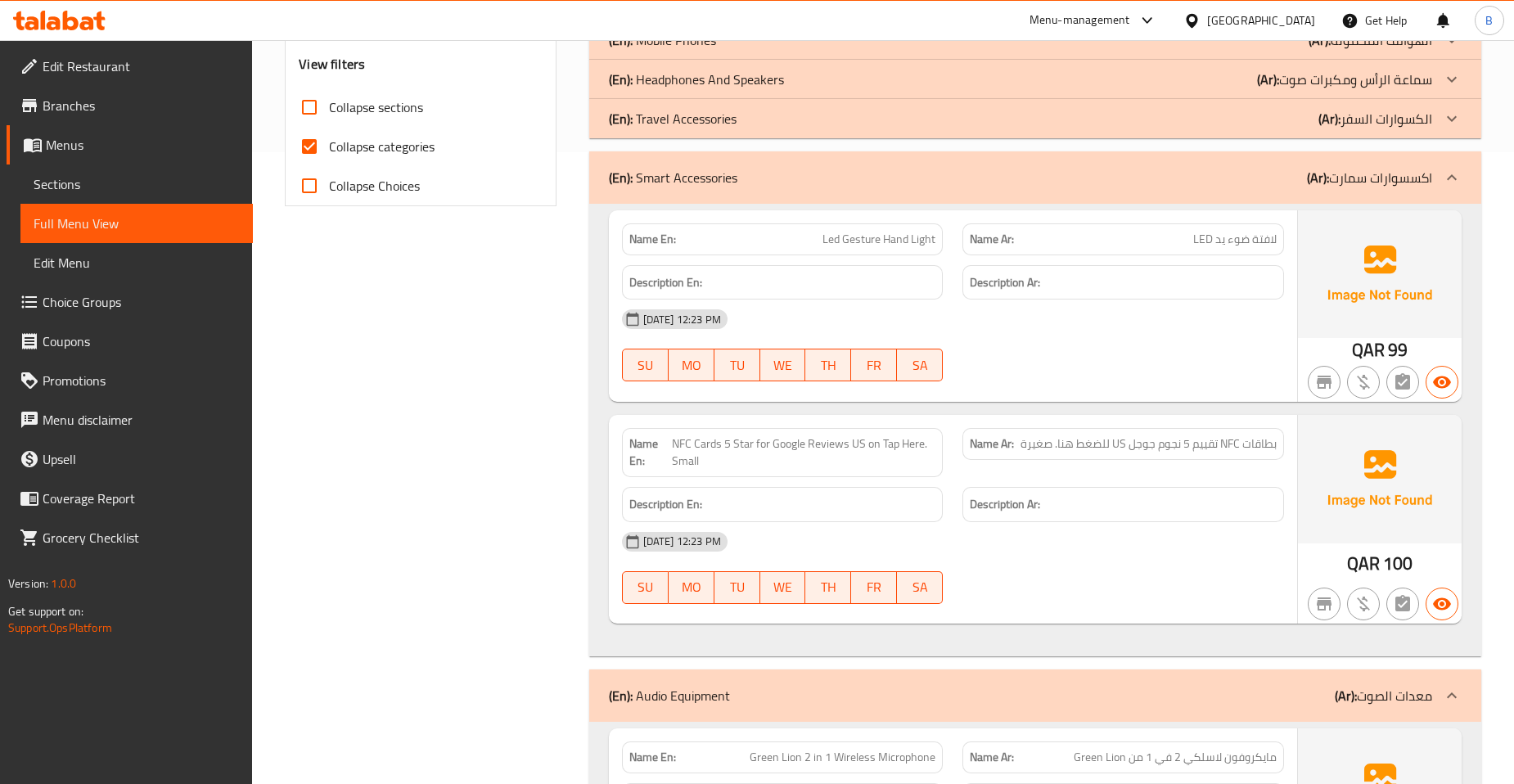
click at [1190, 184] on div "(En): Smart Accessories (Ar): اكسسوارات سمارت" at bounding box center [1020, 177] width 824 height 19
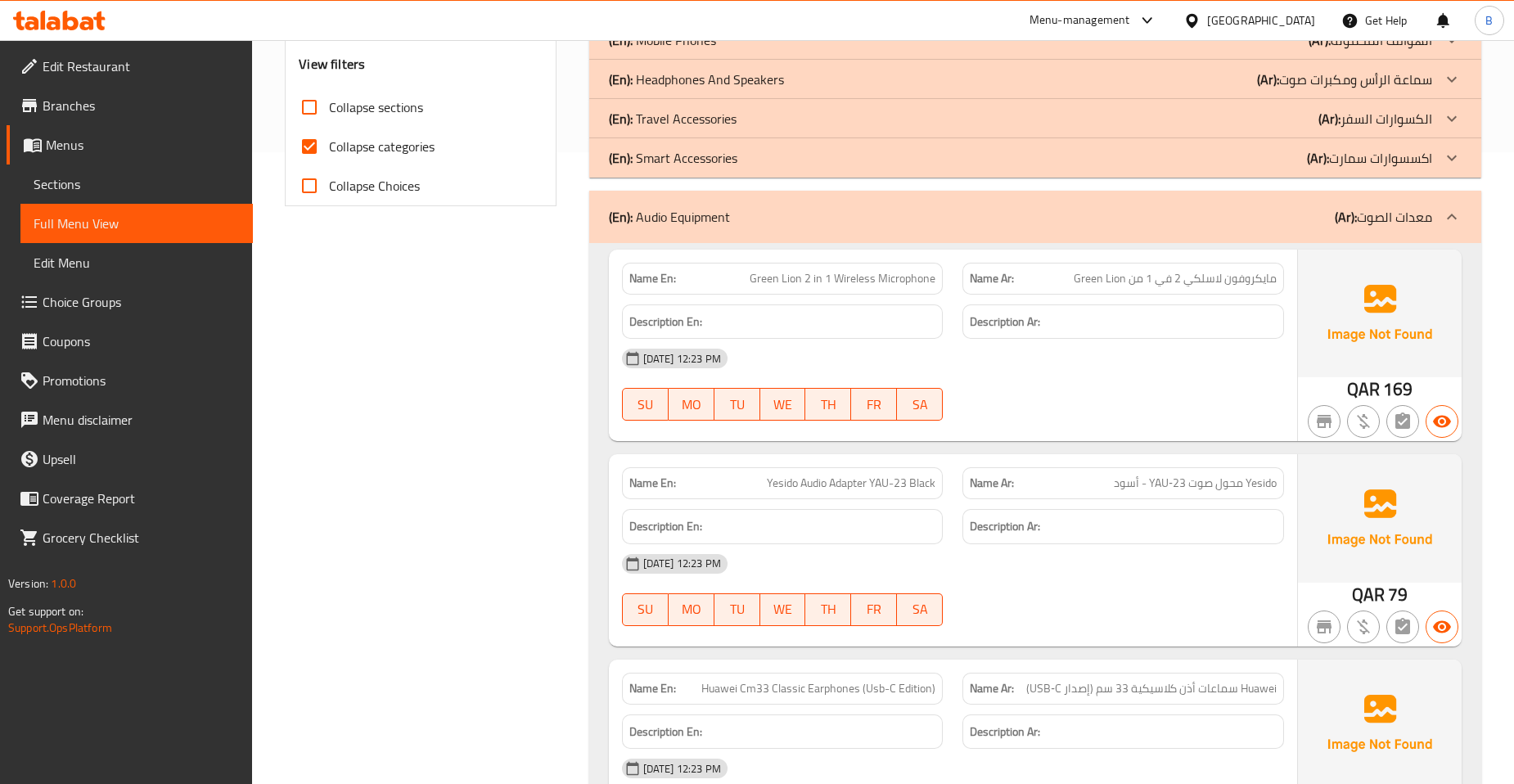
click at [1188, 158] on div "(En): Smart Accessories (Ar): اكسسوارات سمارت" at bounding box center [1020, 158] width 824 height 19
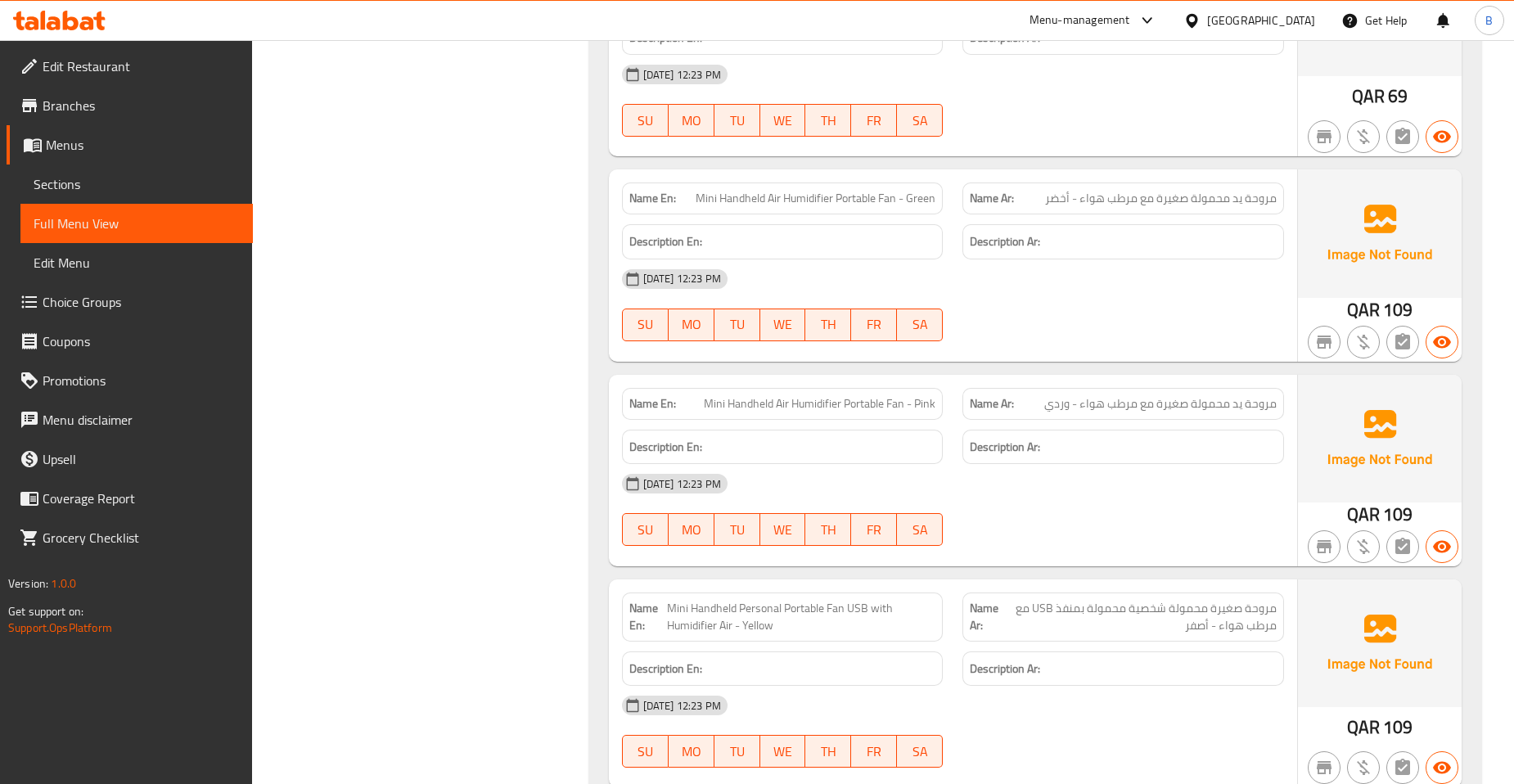
scroll to position [17767, 0]
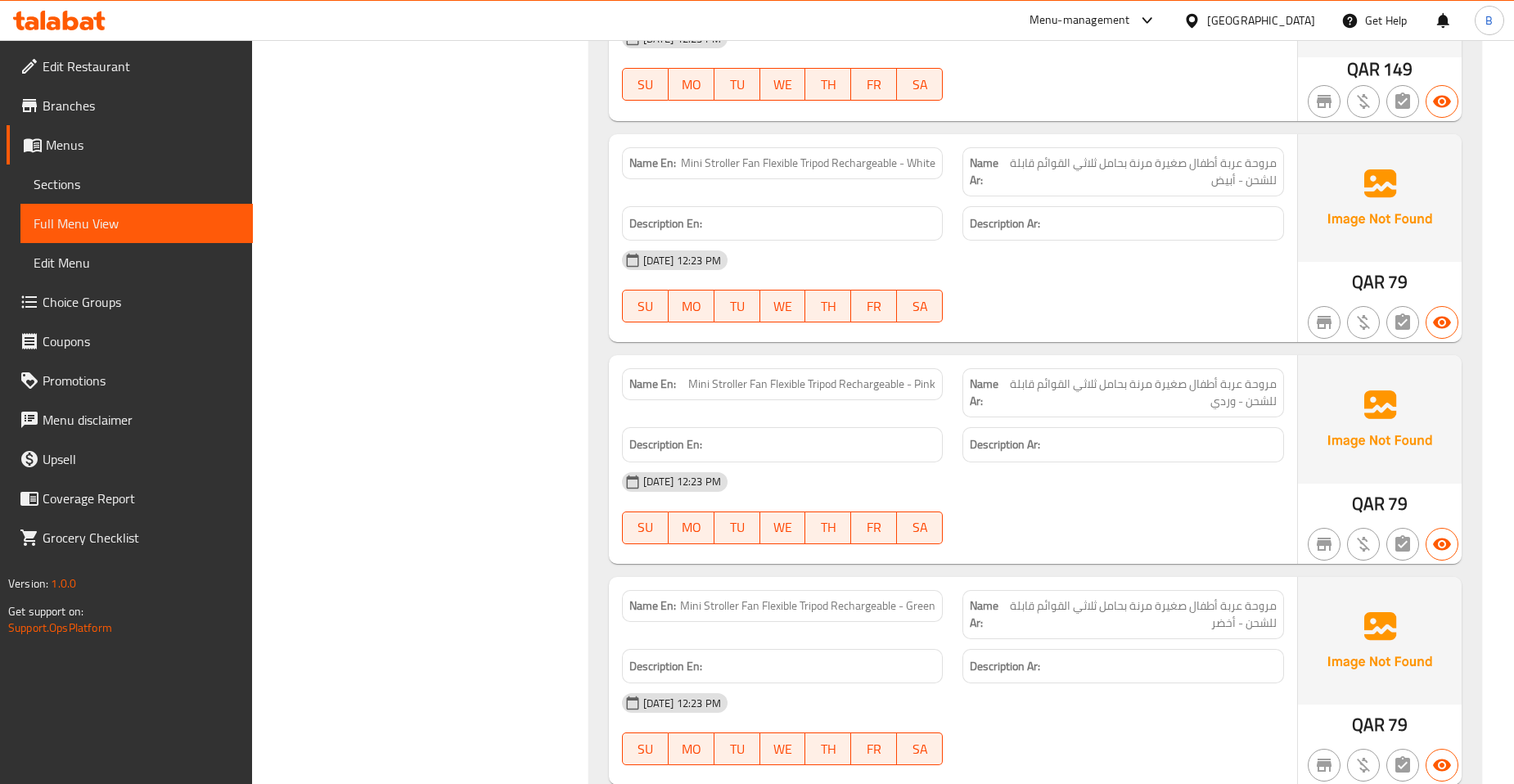
click at [1141, 387] on span "مروحة عربة أطفال صغيرة مرنة بحامل ثلاثي القوائم قابلة للشحن - وردي" at bounding box center [1141, 392] width 271 height 35
click at [1078, 375] on span "مروحة عربة أطفال صغيرة مرنة بحامل ثلاثي القوائم قابلة للشحن - وردي" at bounding box center [1141, 392] width 271 height 35
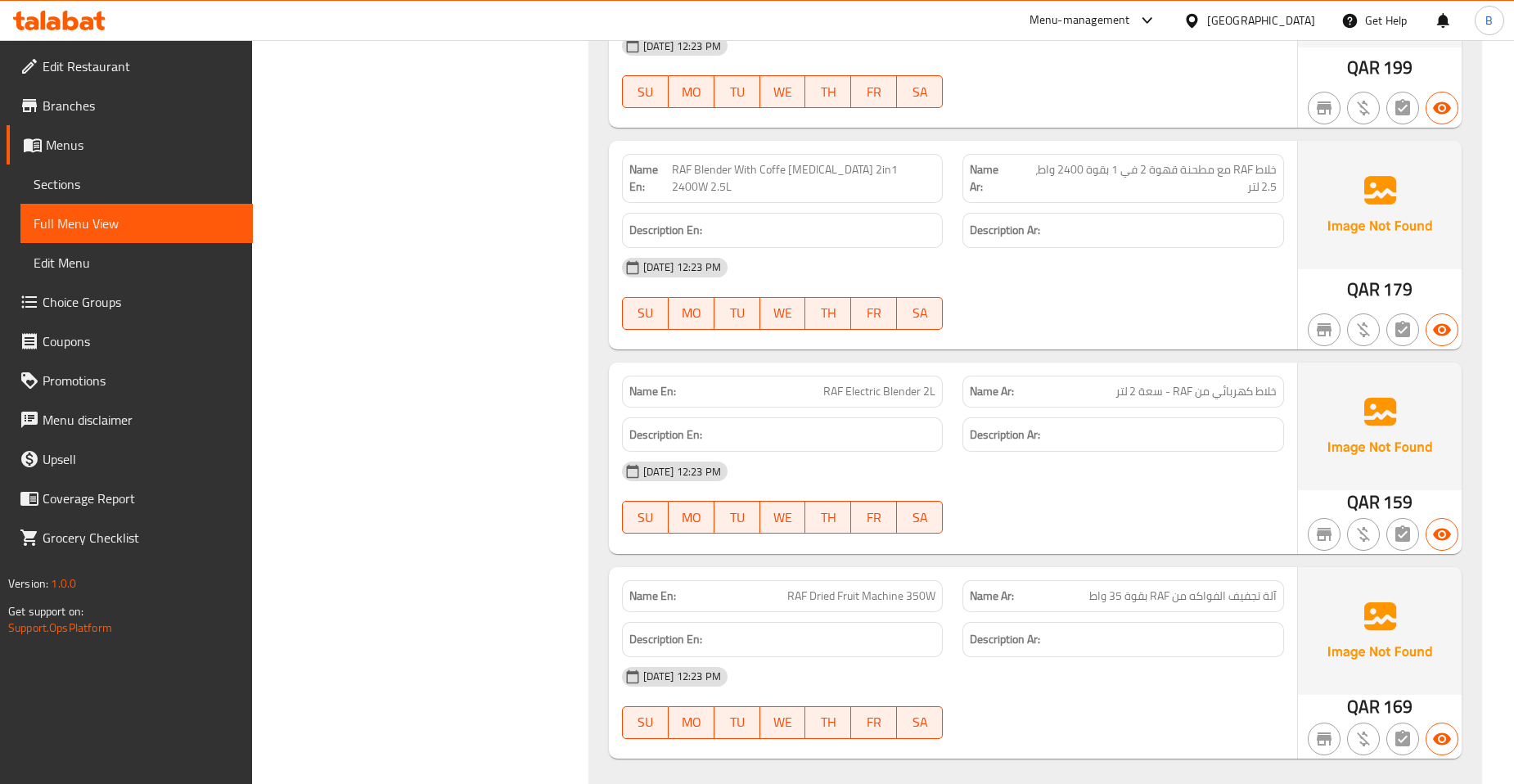
scroll to position [23890, 0]
